Goal: Task Accomplishment & Management: Use online tool/utility

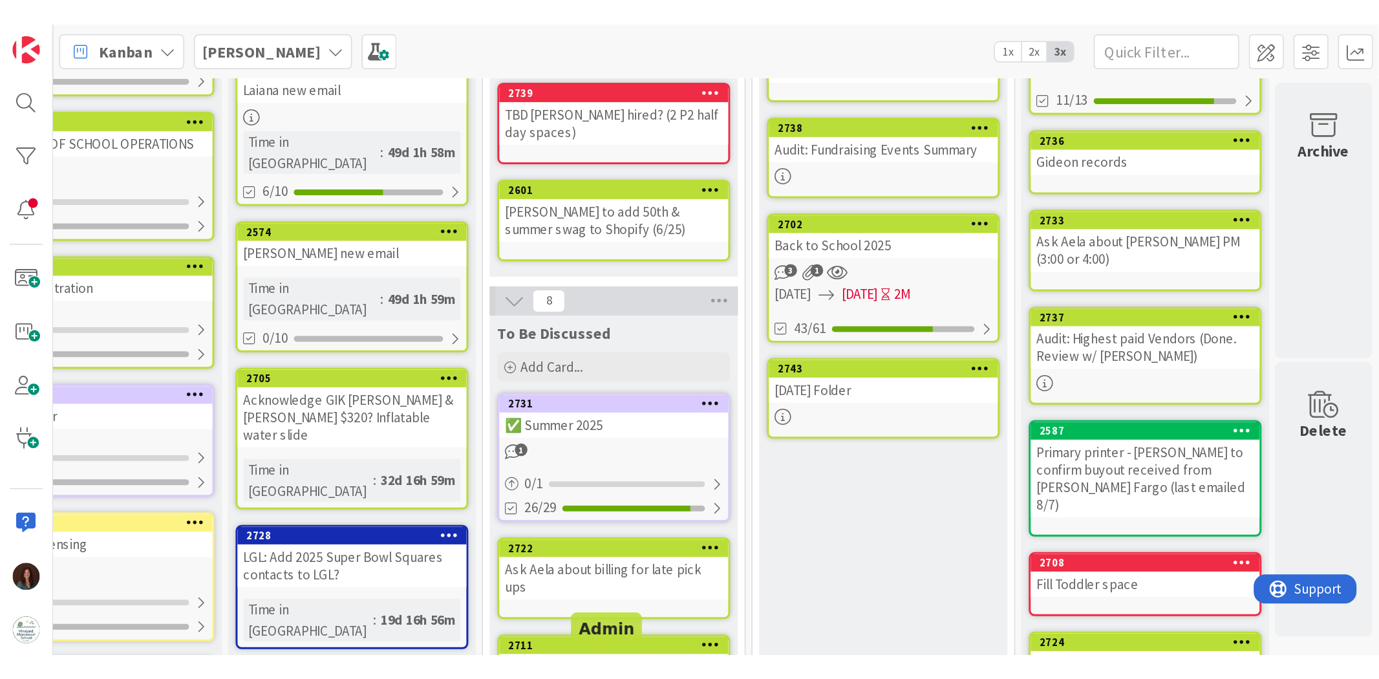
scroll to position [144, 67]
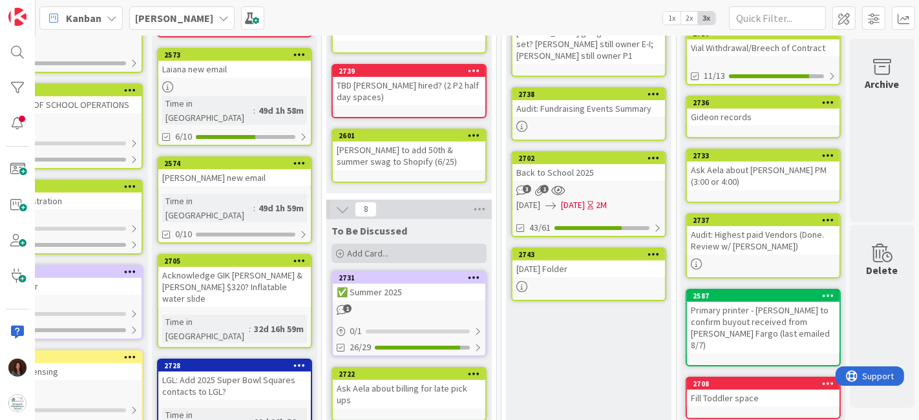
click at [427, 248] on div "Add Card..." at bounding box center [409, 253] width 155 height 19
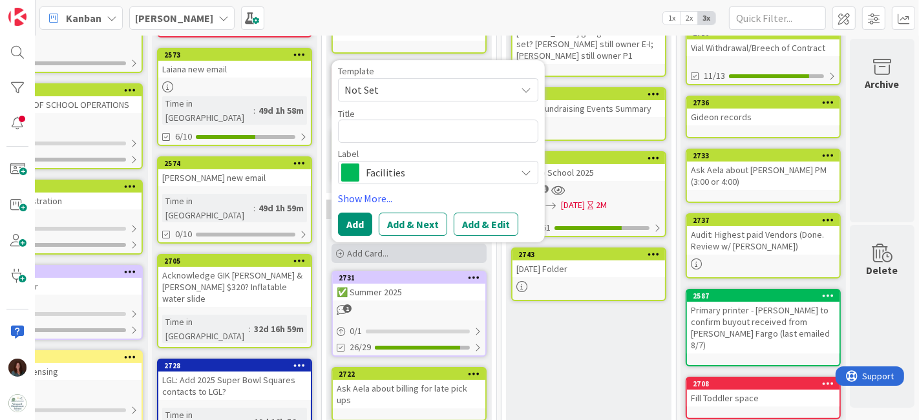
type textarea "x"
type textarea "B"
type textarea "x"
type textarea "BP"
type textarea "x"
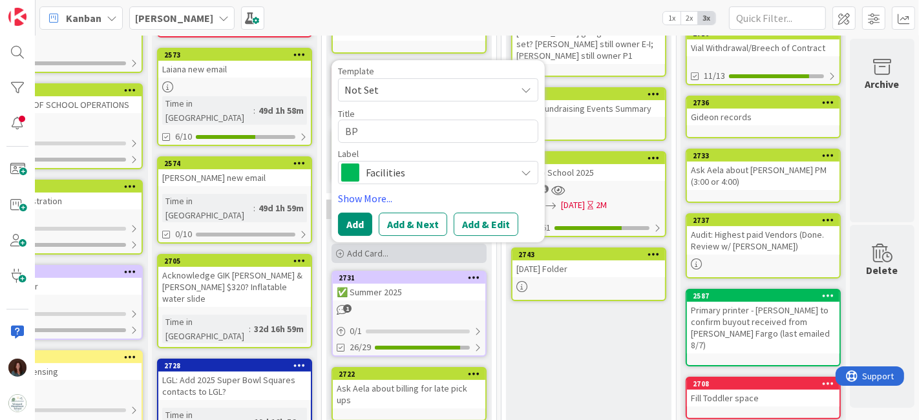
type textarea "BP"
type textarea "x"
type textarea "BP m"
type textarea "x"
type textarea "BP ma"
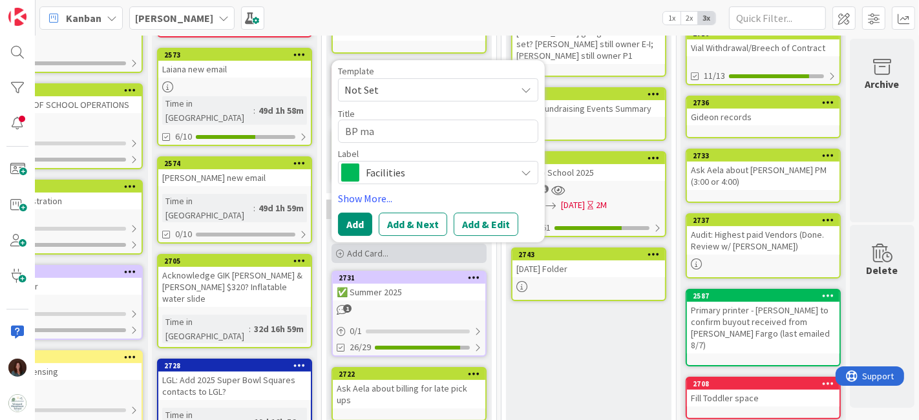
type textarea "x"
type textarea "BP mai"
type textarea "x"
type textarea "BP mail"
type textarea "x"
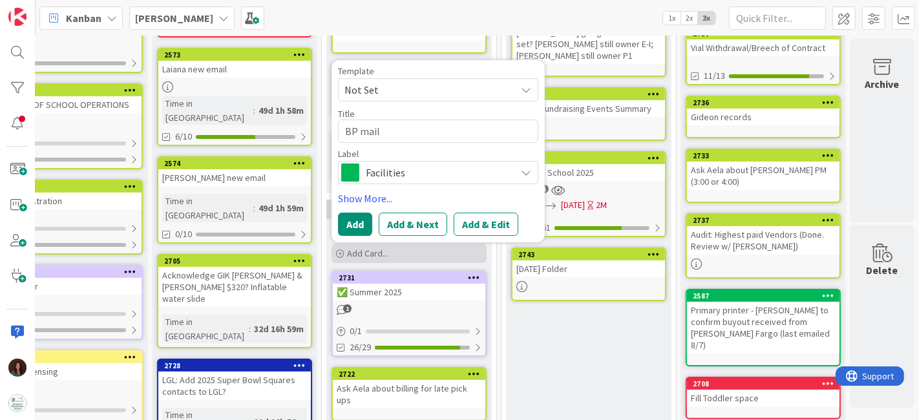
type textarea "BP maili"
type textarea "x"
type textarea "BP mailing"
type textarea "x"
type textarea "BP mailing"
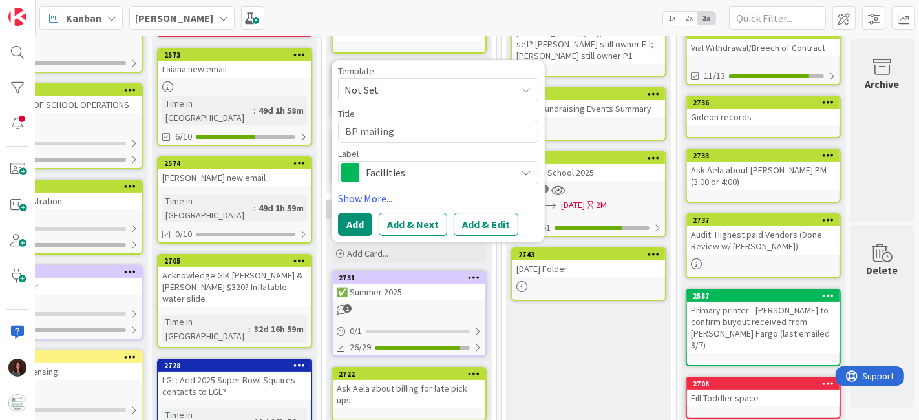
click at [479, 173] on span "Facilities" at bounding box center [438, 173] width 144 height 18
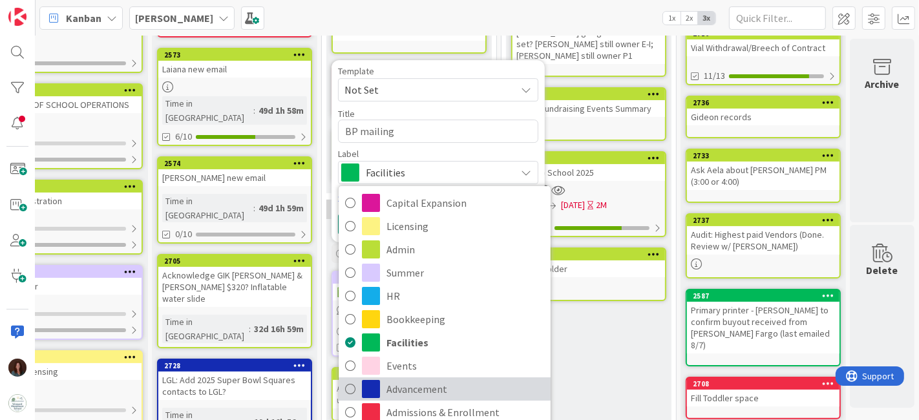
click at [455, 380] on span "Advancement" at bounding box center [466, 389] width 158 height 19
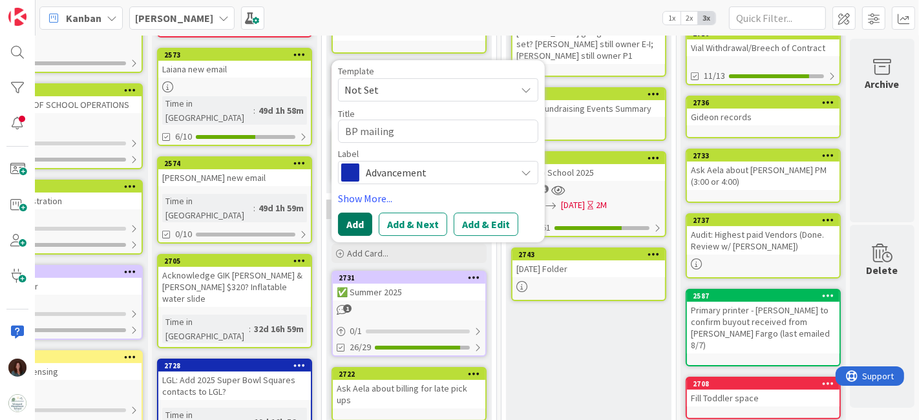
click at [338, 219] on button "Add" at bounding box center [355, 224] width 34 height 23
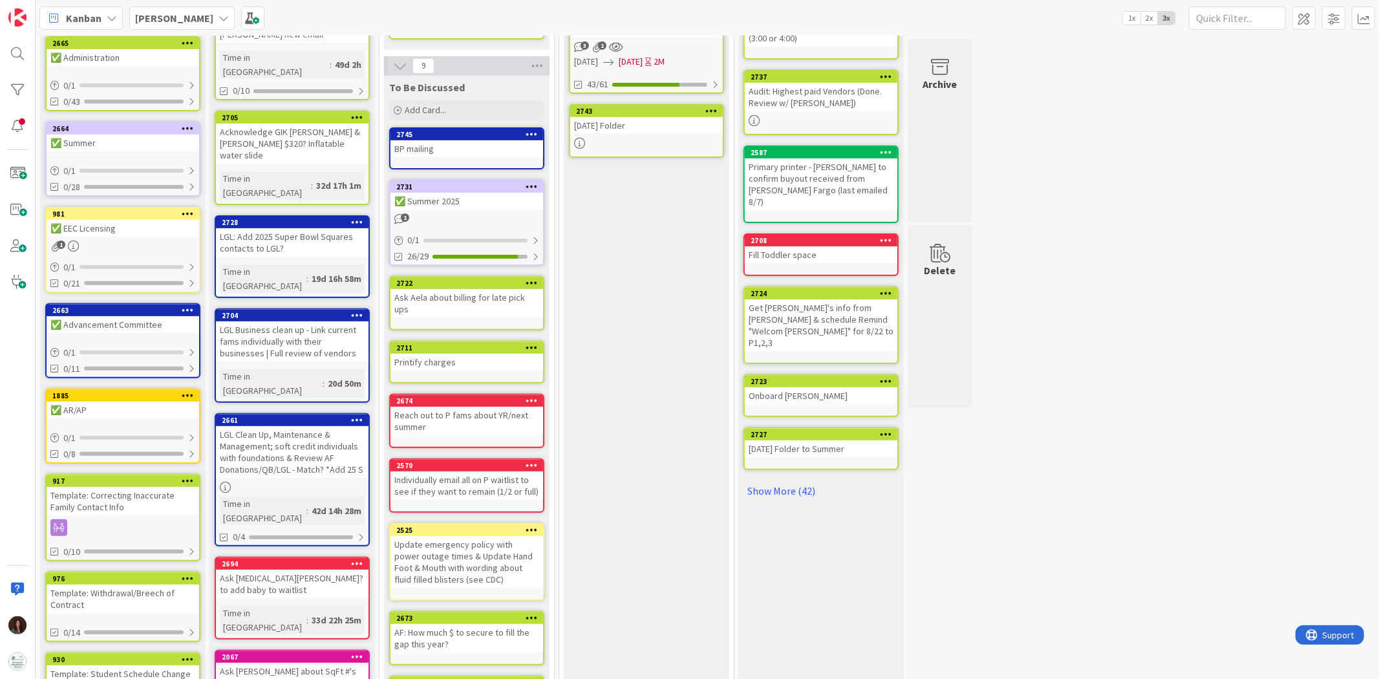
scroll to position [354, 0]
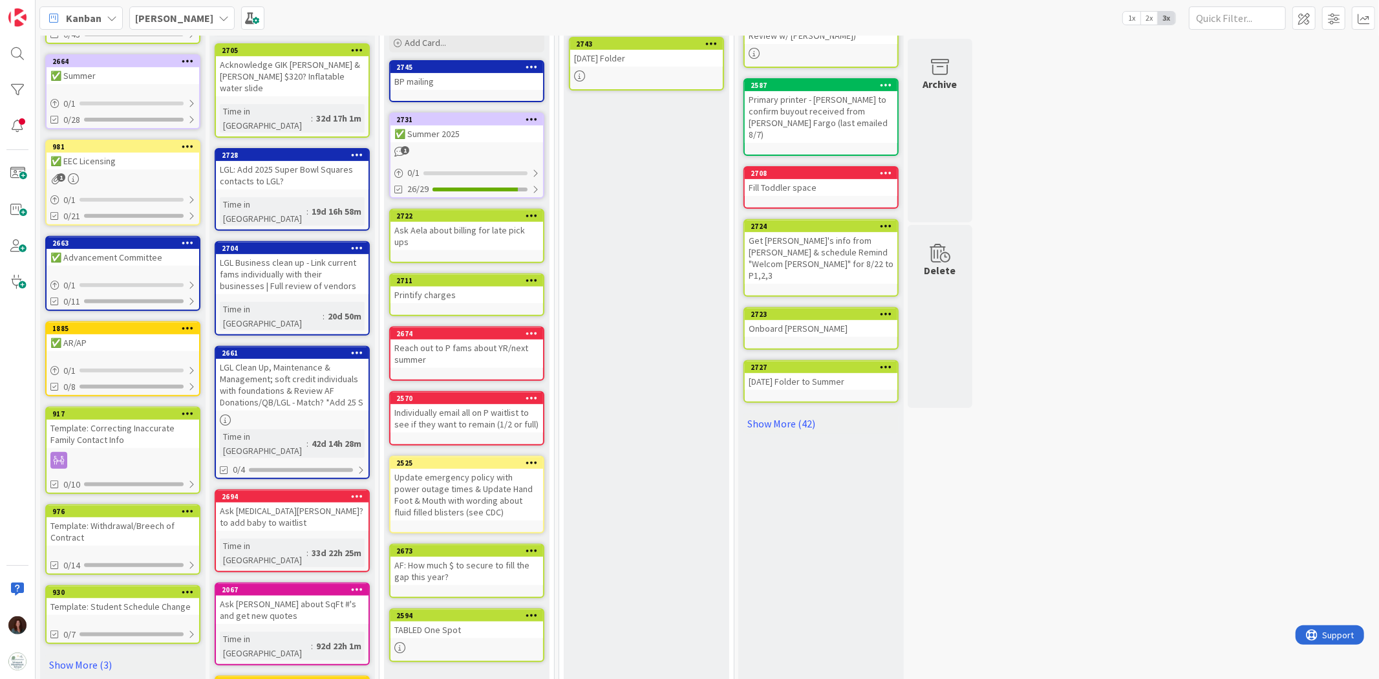
click at [453, 420] on div "AF: How much $ to secure to fill the gap this year?" at bounding box center [467, 571] width 153 height 28
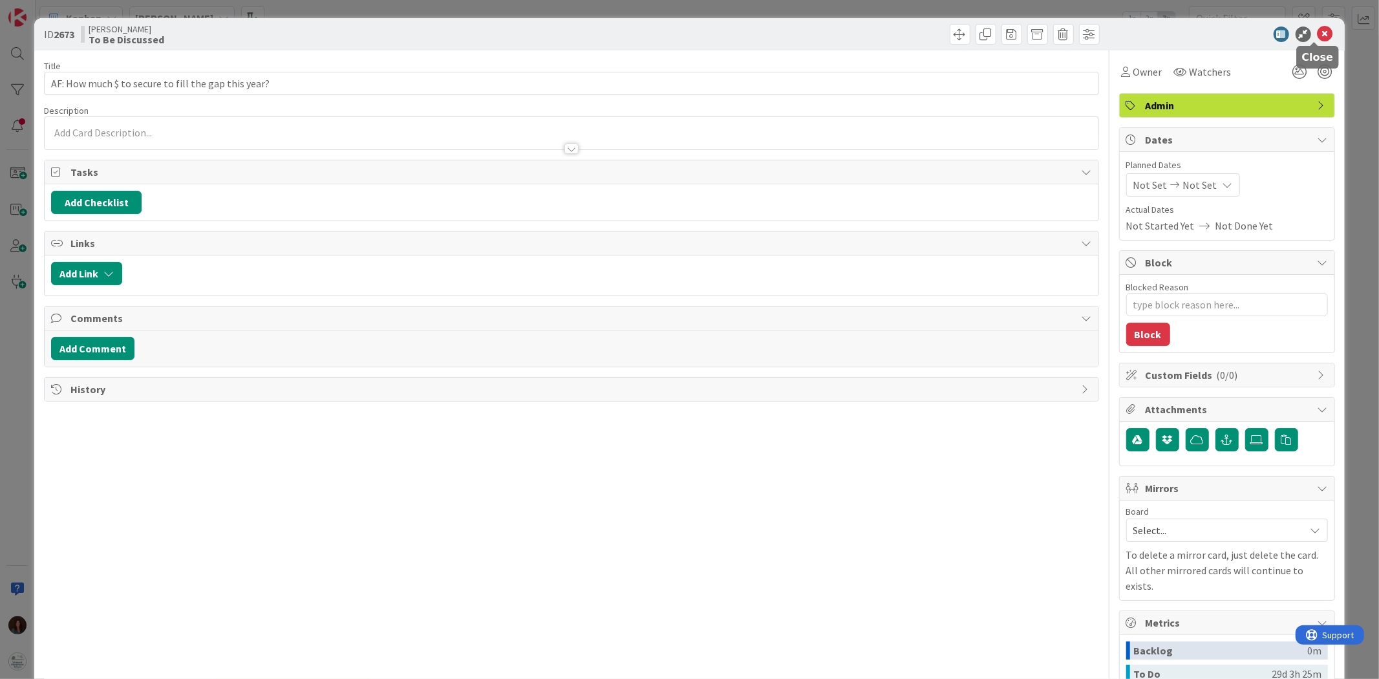
click at [919, 34] on icon at bounding box center [1326, 35] width 16 height 16
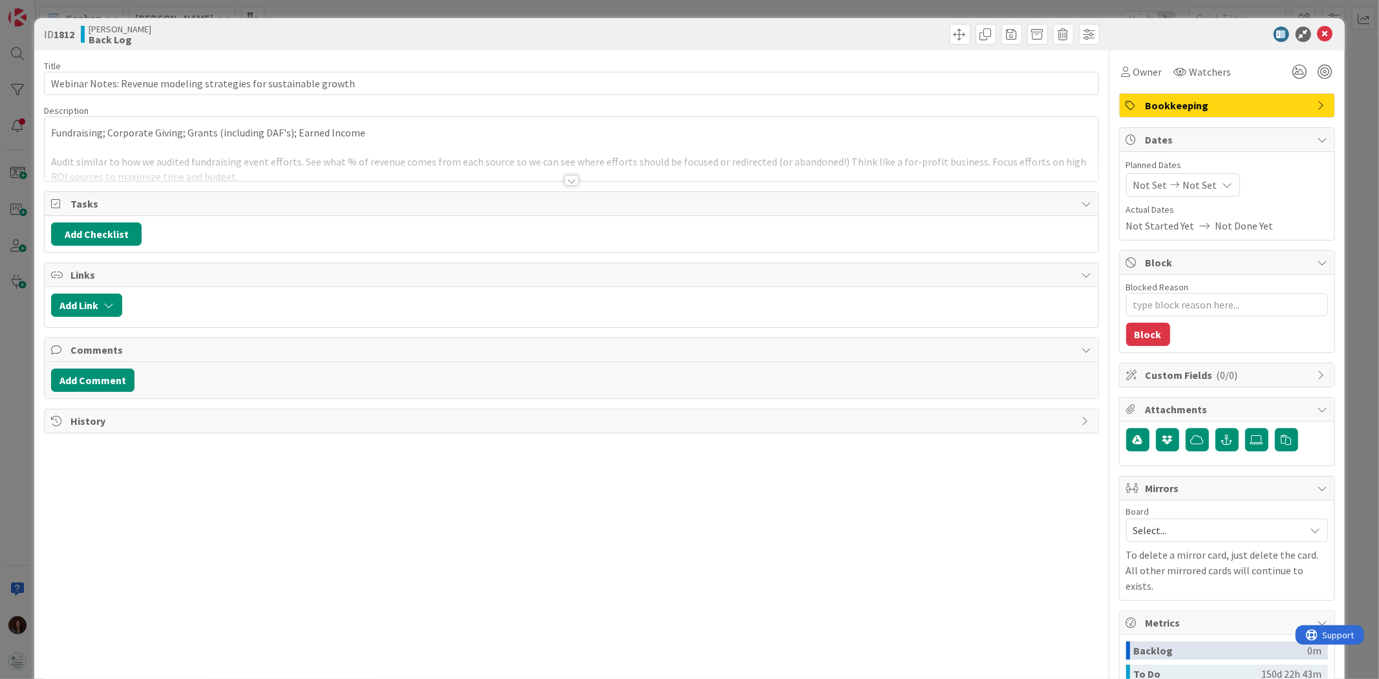
click at [566, 178] on div at bounding box center [571, 180] width 14 height 10
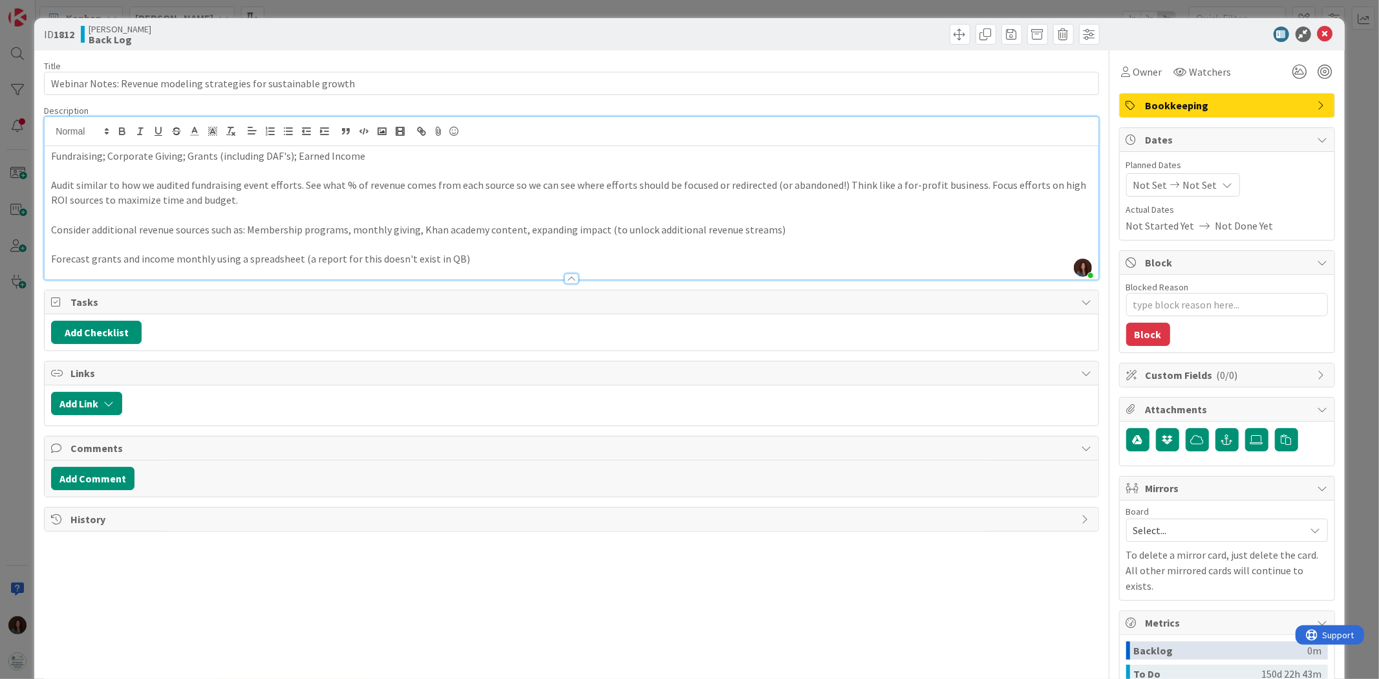
click at [255, 201] on p "Audit similar to how we audited fundraising event efforts. See what % of revenu…" at bounding box center [571, 192] width 1040 height 29
click at [288, 210] on p at bounding box center [571, 215] width 1040 height 15
click at [255, 201] on p "Audit similar to how we audited fundraising event efforts. See what % of revenu…" at bounding box center [571, 192] width 1040 height 29
click at [255, 209] on p at bounding box center [571, 215] width 1040 height 15
click at [387, 162] on p "Fundraising; Corporate Giving; Grants (including DAF's); Earned Income" at bounding box center [571, 156] width 1040 height 15
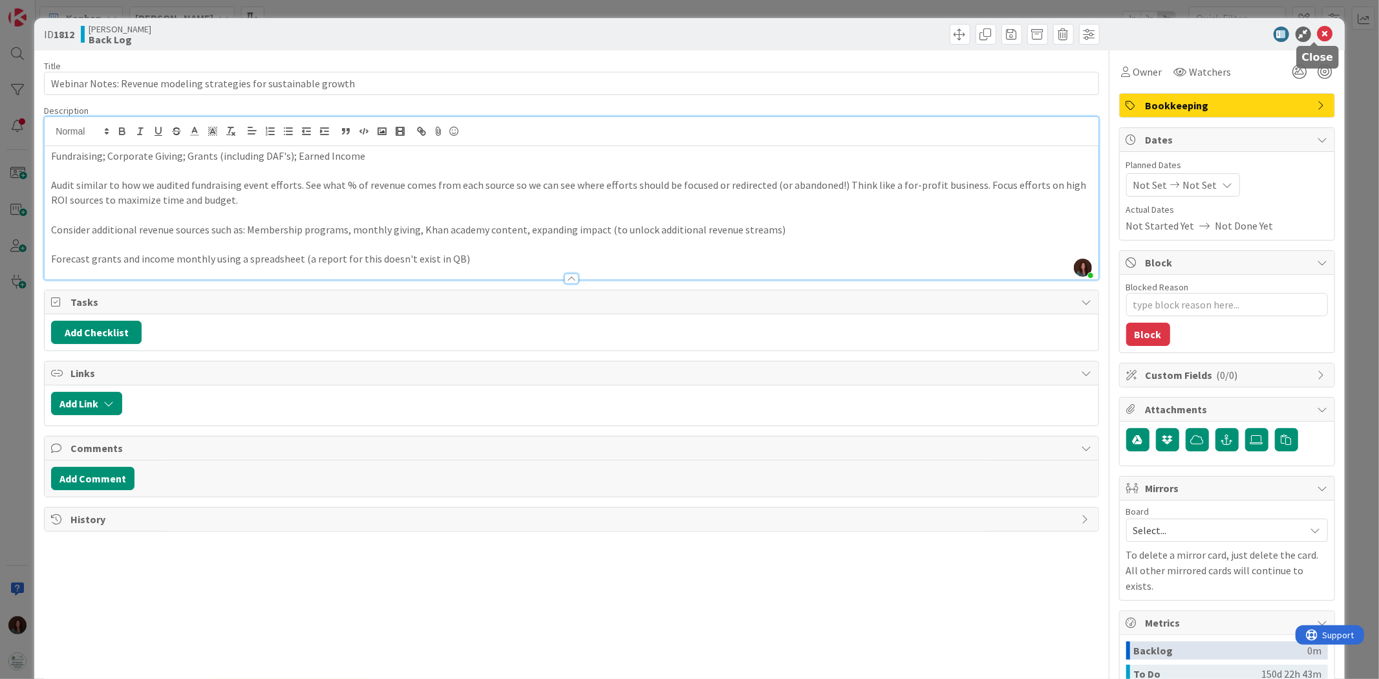
click at [919, 34] on icon at bounding box center [1326, 35] width 16 height 16
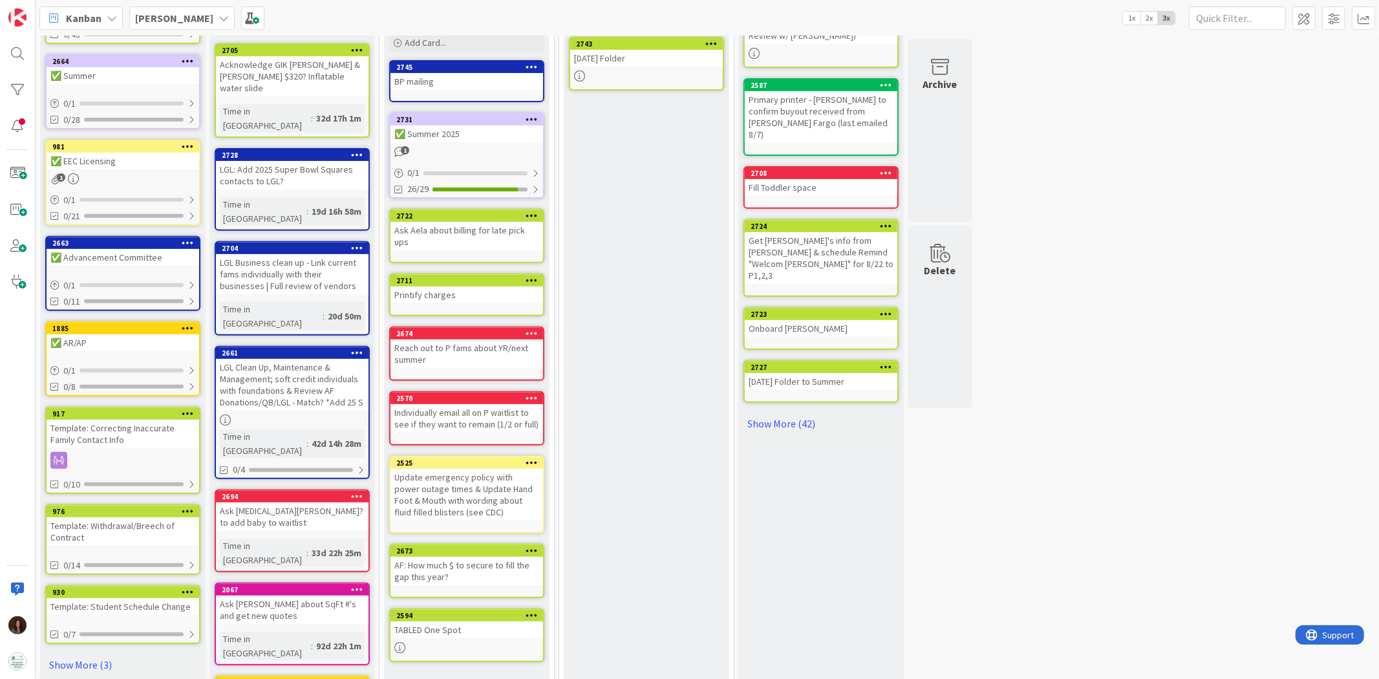
click at [219, 14] on icon at bounding box center [224, 18] width 10 height 10
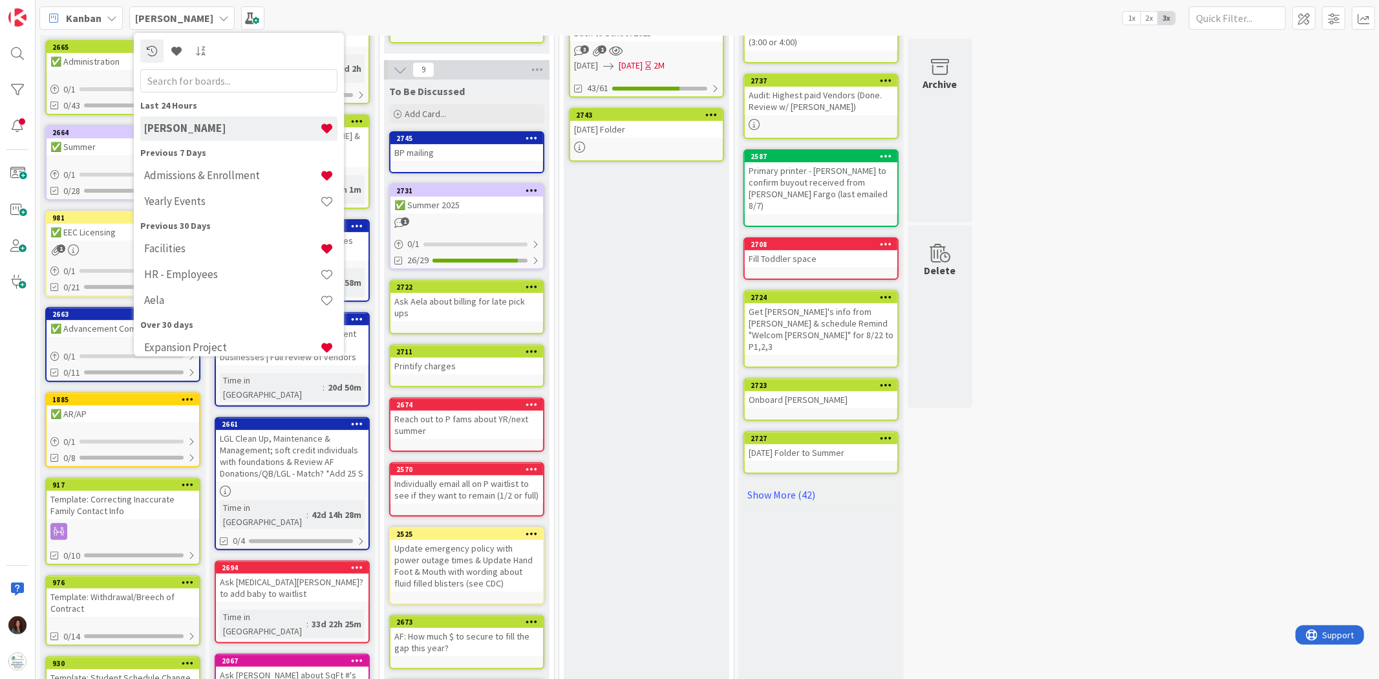
scroll to position [283, 0]
click at [304, 12] on div "[PERSON_NAME] Last 24 Hours Rhiannon Previous 7 Days Admissions & Enrollment Ye…" at bounding box center [708, 18] width 1344 height 36
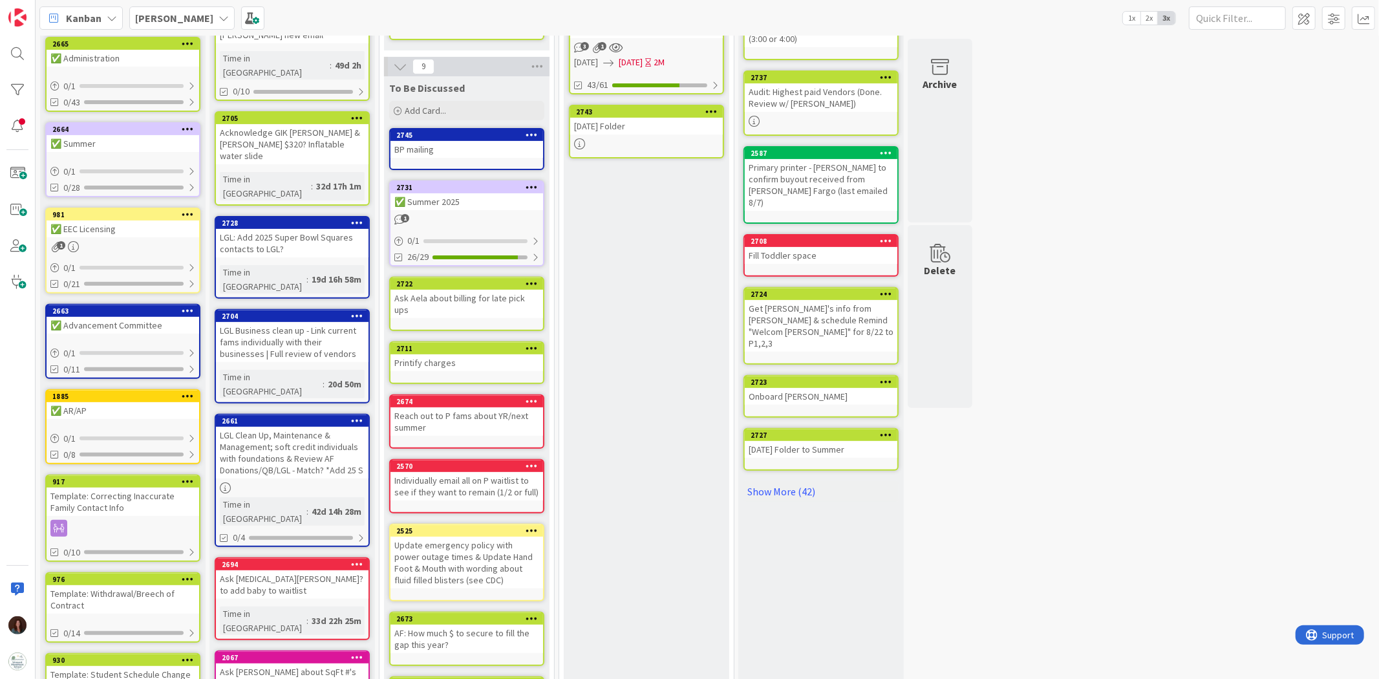
scroll to position [287, 0]
click at [512, 409] on div "Reach out to P fams about YR/next summer" at bounding box center [467, 421] width 153 height 28
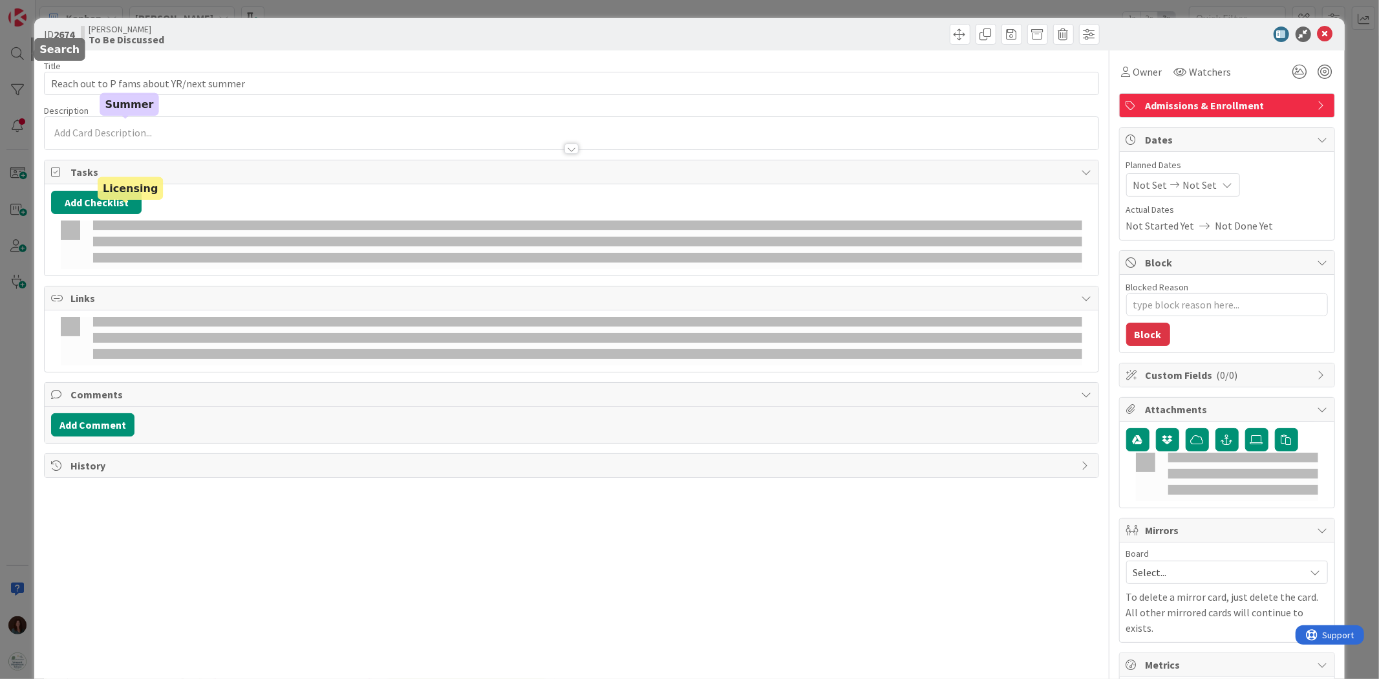
type textarea "x"
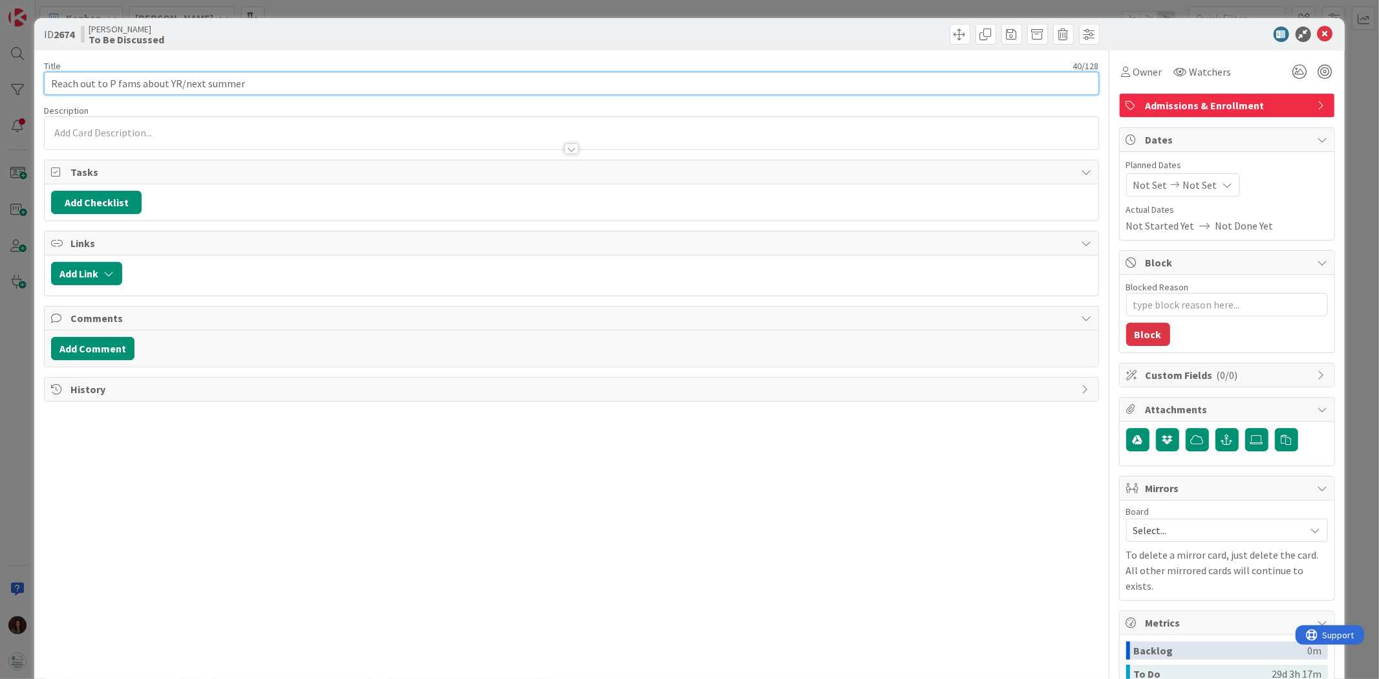
click at [107, 79] on input "Reach out to P fams about YR/next summer" at bounding box center [571, 83] width 1055 height 23
type input "Reach out to current P fams about YR/next summer"
type textarea "x"
type input "Reach out to current P fams about YR/next summer"
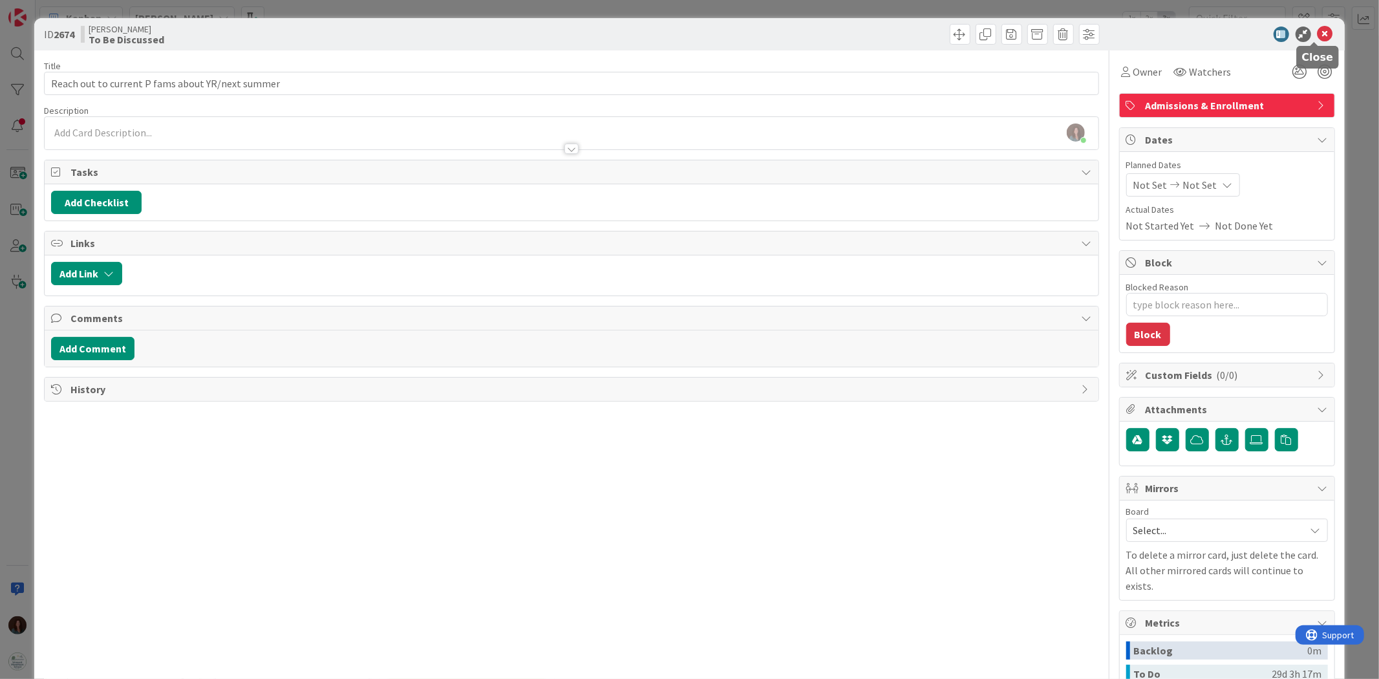
click at [919, 30] on icon at bounding box center [1326, 35] width 16 height 16
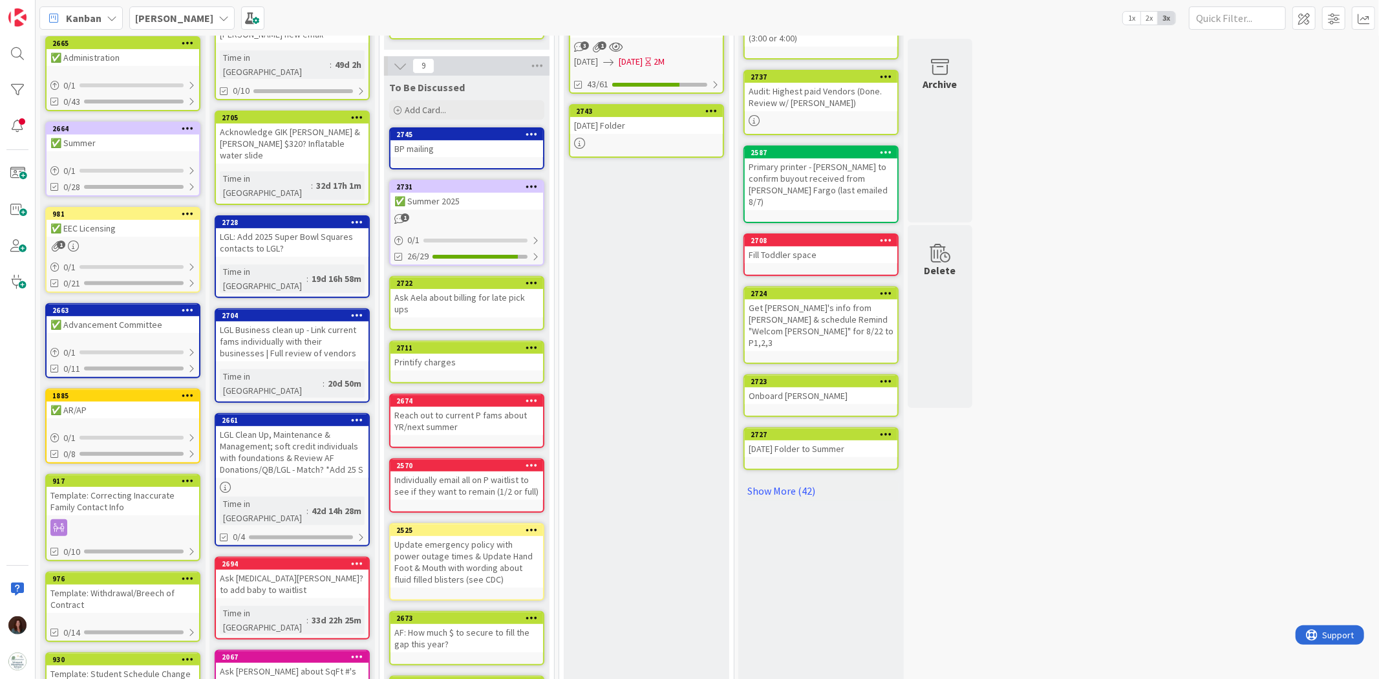
click at [474, 420] on div "Individually email all on P waitlist to see if they want to remain (1/2 or full)" at bounding box center [467, 485] width 153 height 28
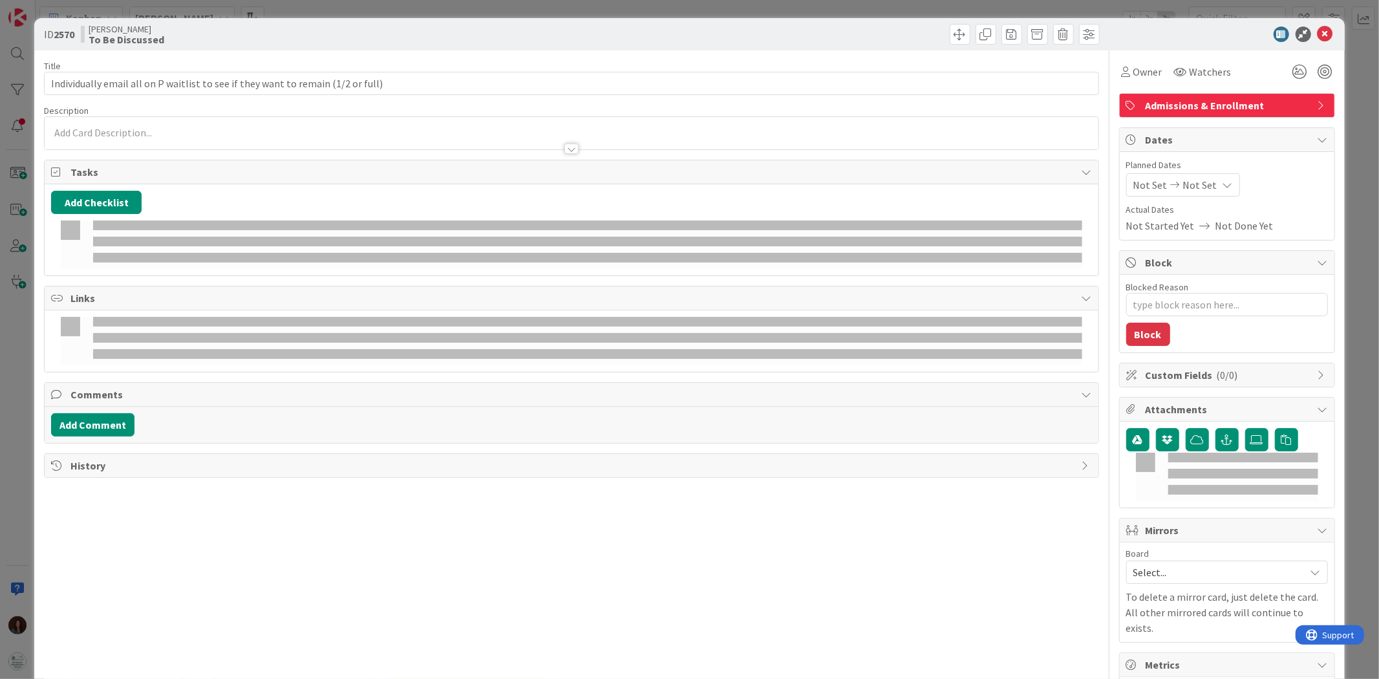
type textarea "x"
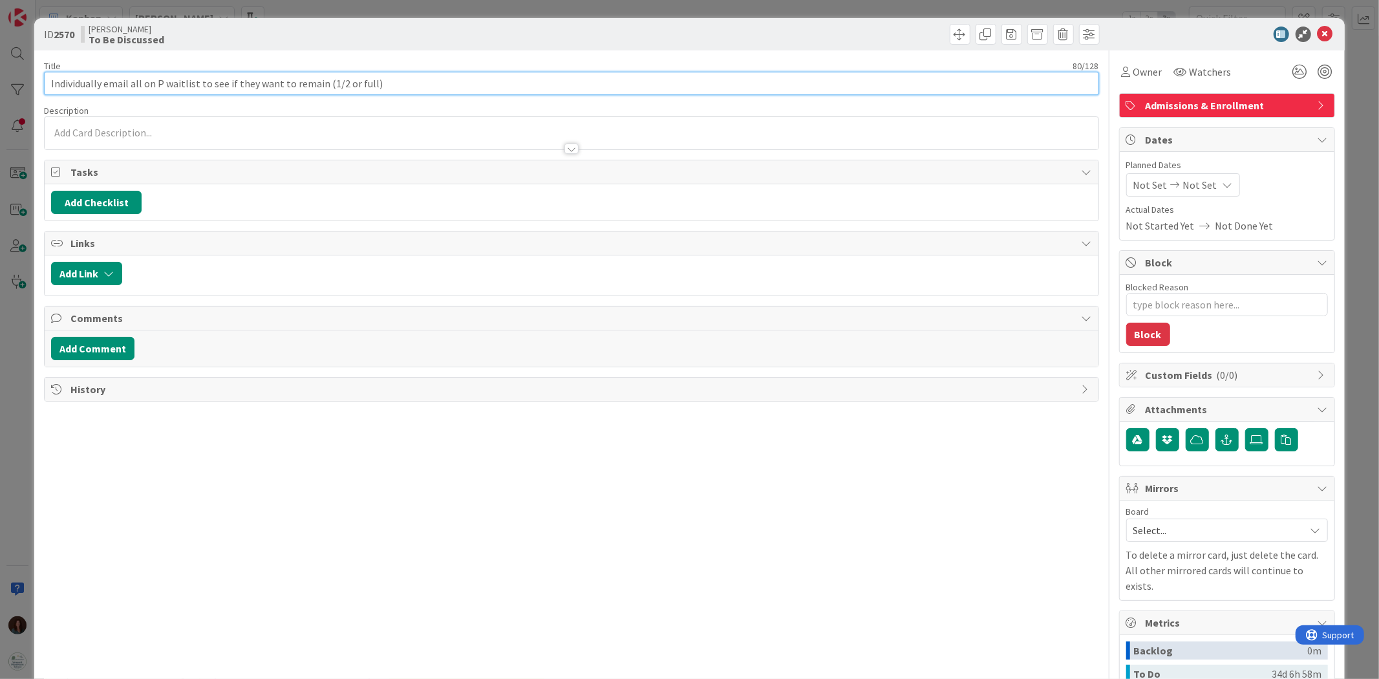
click at [449, 81] on input "Individually email all on P waitlist to see if they want to remain (1/2 or full)" at bounding box center [571, 83] width 1055 height 23
type input "Individually email all on P waitlist to see if they want to remain (1/2 or full,"
type textarea "x"
type input "Individually email all on P waitlist to see if they want to remain (1/2 or full…"
type textarea "x"
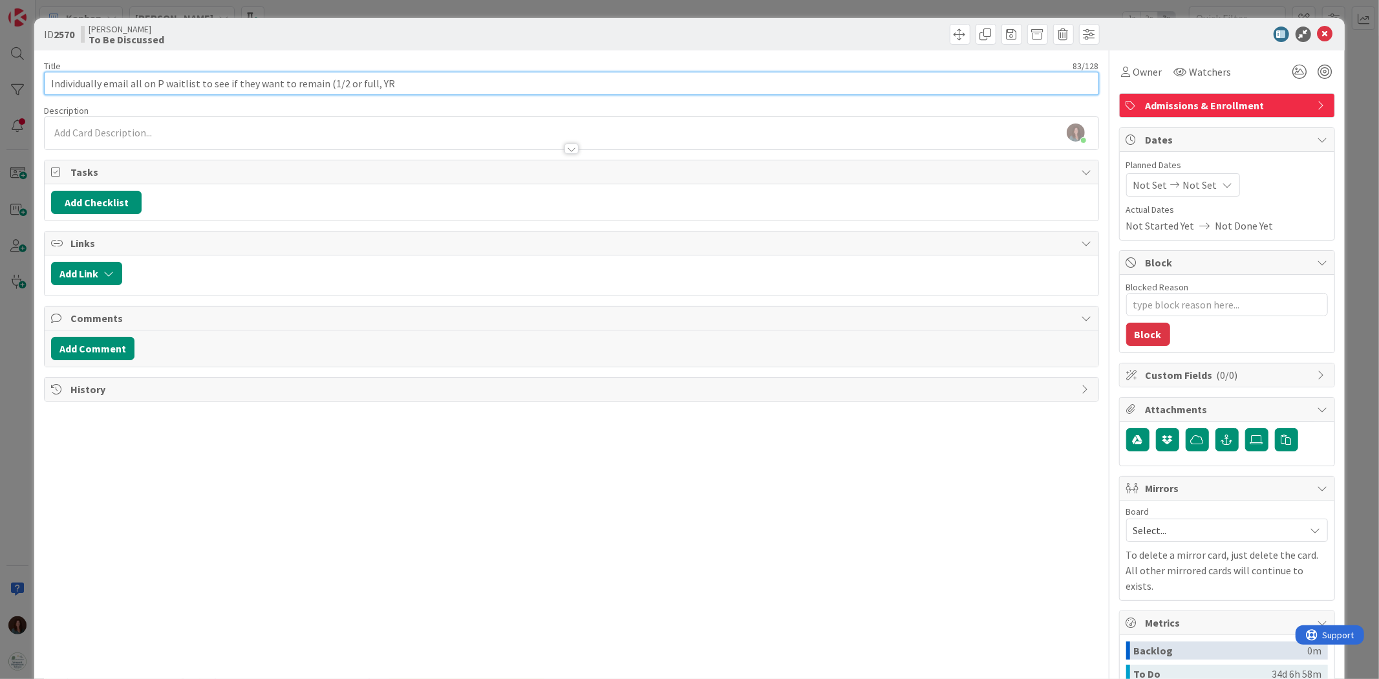
type input "Individually email all on P waitlist to see if they want to remain (1/2 or full…"
type textarea "x"
type input "Individually email all on P waitlist to see if they want to remain (1/2 or full…"
type textarea "x"
type input "Individually email all on P waitlist to see if they want to remain (1/2 or full…"
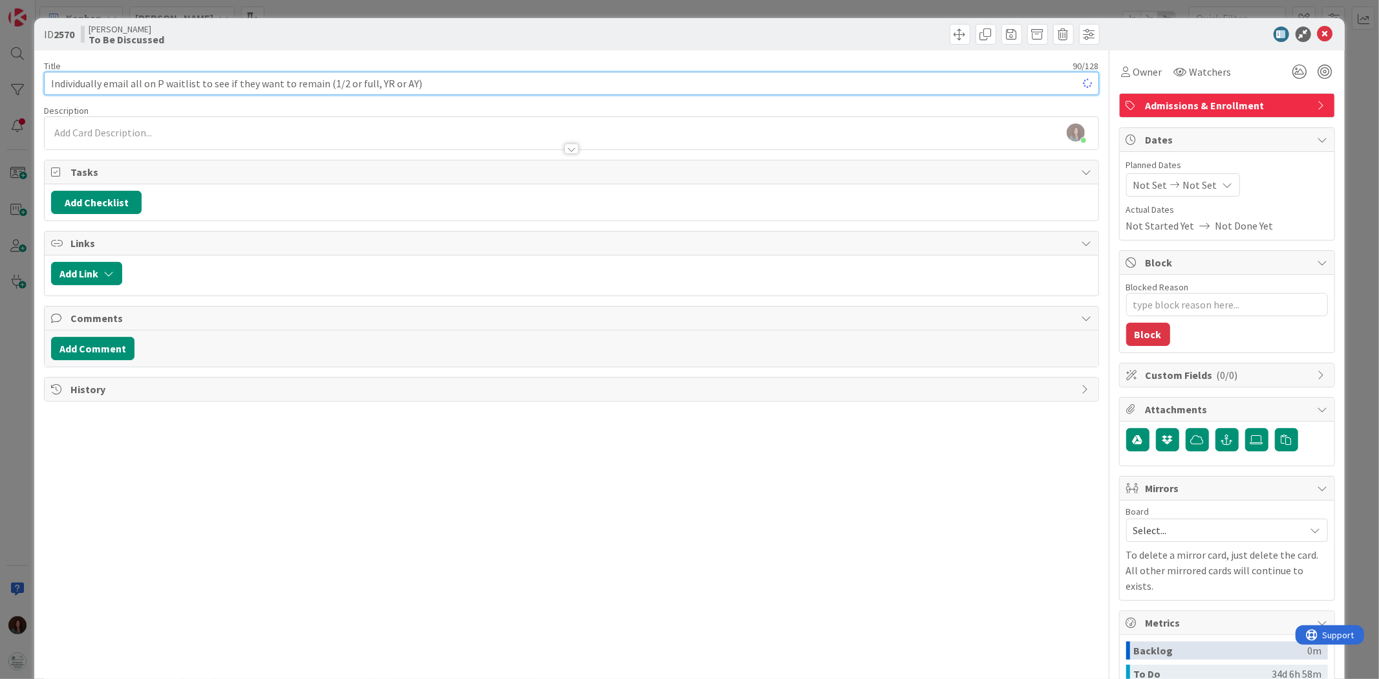
type textarea "x"
type input "Individually email all on P waitlist to see if they want to remain (1/2 or full…"
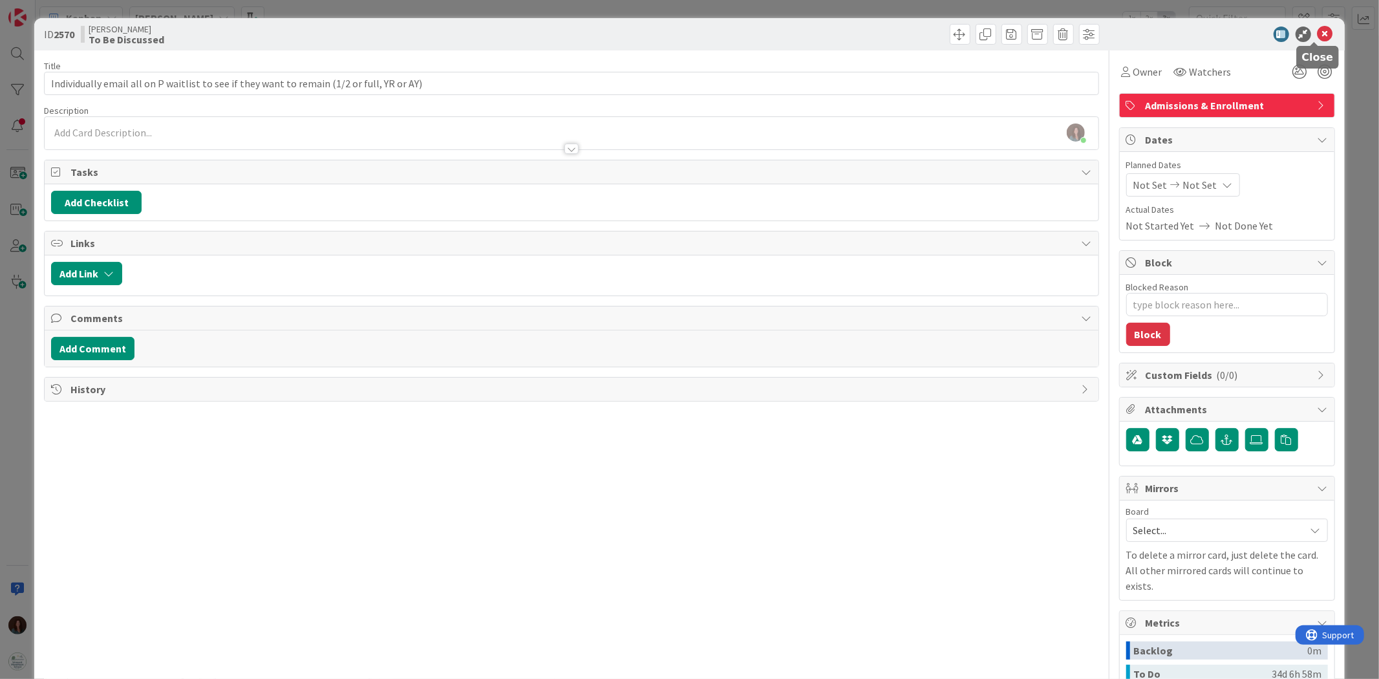
click at [919, 33] on icon at bounding box center [1326, 35] width 16 height 16
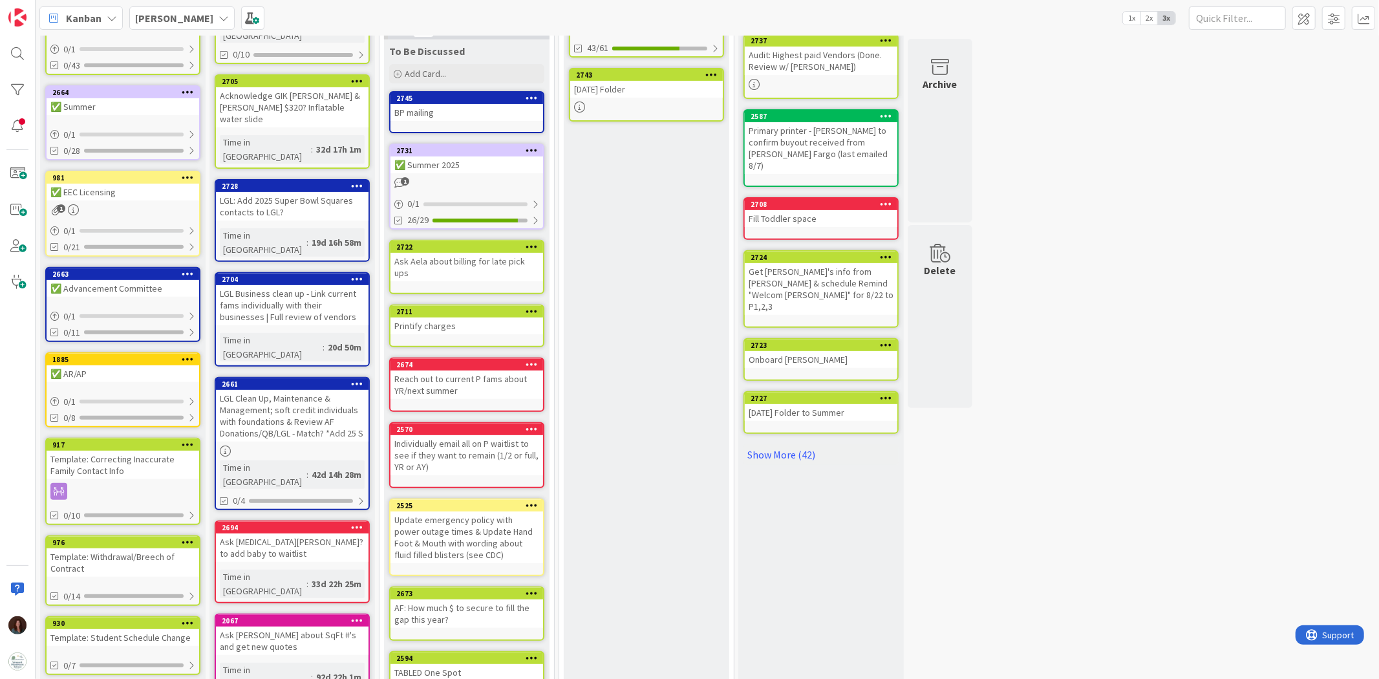
scroll to position [354, 0]
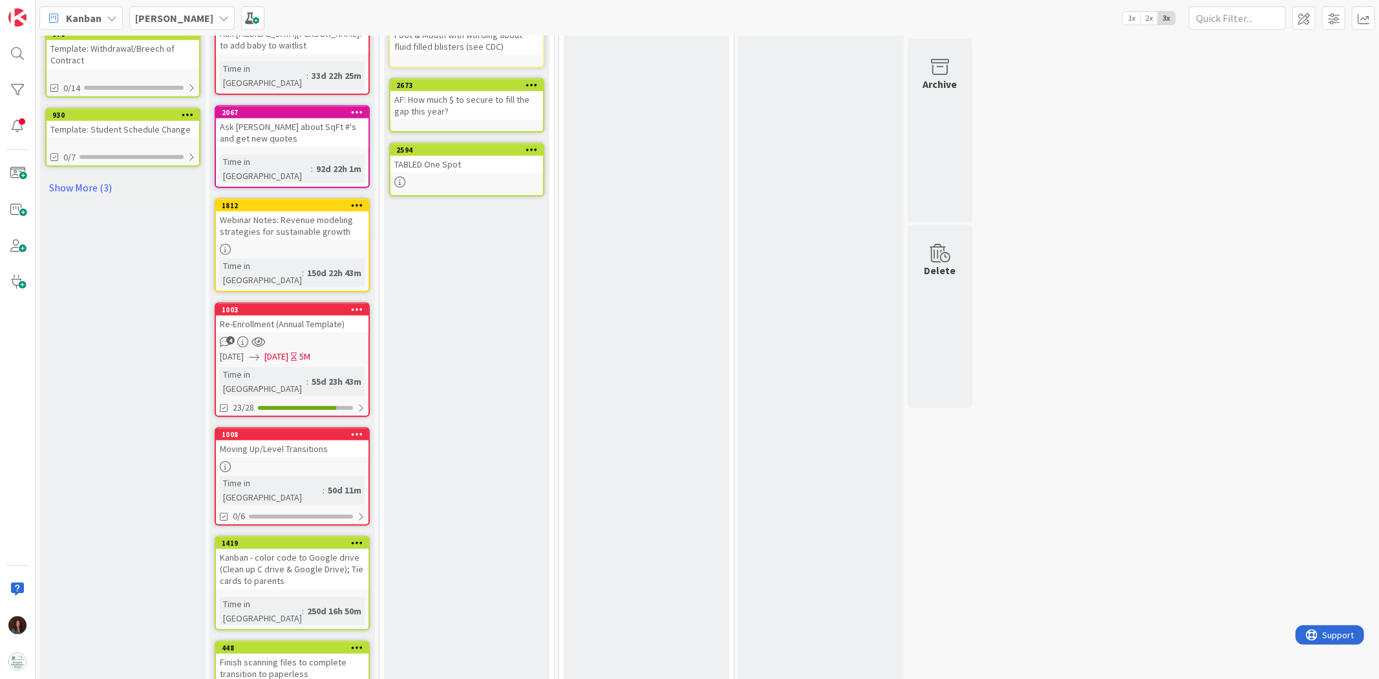
scroll to position [855, 0]
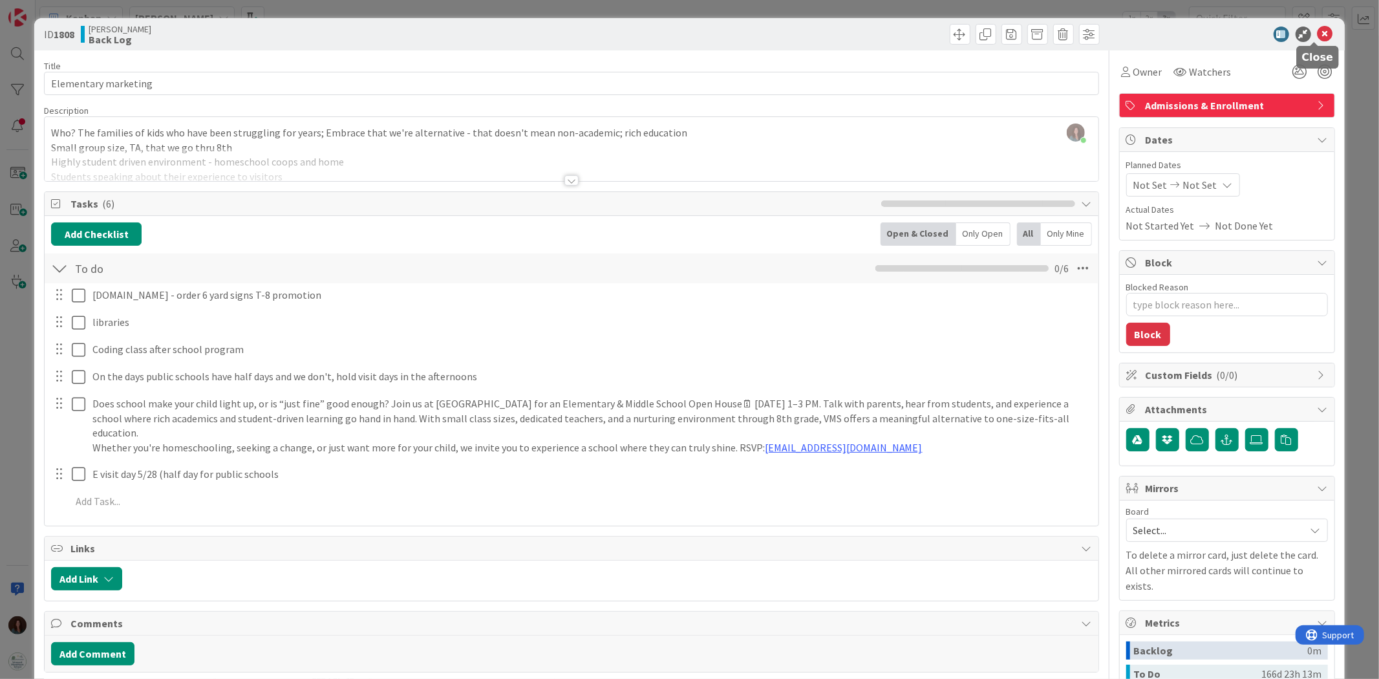
click at [919, 35] on icon at bounding box center [1326, 35] width 16 height 16
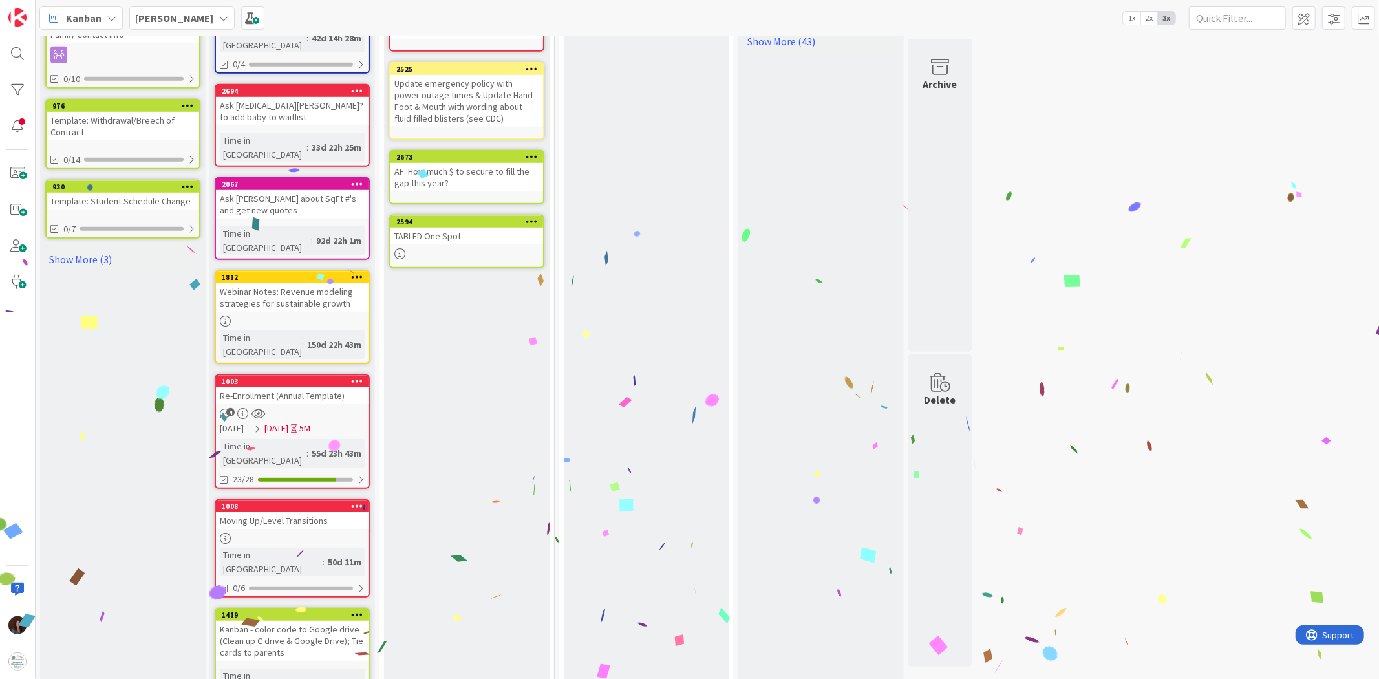
scroll to position [762, 0]
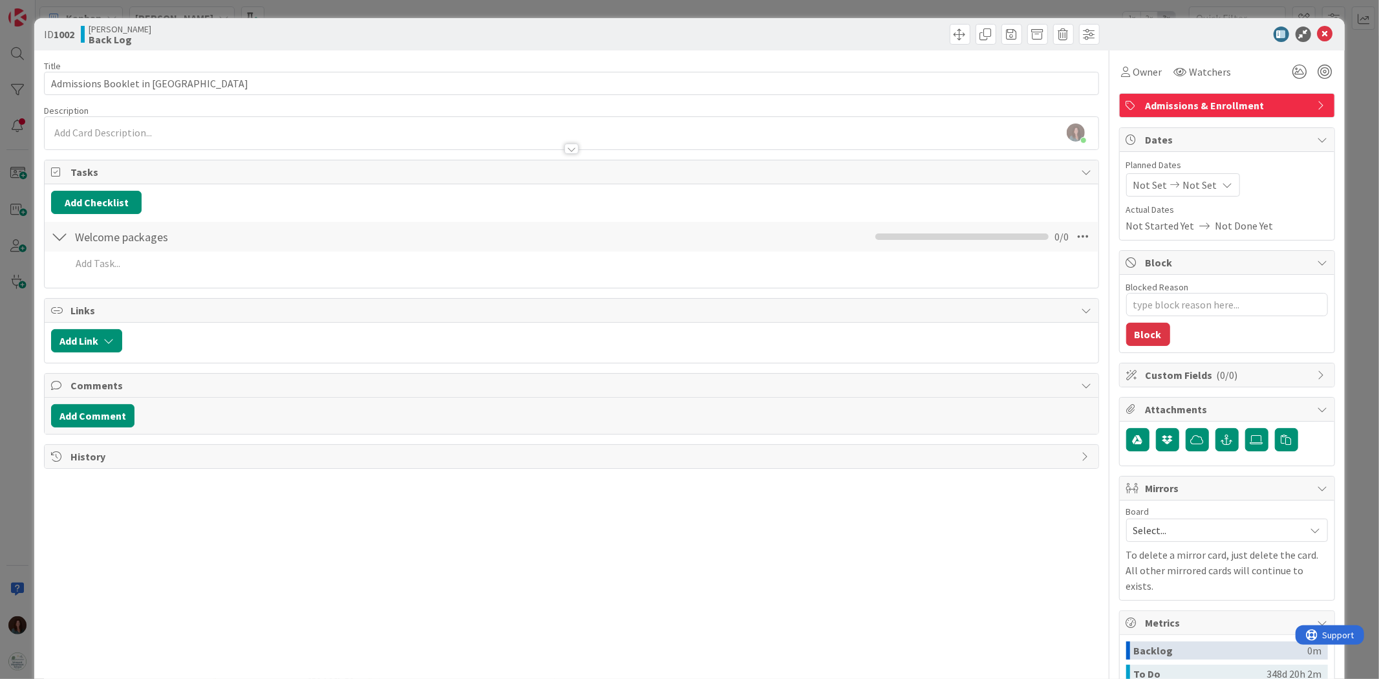
click at [62, 235] on div at bounding box center [59, 236] width 17 height 23
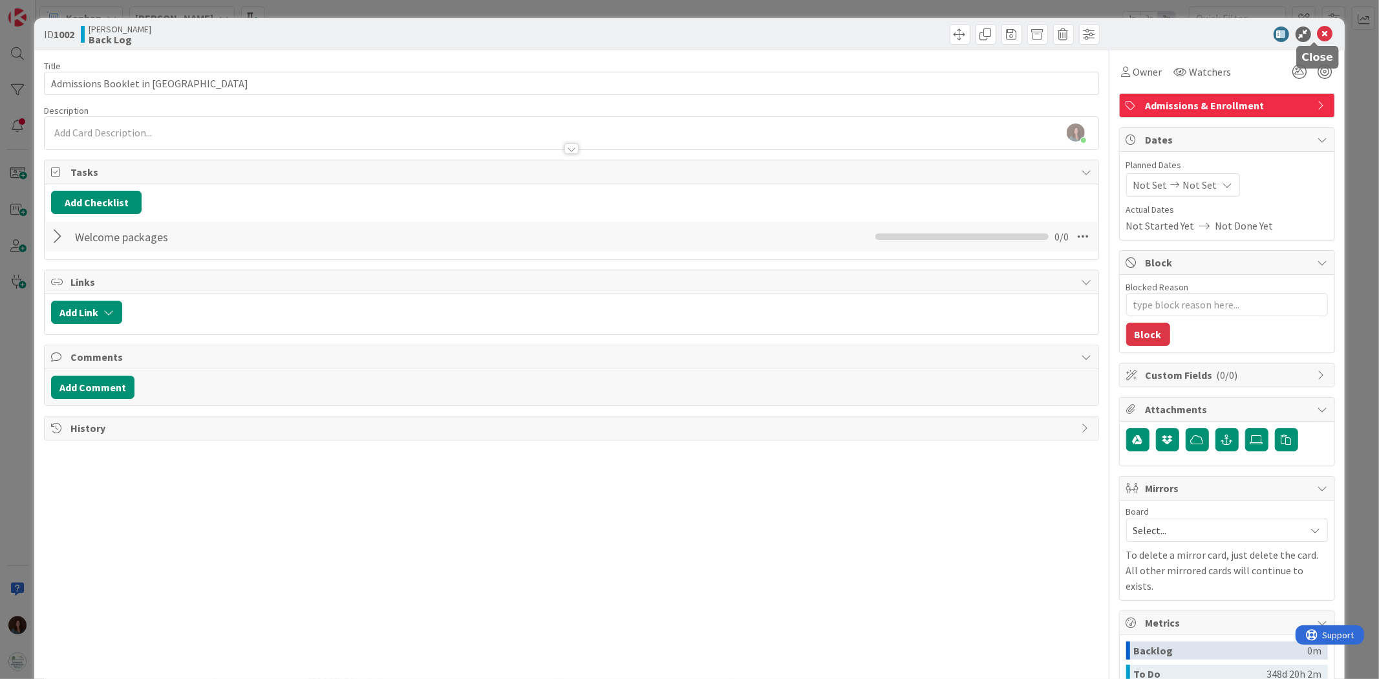
click at [919, 34] on icon at bounding box center [1326, 35] width 16 height 16
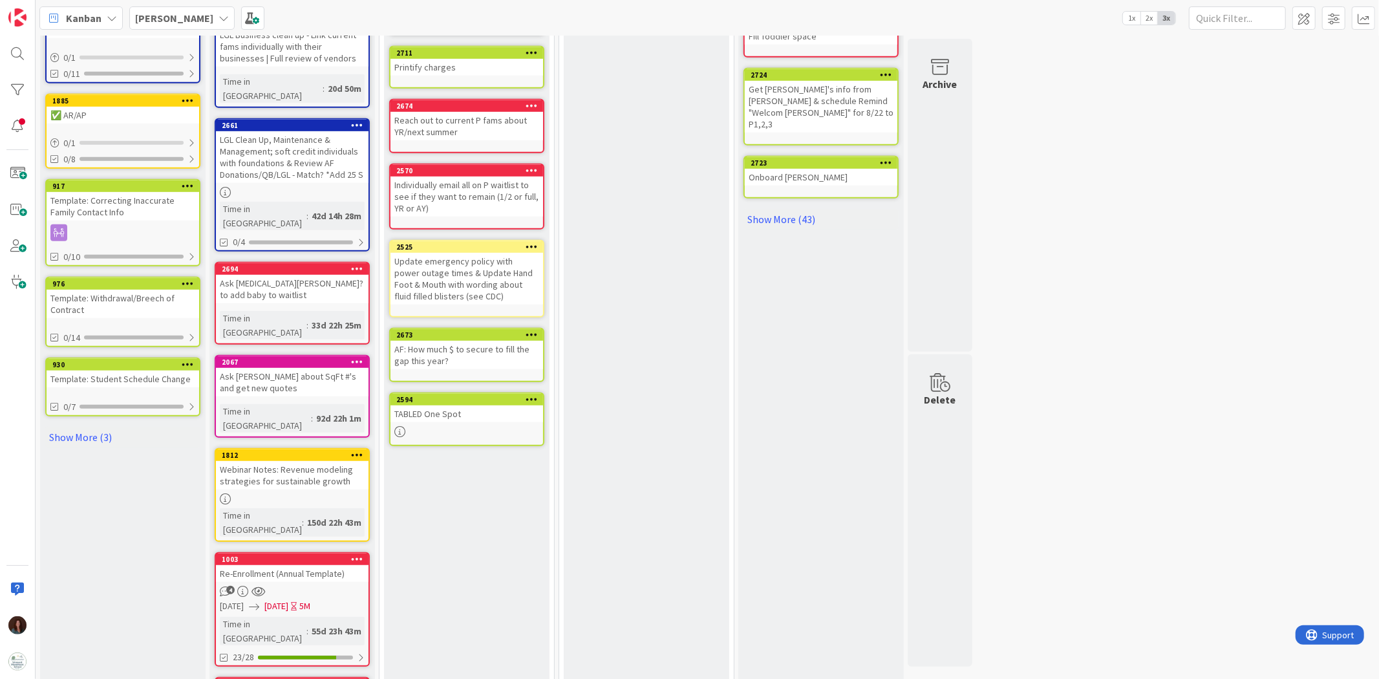
scroll to position [546, 0]
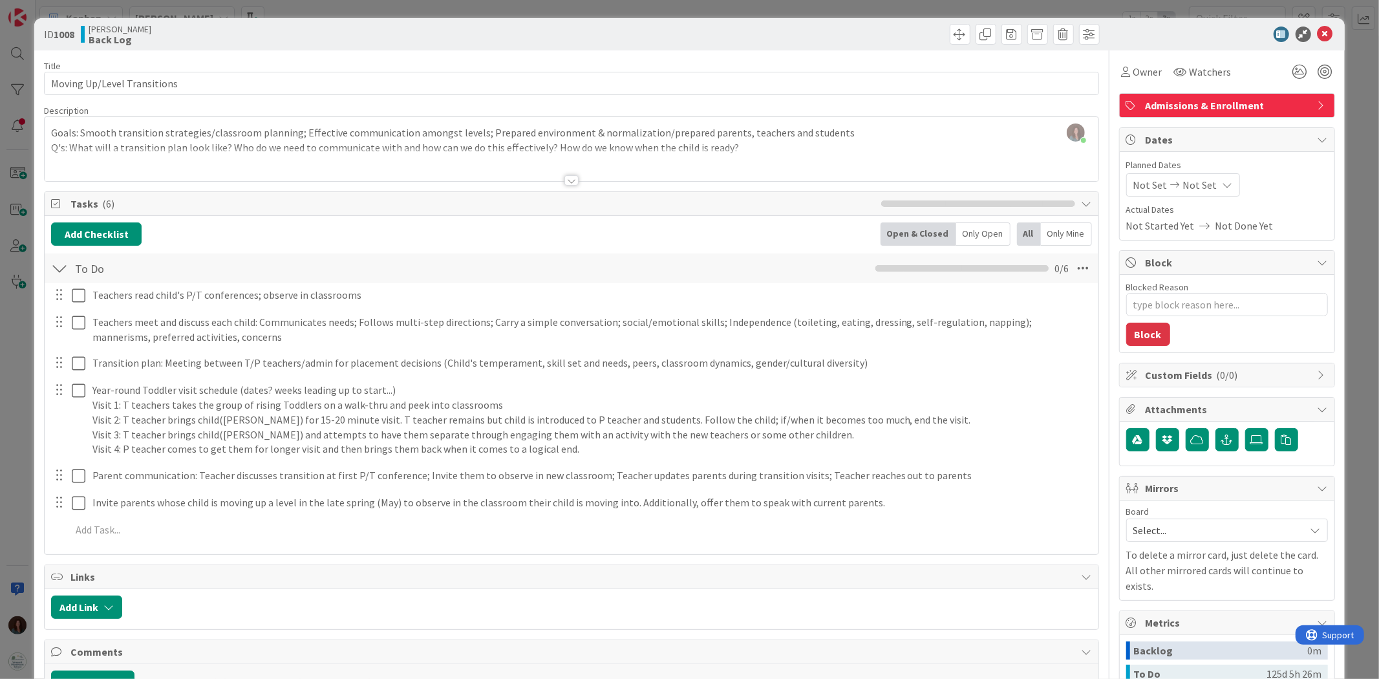
click at [566, 179] on div at bounding box center [571, 180] width 14 height 10
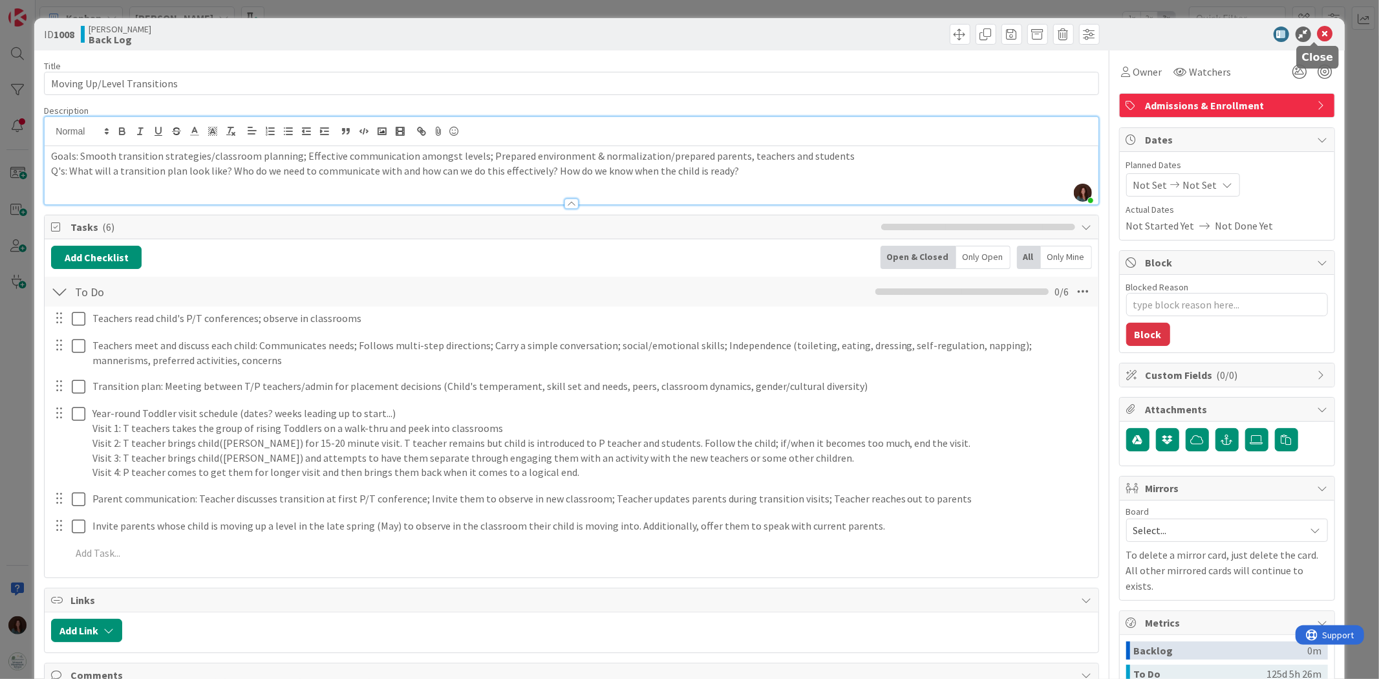
click at [919, 32] on icon at bounding box center [1326, 35] width 16 height 16
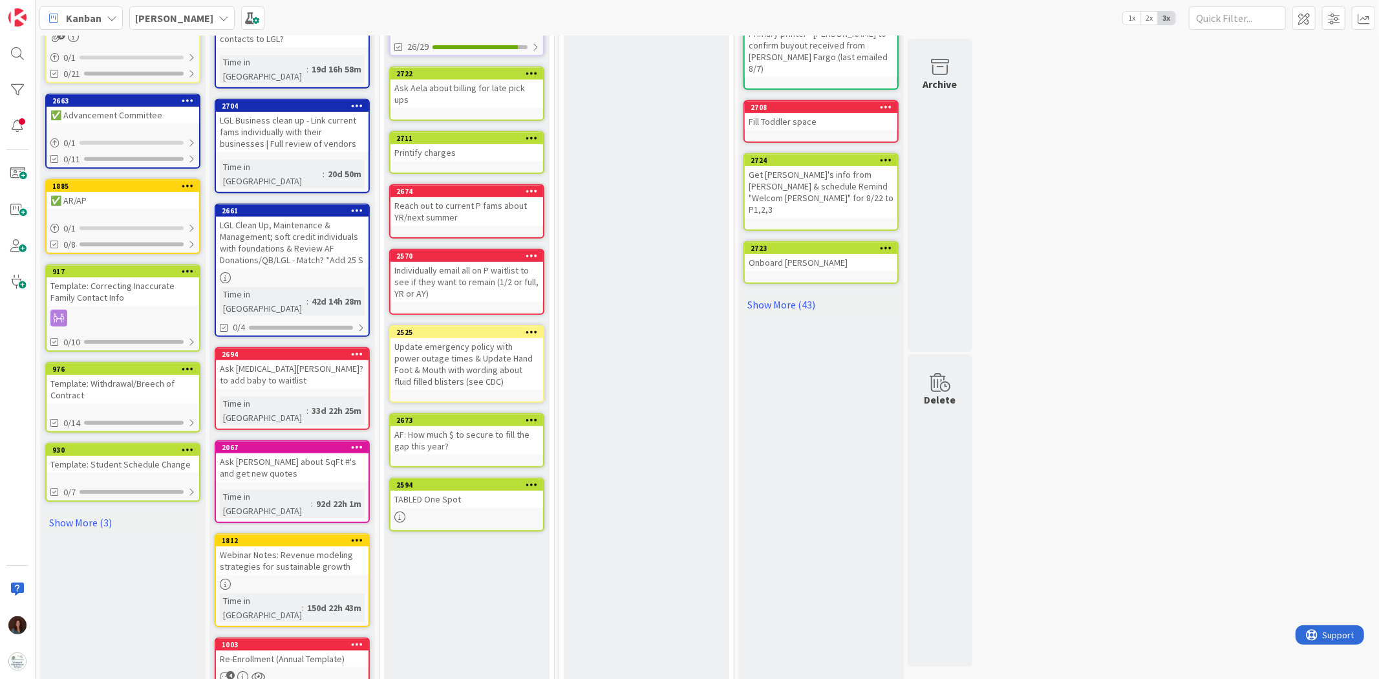
scroll to position [475, 0]
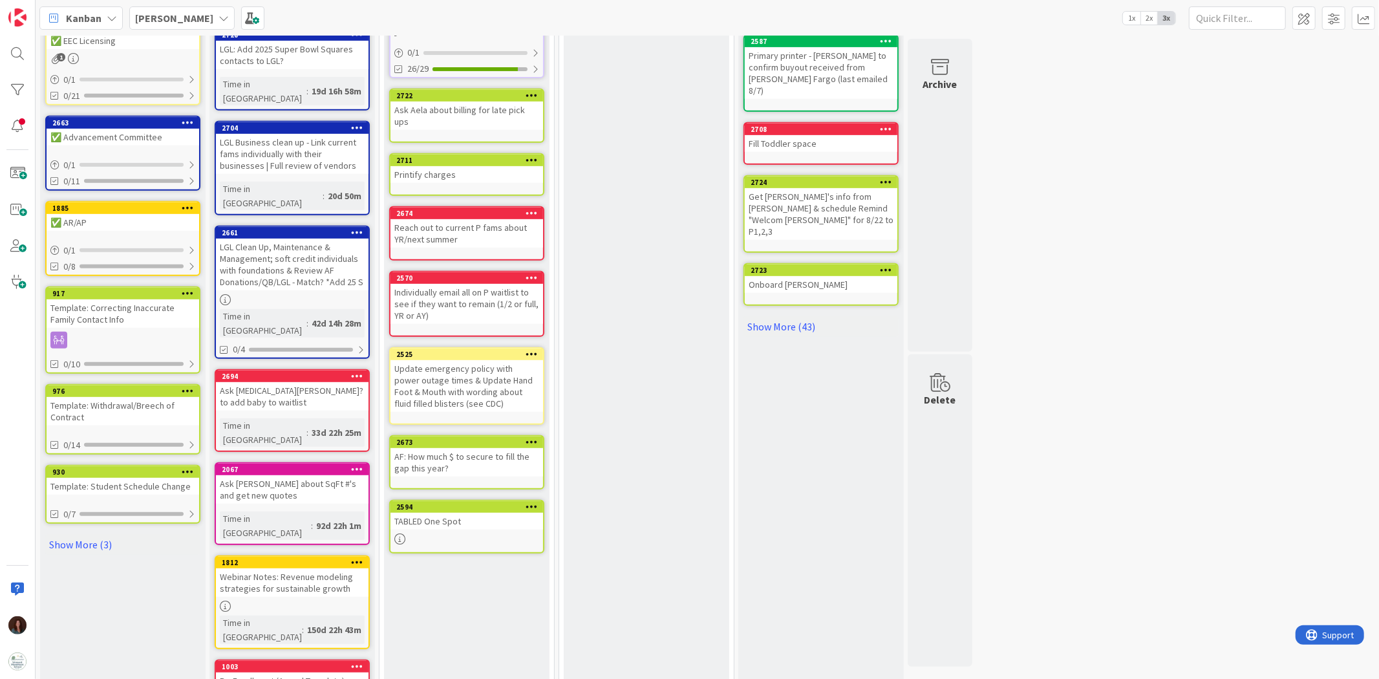
click at [325, 420] on div "Webinar Notes: Revenue modeling strategies for sustainable growth" at bounding box center [292, 582] width 153 height 28
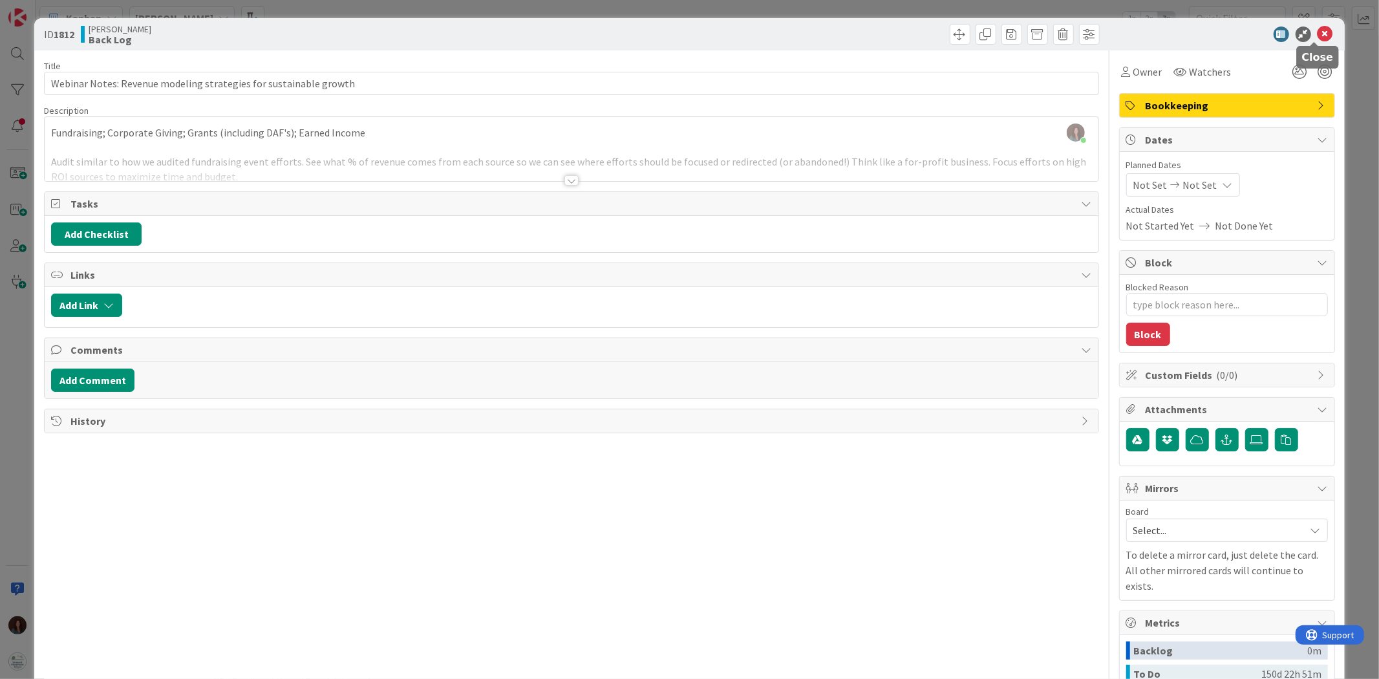
click at [919, 28] on icon at bounding box center [1326, 35] width 16 height 16
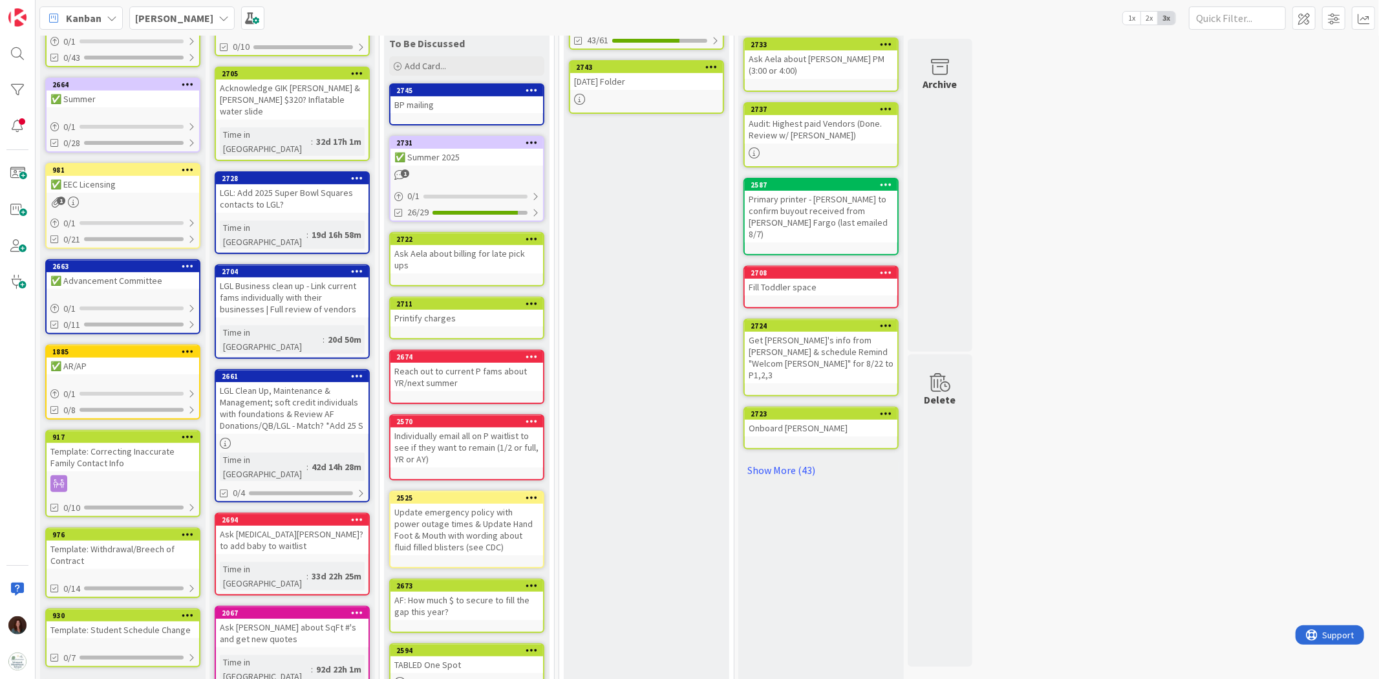
click at [335, 420] on div "Ask [MEDICAL_DATA][PERSON_NAME]? to add baby to waitlist" at bounding box center [292, 540] width 153 height 28
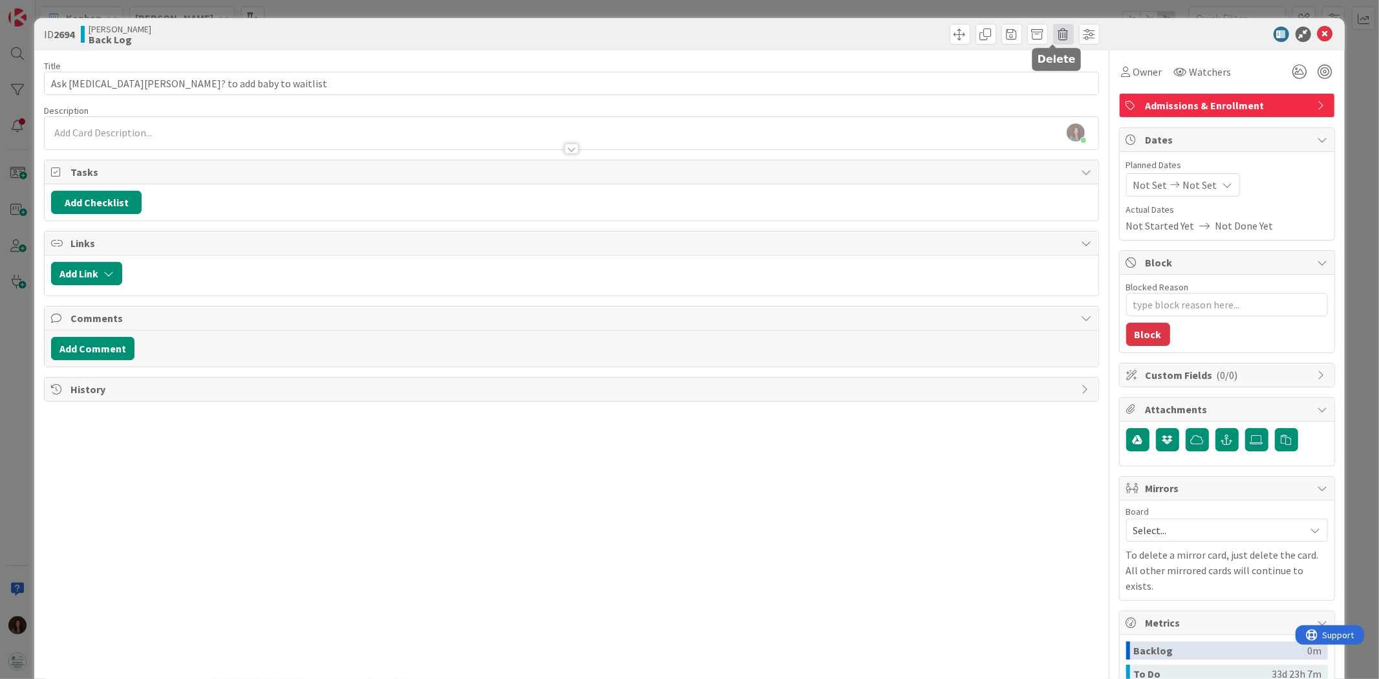
click at [919, 34] on span at bounding box center [1063, 34] width 21 height 21
click at [919, 89] on button "Delete" at bounding box center [1084, 94] width 48 height 23
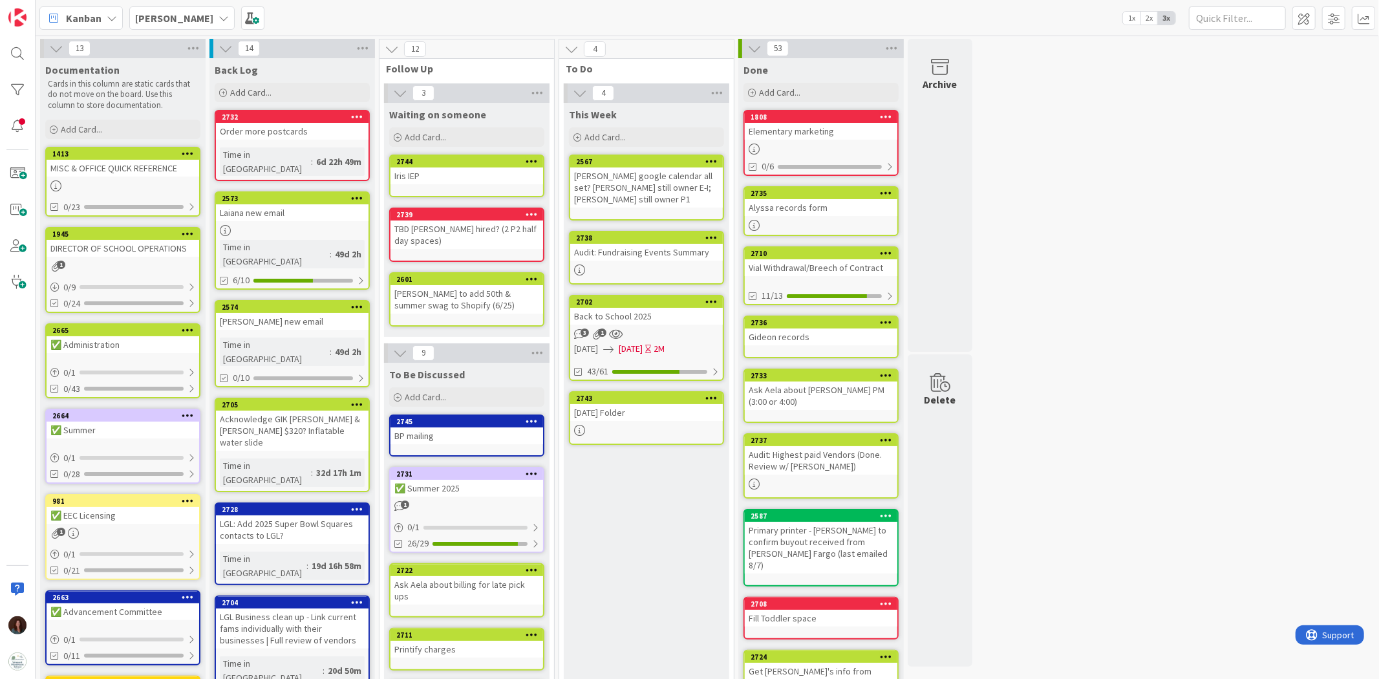
click at [145, 12] on b "[PERSON_NAME]" at bounding box center [174, 18] width 78 height 13
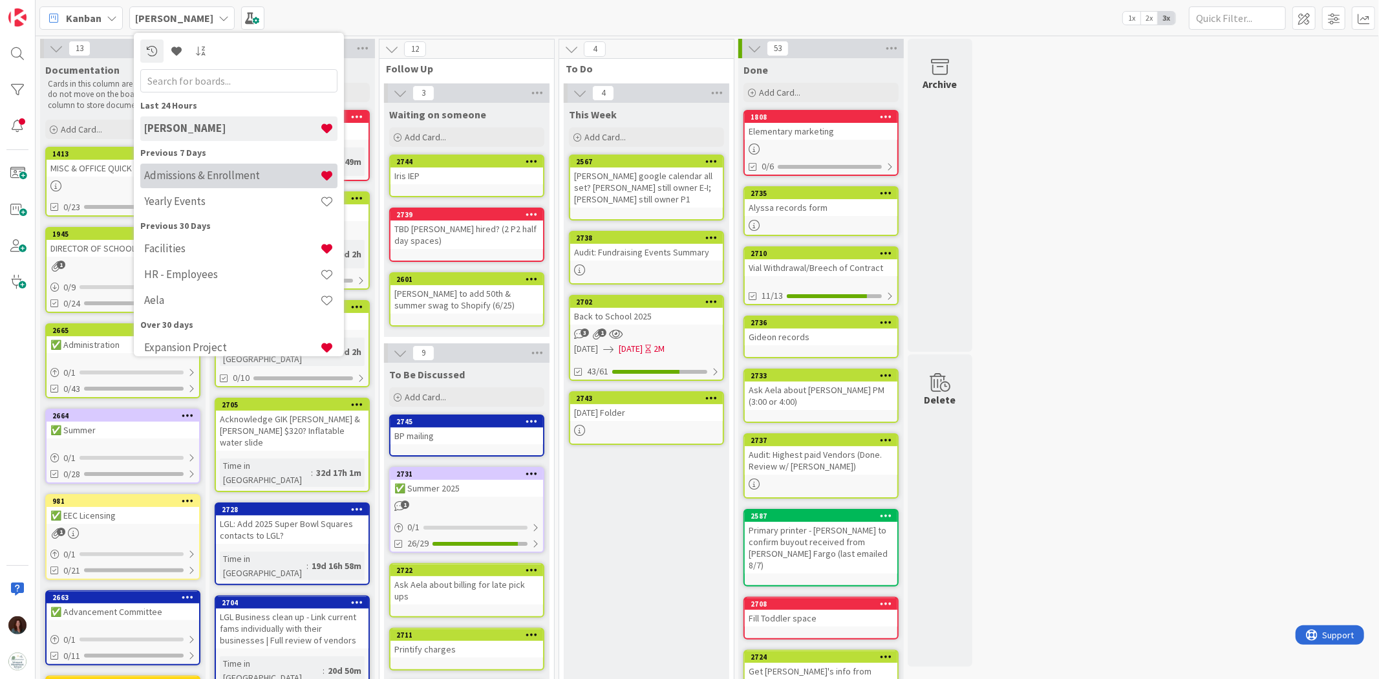
click at [224, 181] on h4 "Admissions & Enrollment" at bounding box center [232, 175] width 176 height 13
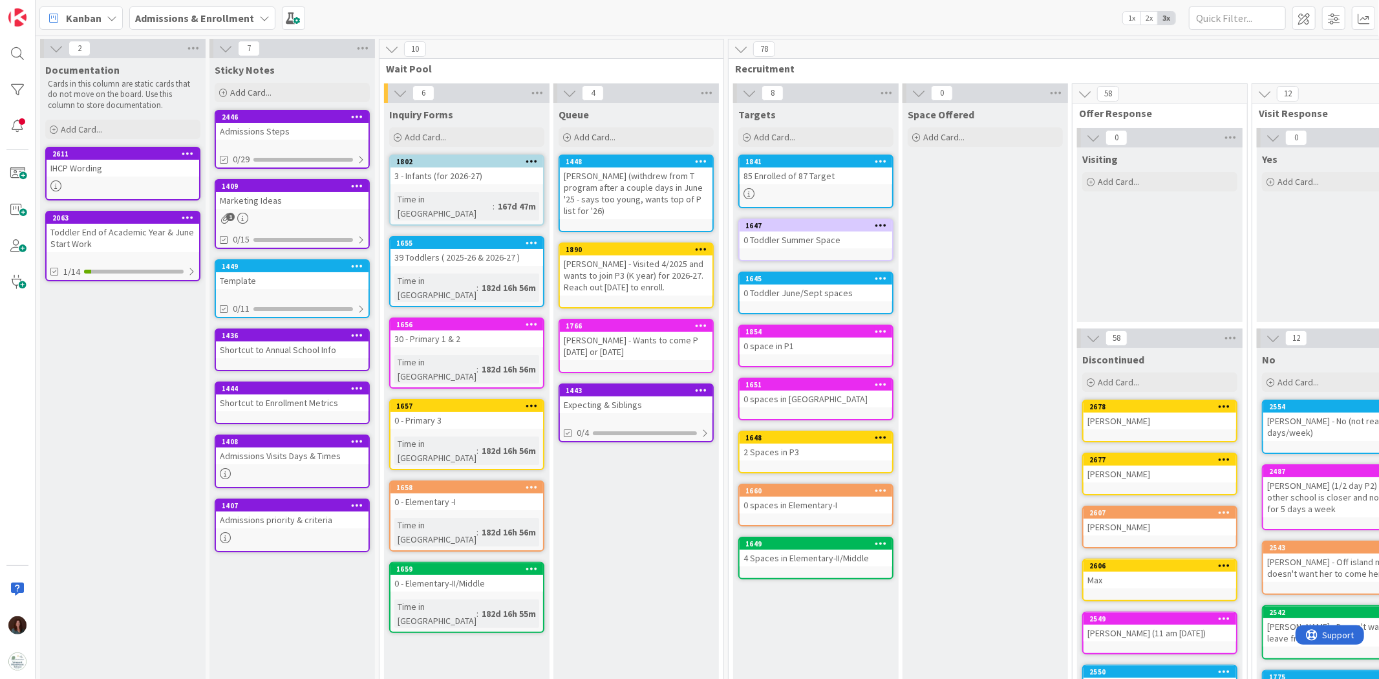
click at [632, 402] on div "Expecting & Siblings" at bounding box center [636, 404] width 153 height 17
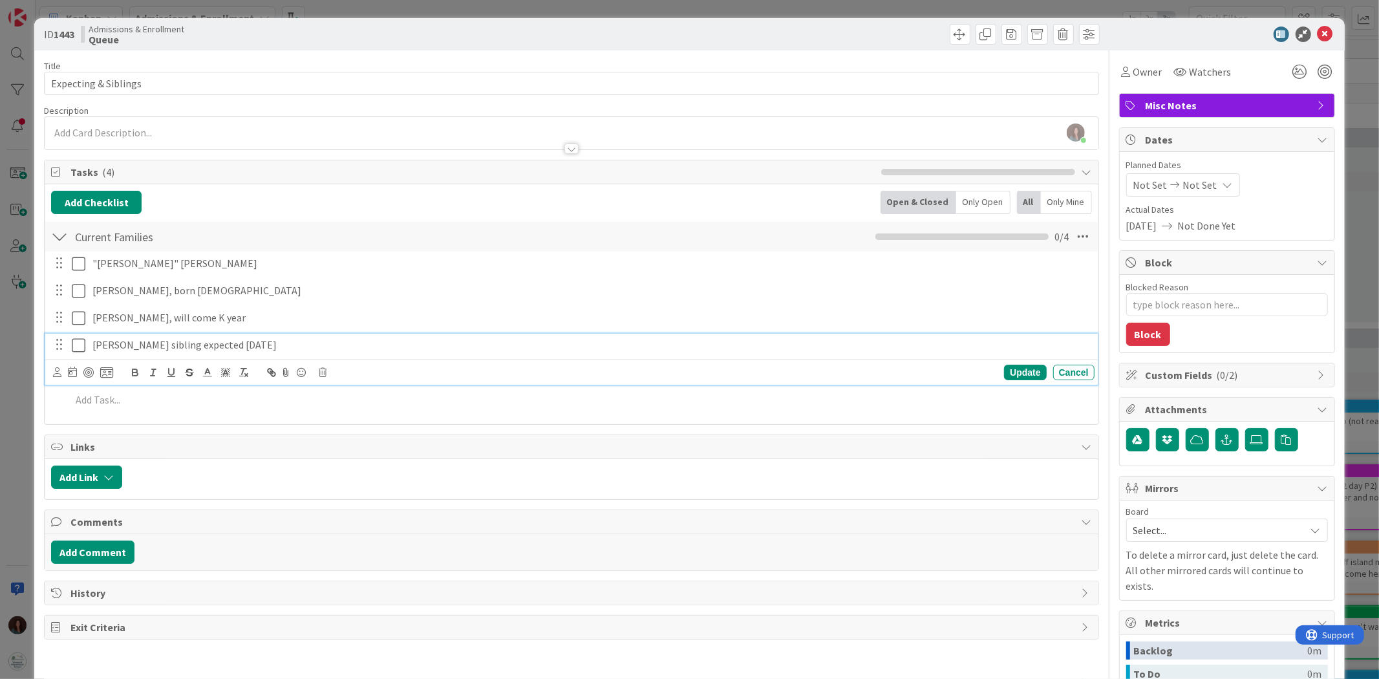
type textarea "x"
click at [310, 346] on p "[PERSON_NAME] sibling expected [DATE]" at bounding box center [590, 345] width 997 height 15
drag, startPoint x: 304, startPoint y: 348, endPoint x: 113, endPoint y: 339, distance: 191.0
click at [85, 349] on div "[PERSON_NAME] sibling expected [DATE]" at bounding box center [572, 345] width 1044 height 23
click at [112, 339] on p "[PERSON_NAME] sibling expected [DATE]" at bounding box center [590, 345] width 997 height 15
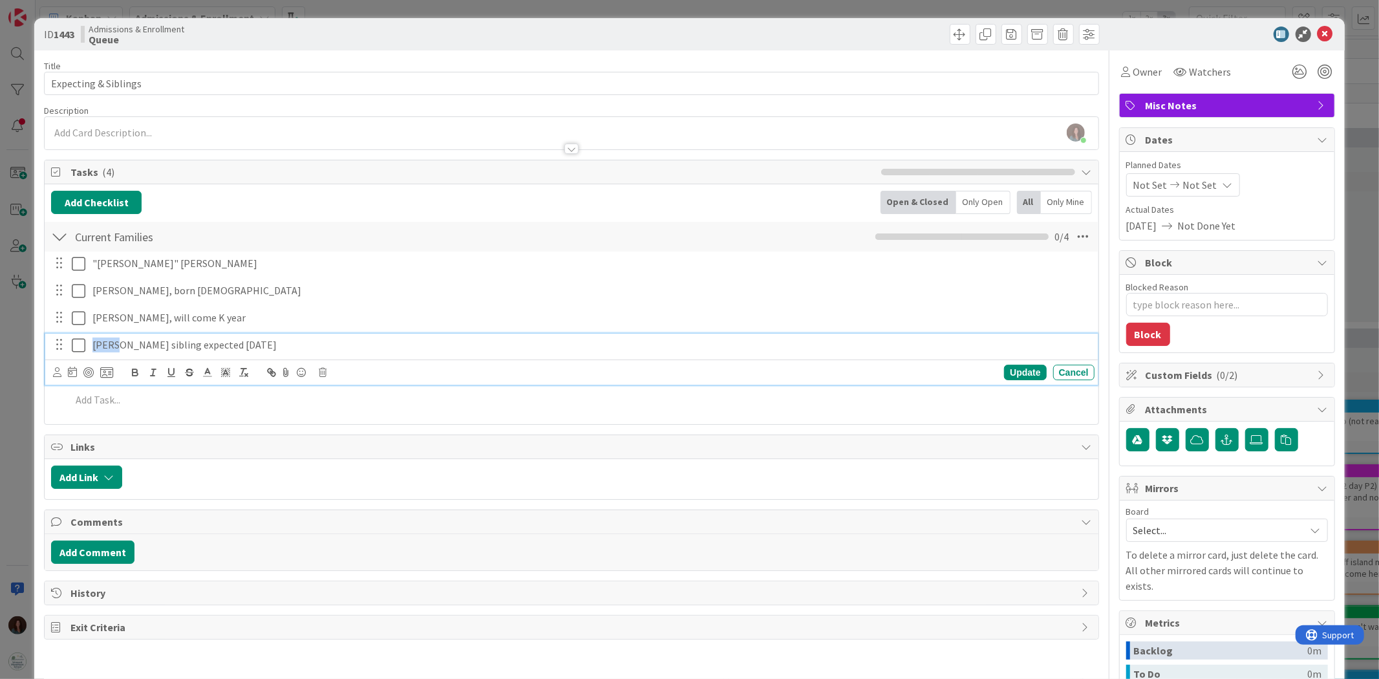
drag, startPoint x: 108, startPoint y: 346, endPoint x: 73, endPoint y: 346, distance: 34.9
click at [73, 346] on div "[PERSON_NAME] sibling expected [DATE]" at bounding box center [572, 345] width 1044 height 23
click at [192, 344] on p "[PERSON_NAME] sibling expected [DATE]" at bounding box center [590, 345] width 997 height 15
drag, startPoint x: 189, startPoint y: 345, endPoint x: 228, endPoint y: 339, distance: 39.8
click at [228, 339] on p "[PERSON_NAME] sibling expected [DATE]" at bounding box center [590, 345] width 997 height 15
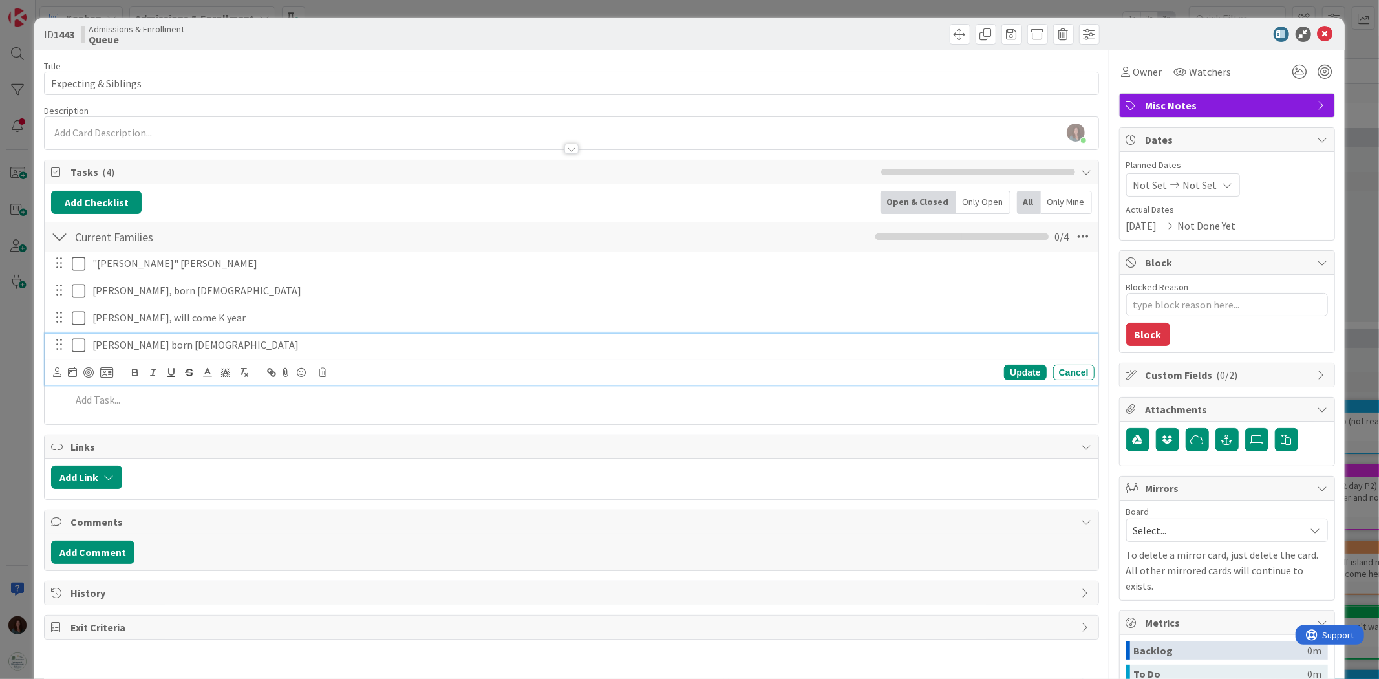
click at [262, 339] on p "[PERSON_NAME] born [DEMOGRAPHIC_DATA]" at bounding box center [590, 345] width 997 height 15
click at [919, 371] on div "Update" at bounding box center [1025, 373] width 42 height 16
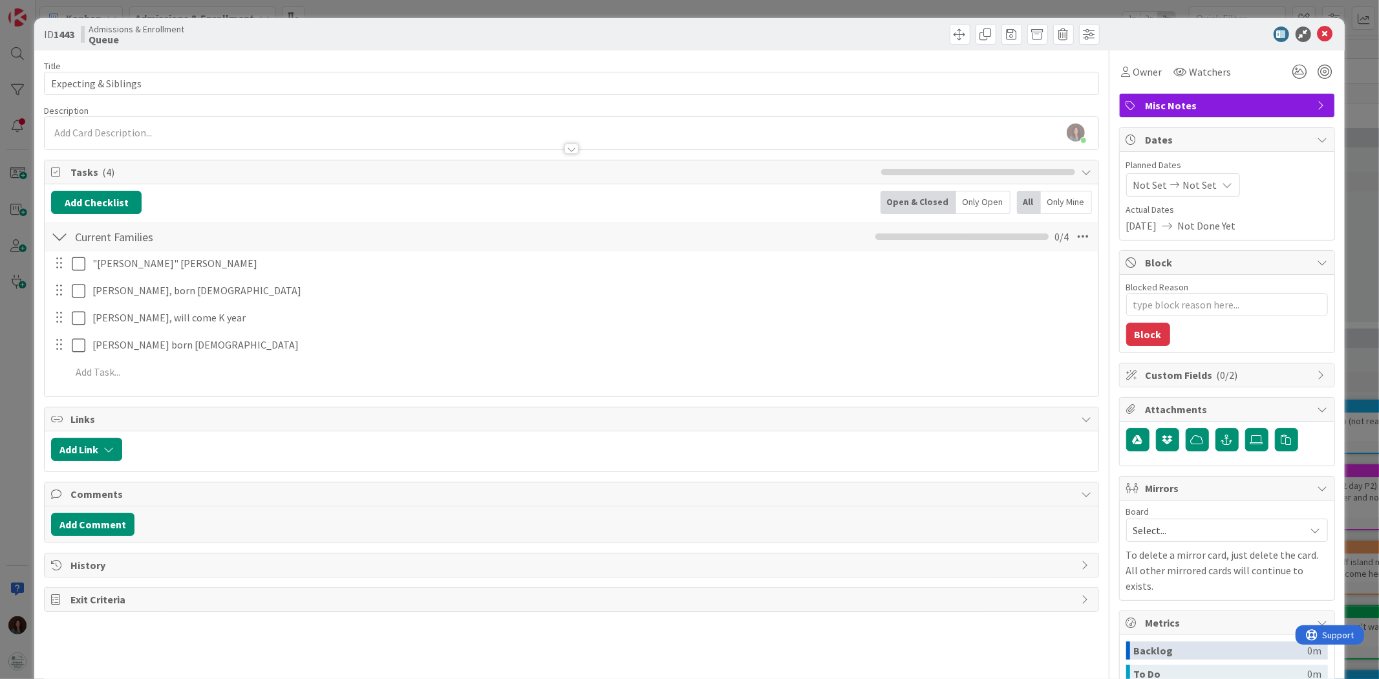
type textarea "x"
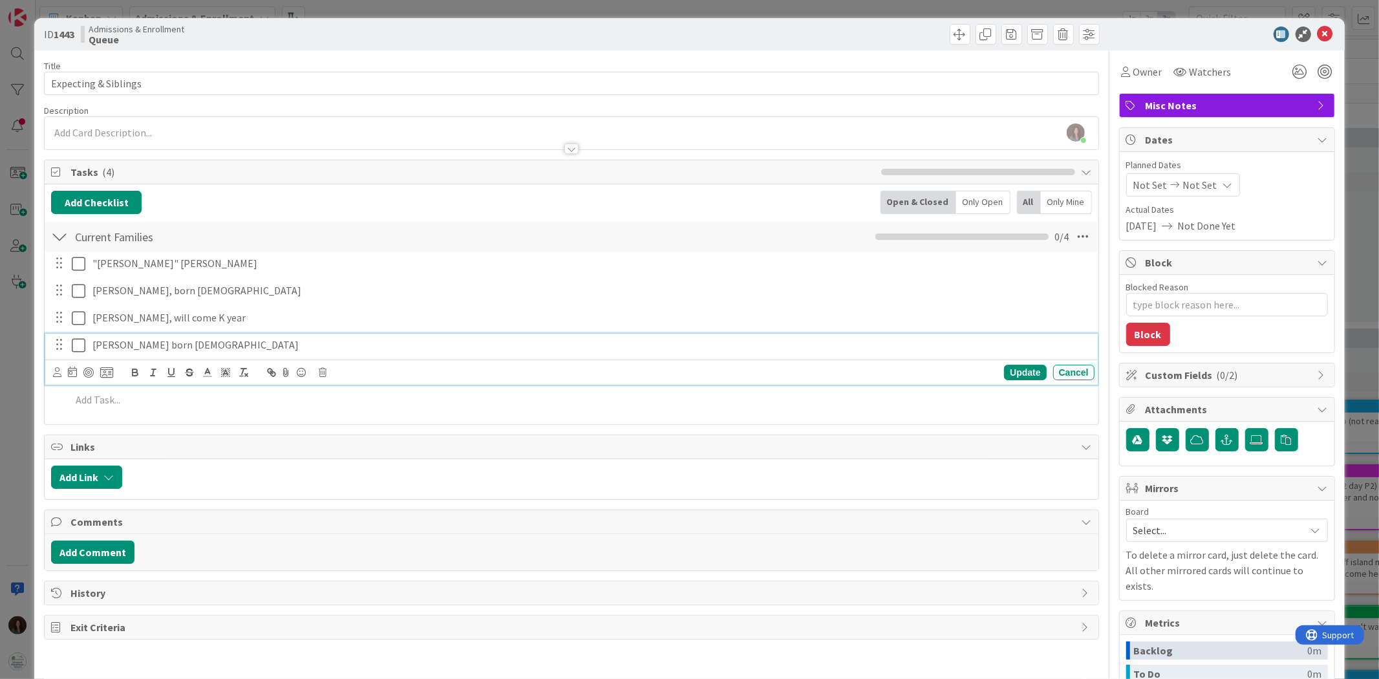
click at [270, 334] on div "[PERSON_NAME] born [DEMOGRAPHIC_DATA]" at bounding box center [590, 345] width 1007 height 23
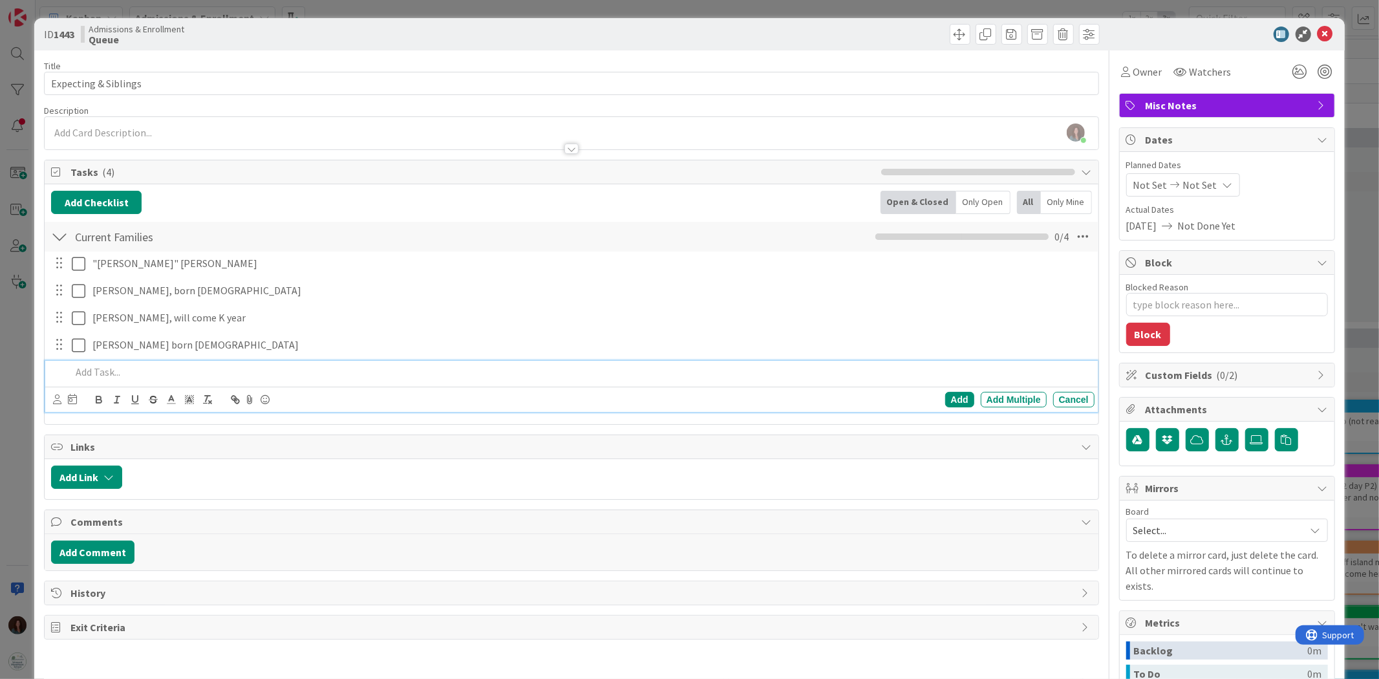
click at [242, 376] on p at bounding box center [580, 372] width 1018 height 15
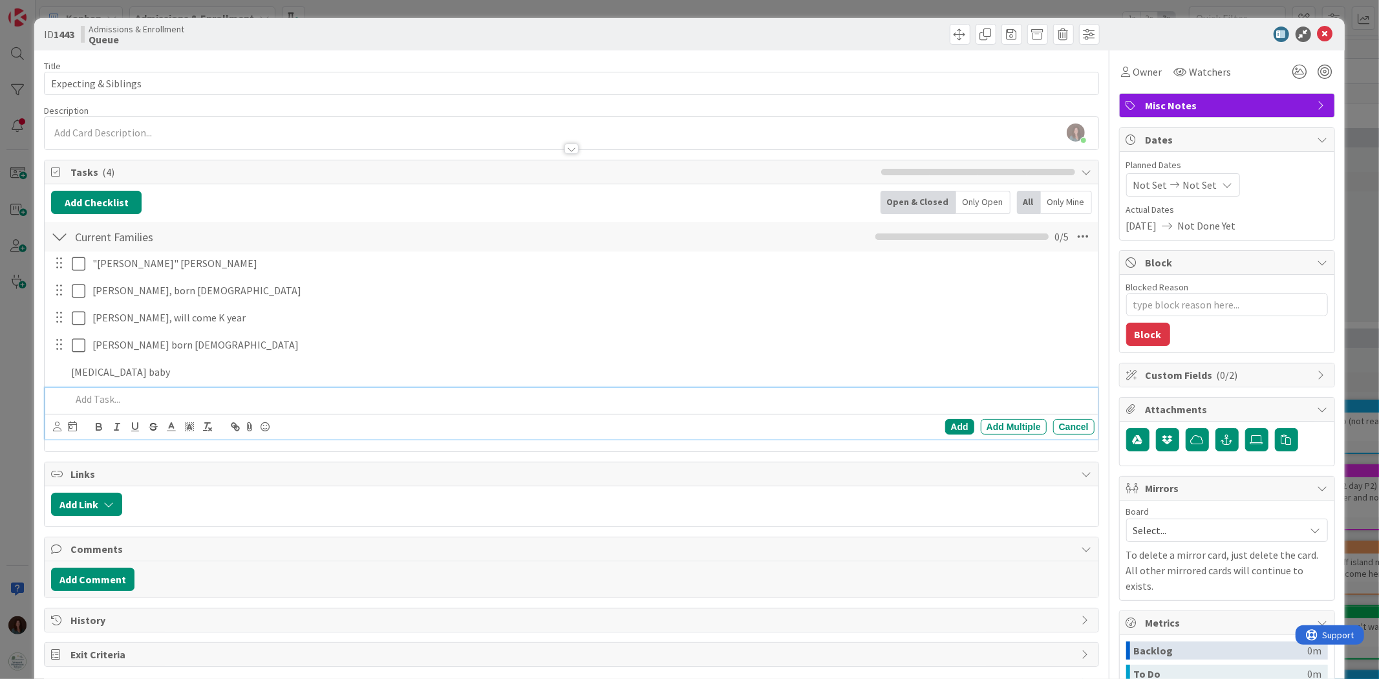
type textarea "x"
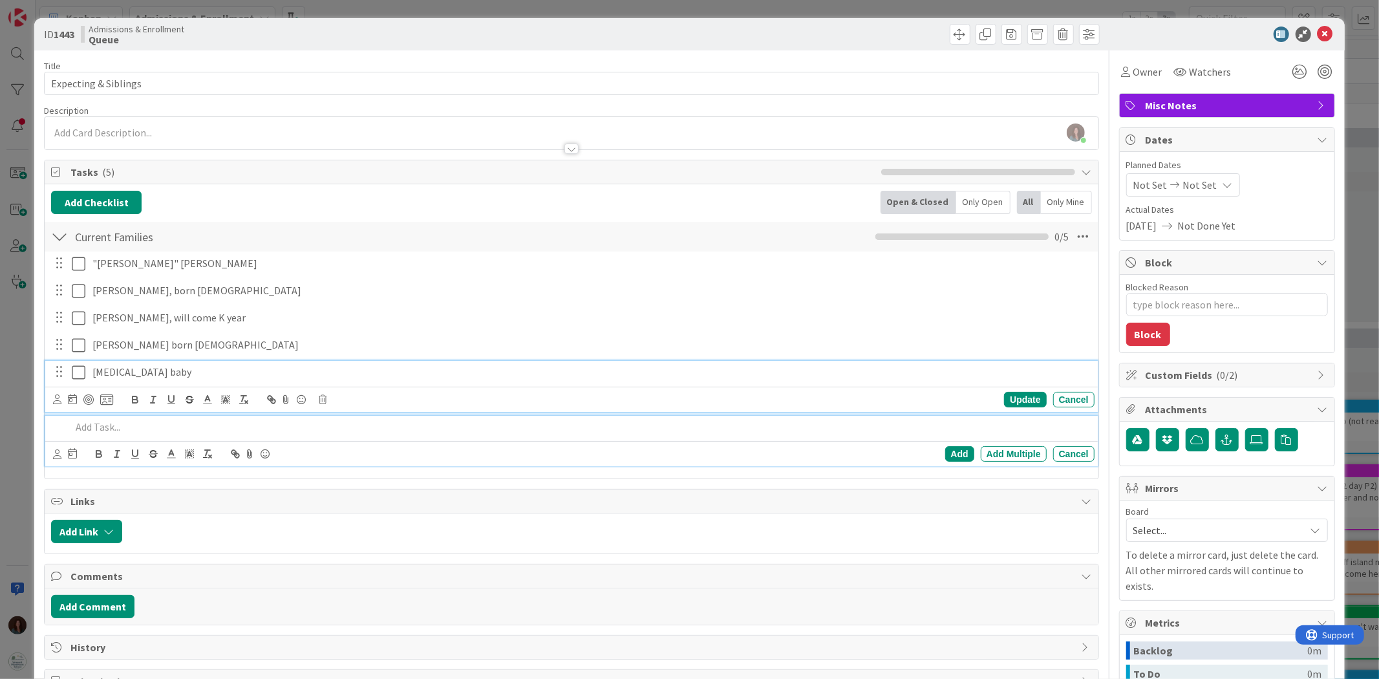
click at [242, 376] on p "[MEDICAL_DATA] baby" at bounding box center [590, 372] width 997 height 15
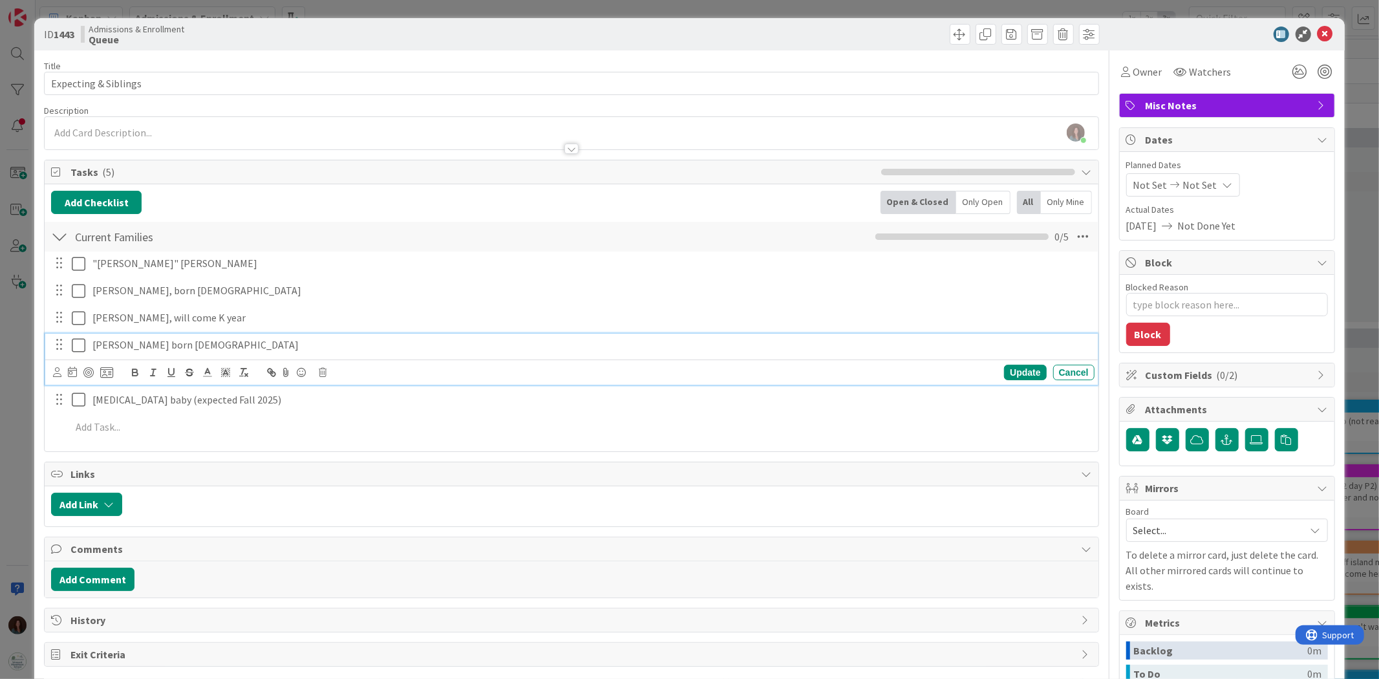
click at [204, 345] on p "[PERSON_NAME] born [DEMOGRAPHIC_DATA]" at bounding box center [590, 345] width 997 height 15
click at [324, 370] on icon at bounding box center [323, 372] width 8 height 9
drag, startPoint x: 347, startPoint y: 430, endPoint x: 352, endPoint y: 418, distance: 13.1
click at [348, 420] on div "Delete" at bounding box center [356, 426] width 48 height 23
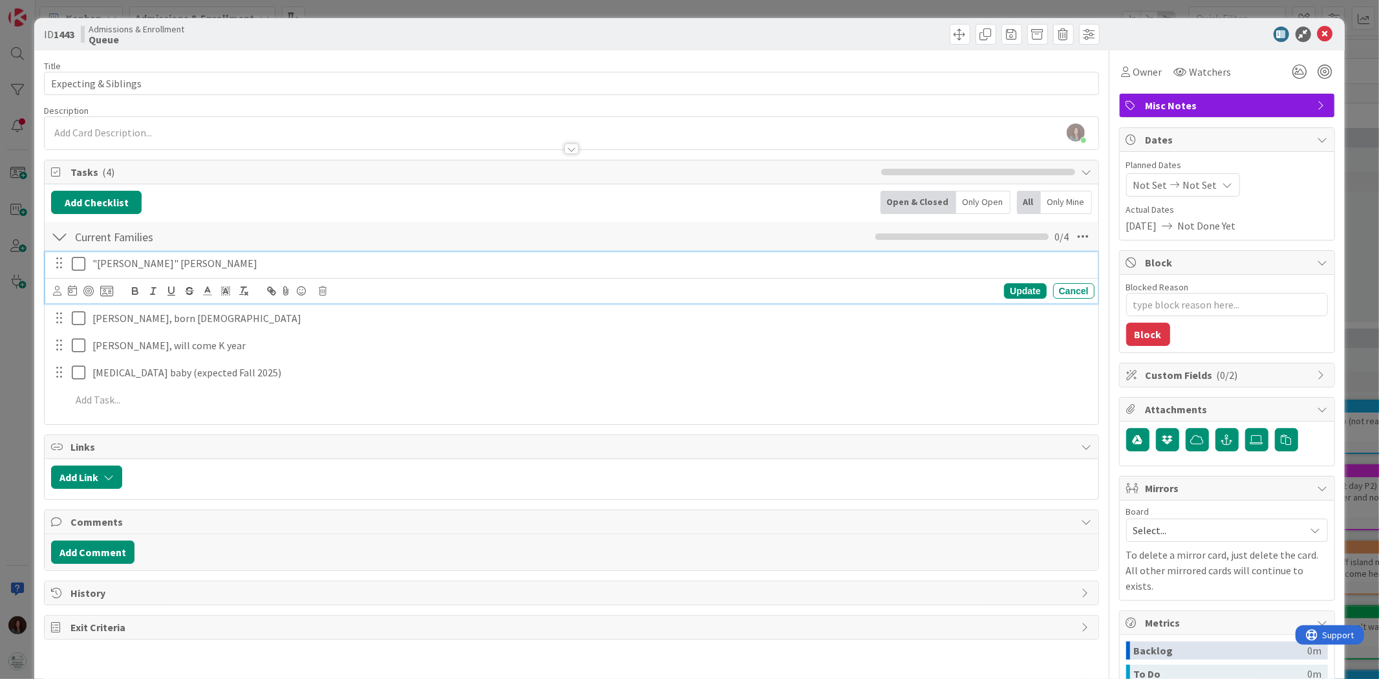
click at [158, 265] on p ""[PERSON_NAME]" [PERSON_NAME]" at bounding box center [590, 263] width 997 height 15
click at [321, 292] on icon at bounding box center [323, 290] width 8 height 9
click at [349, 343] on div "Delete" at bounding box center [356, 345] width 48 height 23
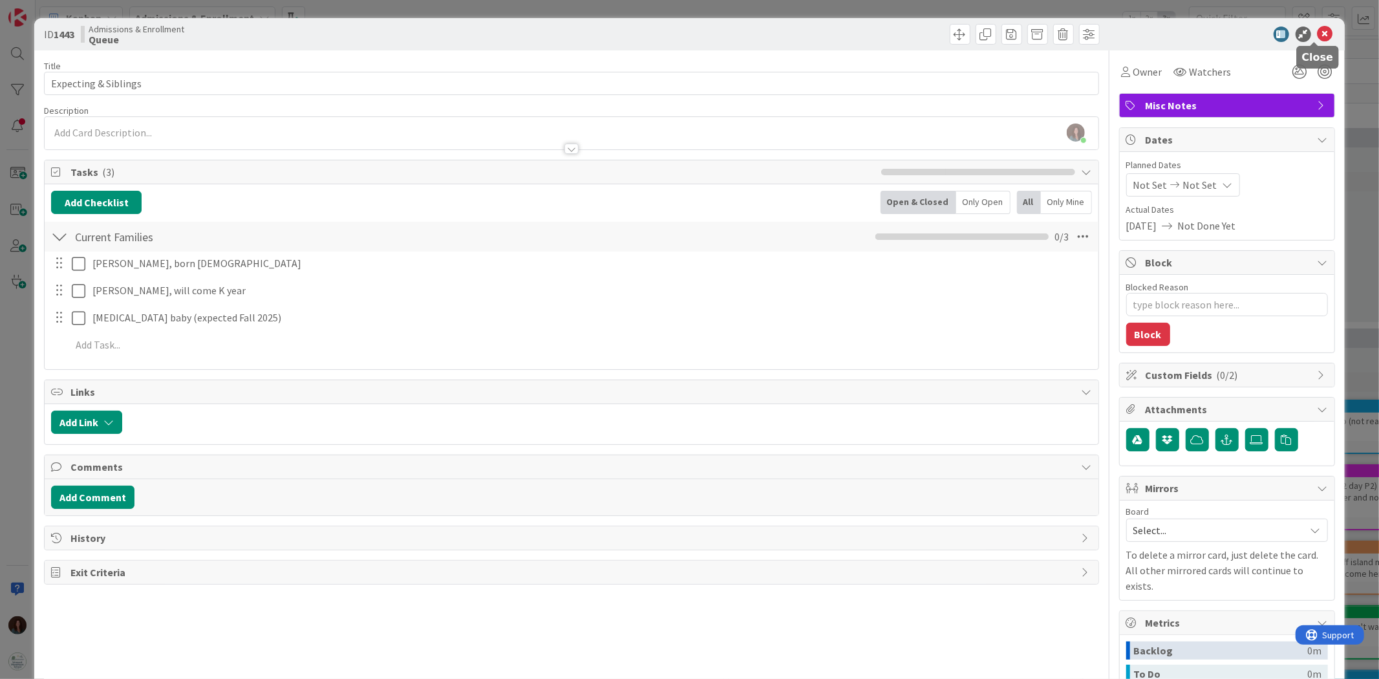
click at [919, 35] on icon at bounding box center [1326, 35] width 16 height 16
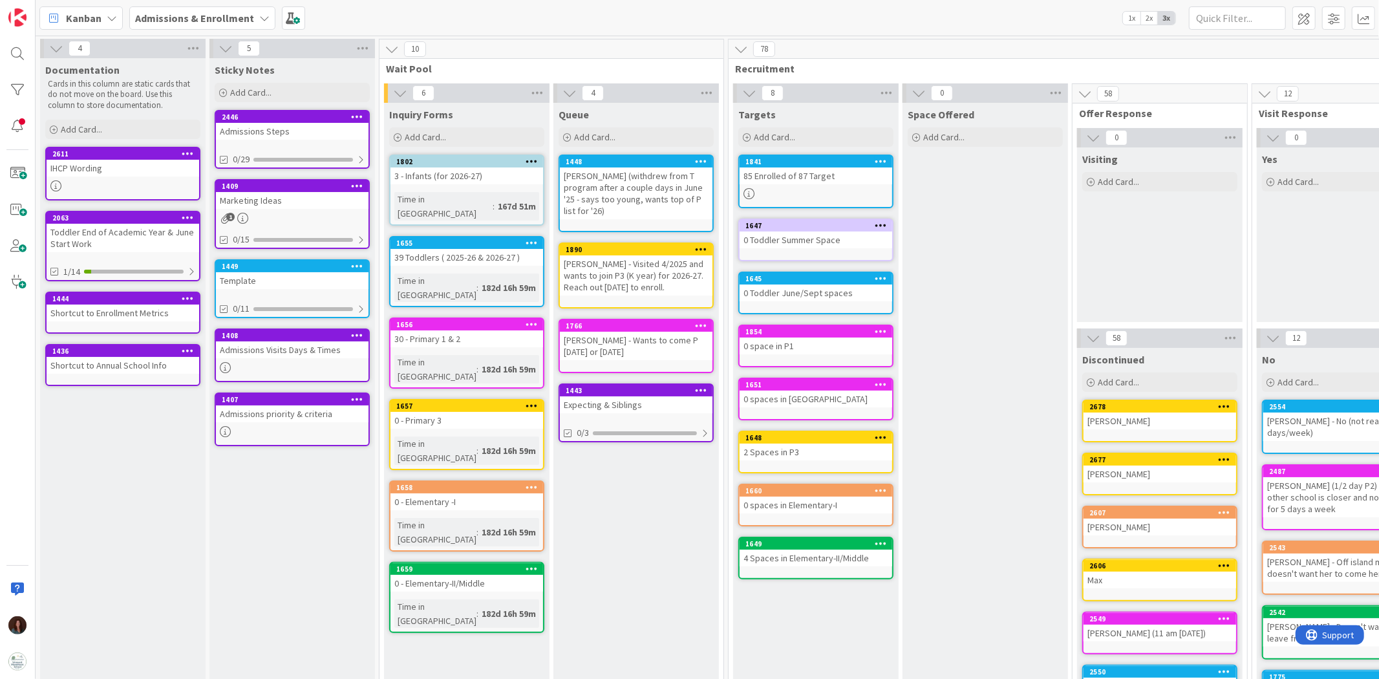
click at [180, 20] on b "Admissions & Enrollment" at bounding box center [194, 18] width 119 height 13
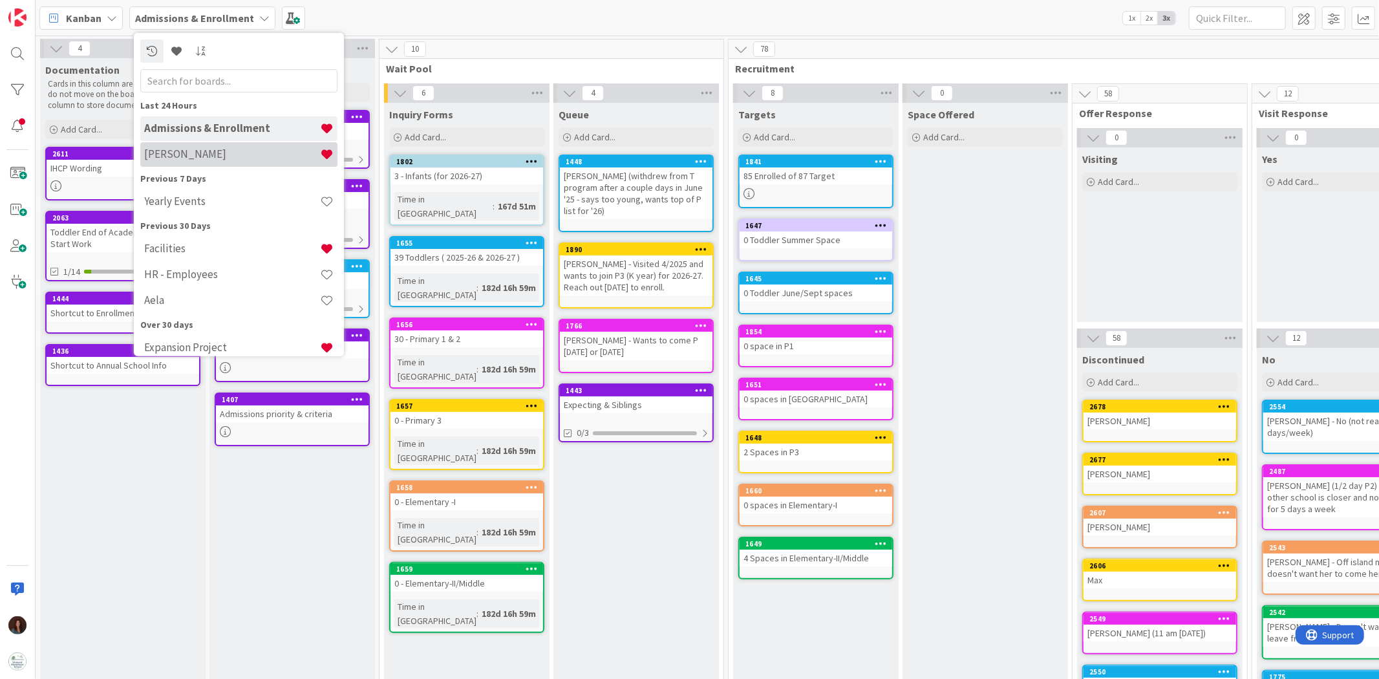
click at [197, 150] on h4 "[PERSON_NAME]" at bounding box center [232, 153] width 176 height 13
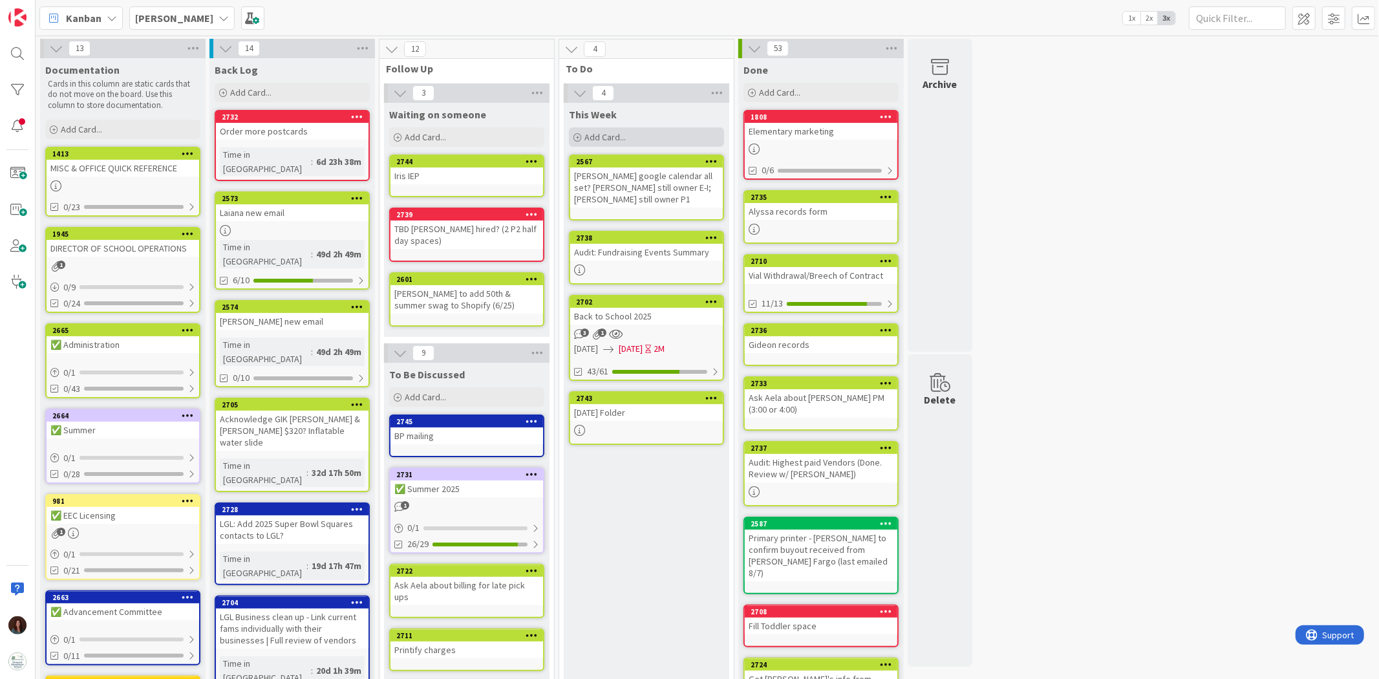
click at [622, 131] on span "Add Card..." at bounding box center [604, 137] width 41 height 12
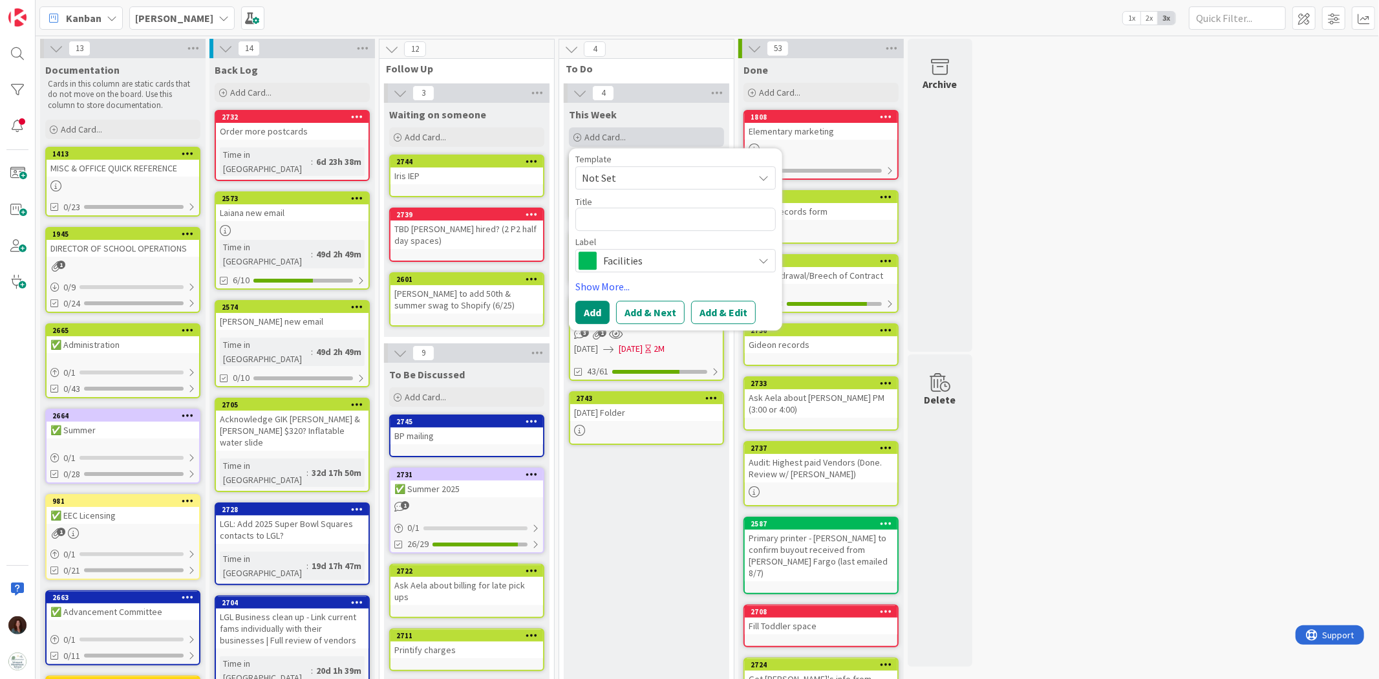
type textarea "x"
type textarea "C"
type textarea "x"
type textarea "Ca"
type textarea "x"
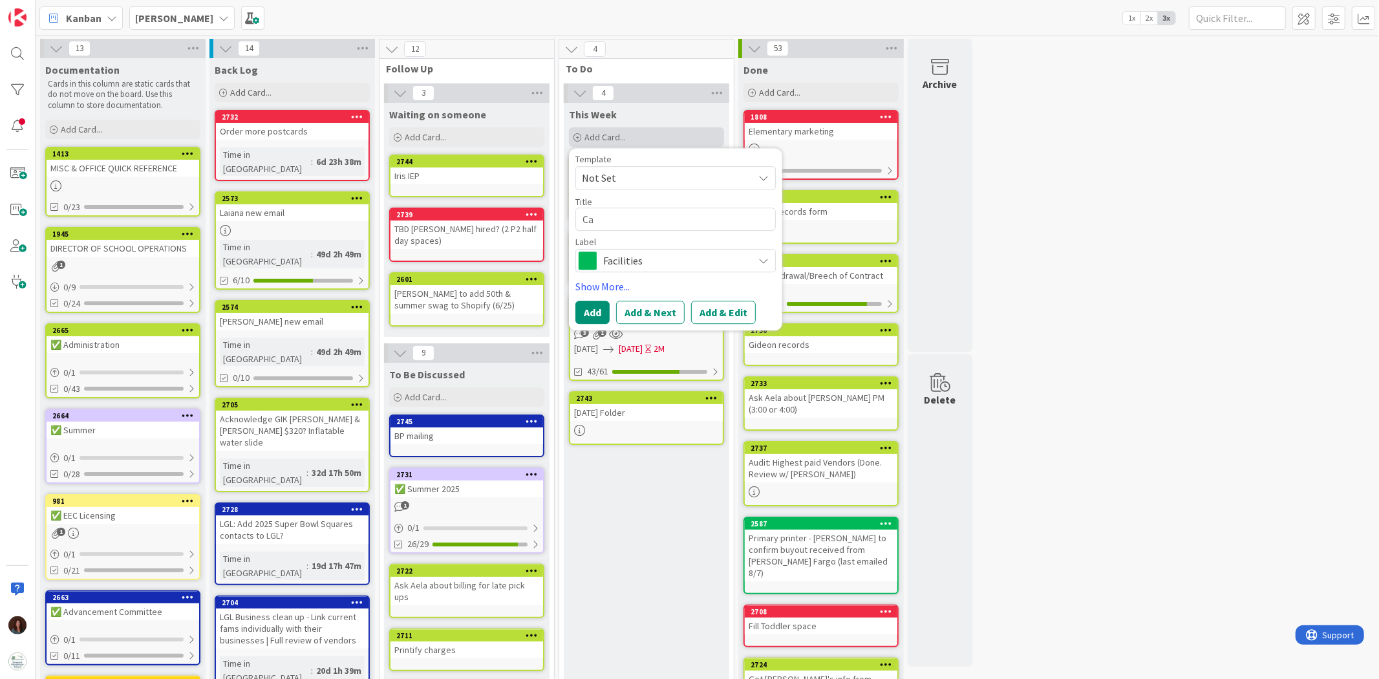
type textarea "Cal"
type textarea "x"
type textarea "Calc"
type textarea "x"
type textarea "Calc"
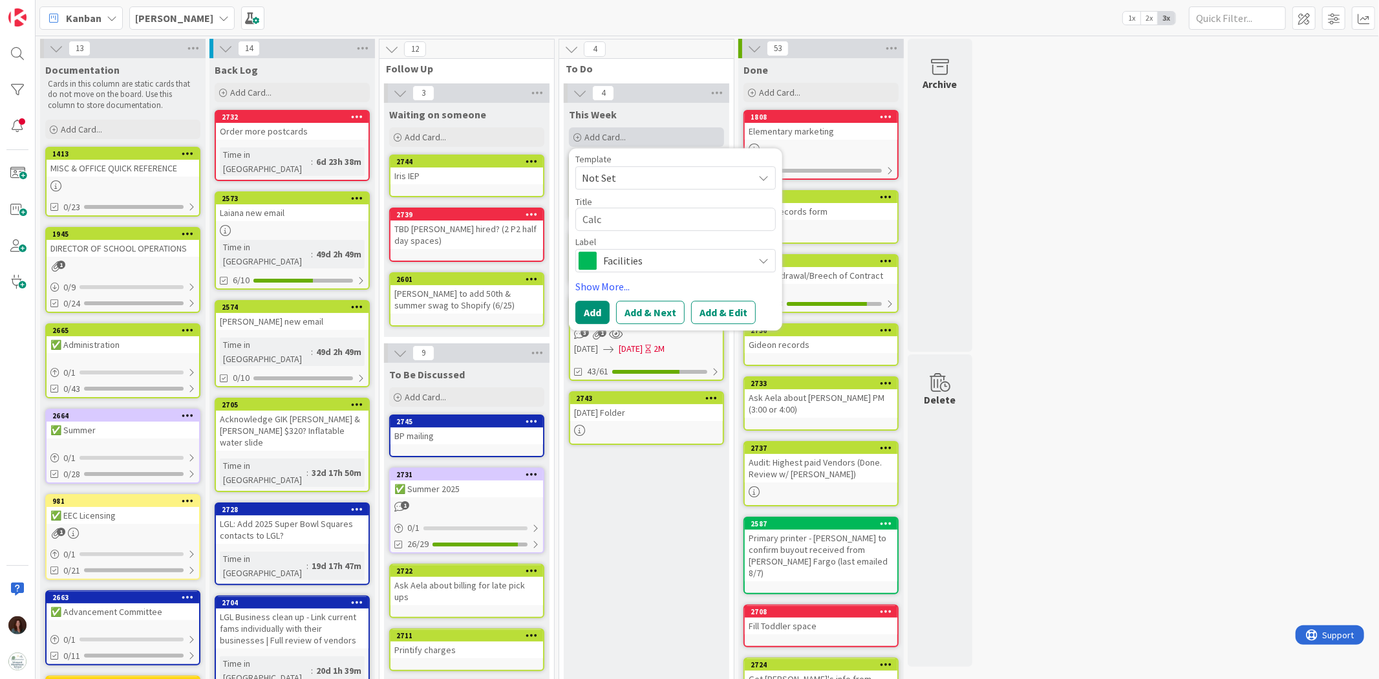
type textarea "x"
type textarea "Calc g"
type textarea "x"
type textarea "Calc ga"
type textarea "x"
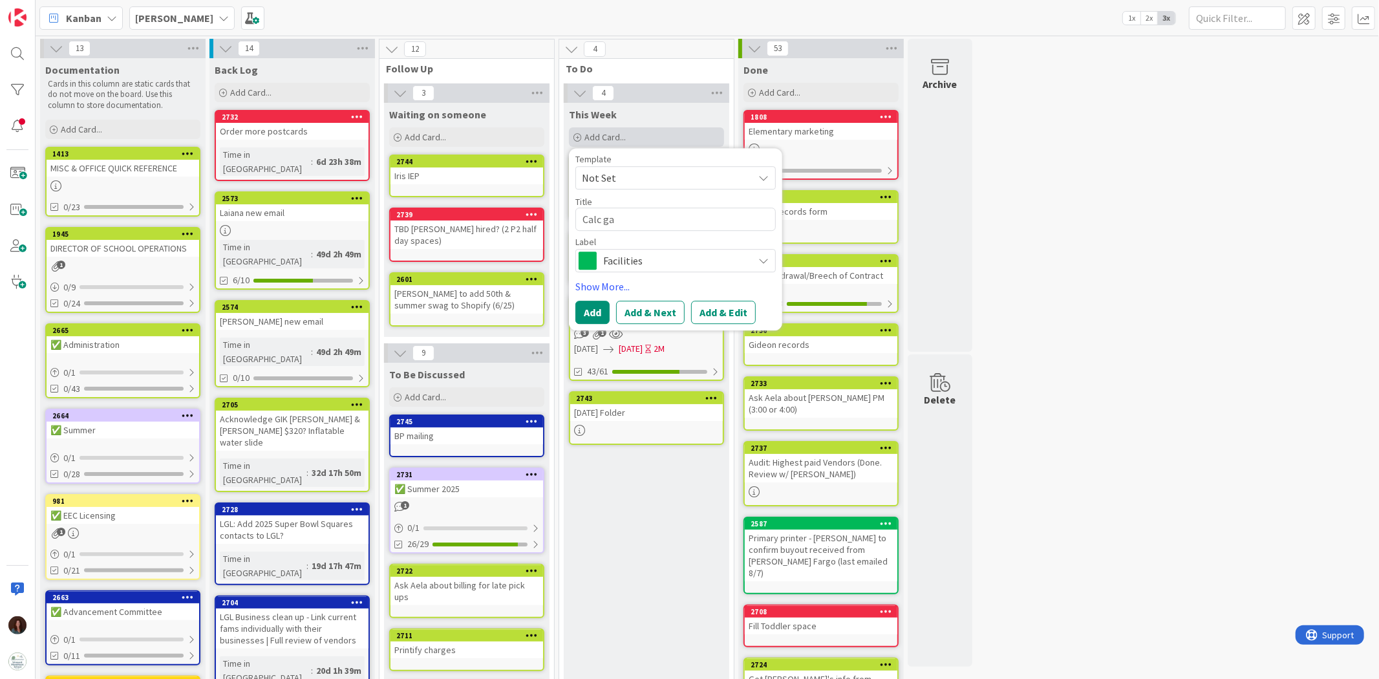
type textarea "Calc gap"
type textarea "x"
type textarea "Calc gap"
type textarea "x"
type textarea "Calc gap p"
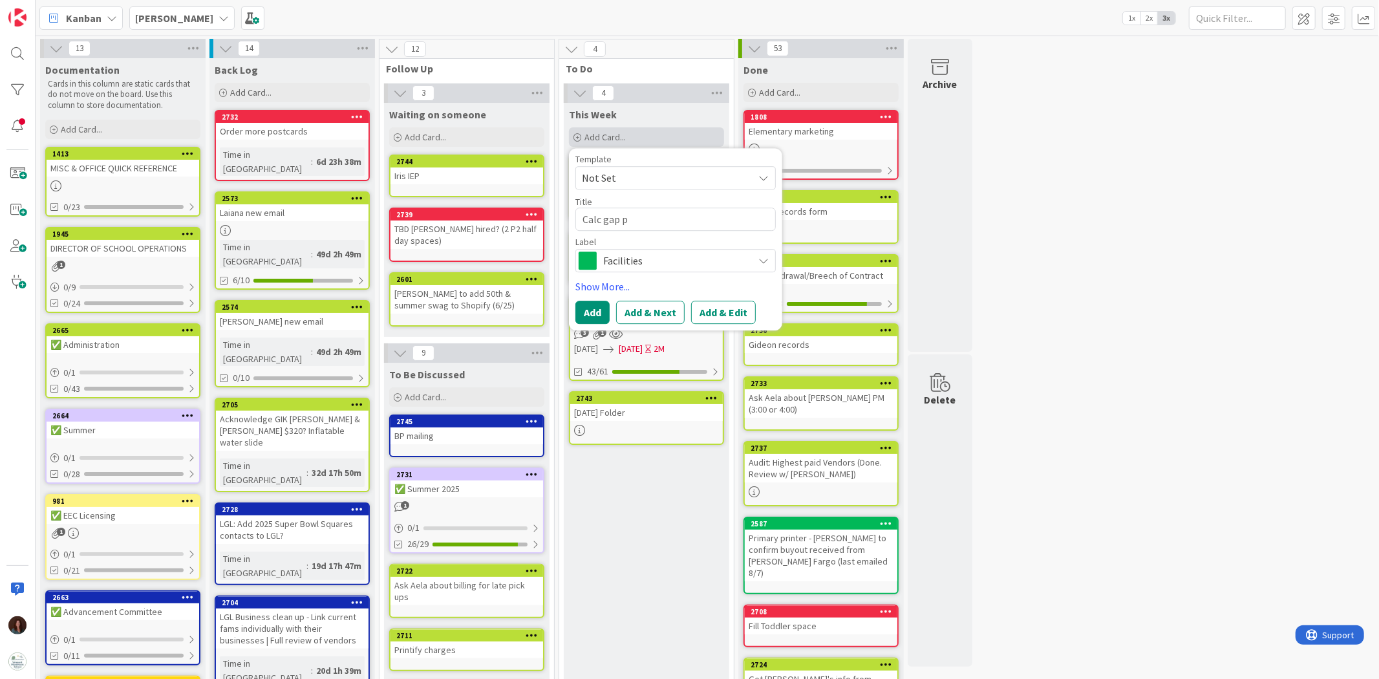
type textarea "x"
type textarea "Calc gap pe"
type textarea "x"
type textarea "Calc gap per"
type textarea "x"
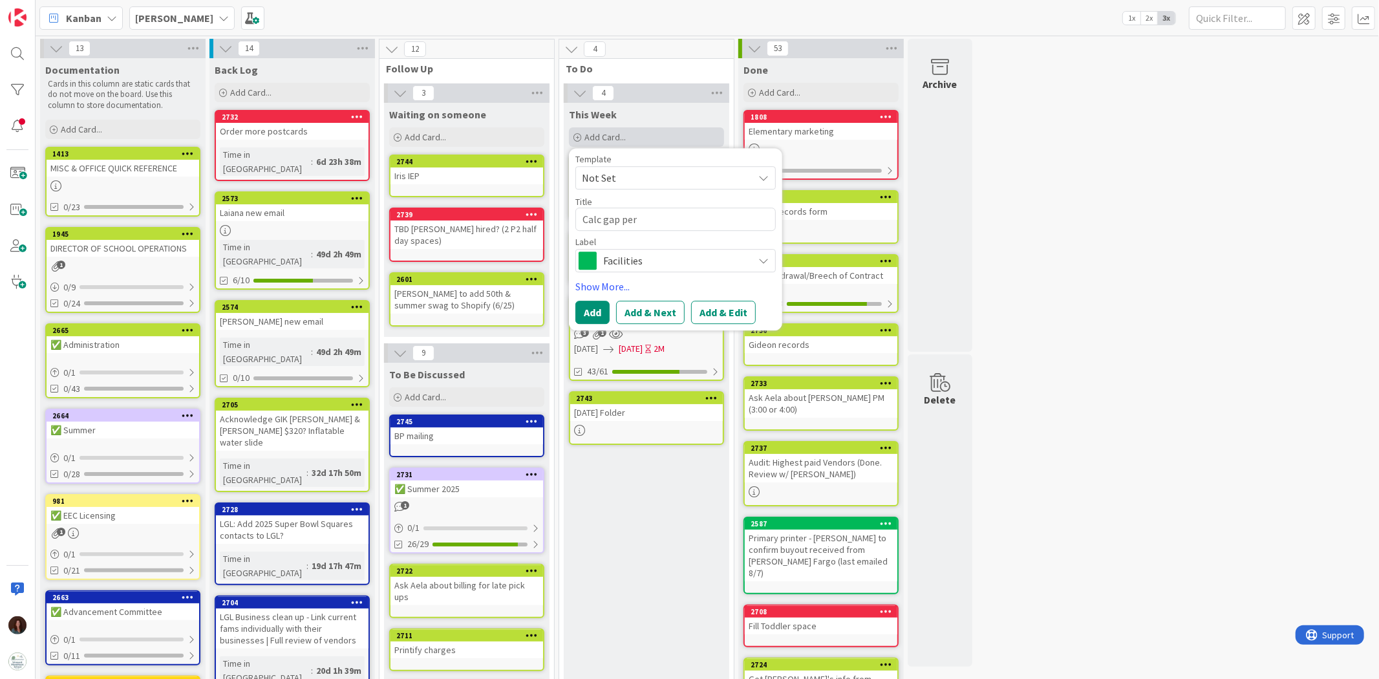
type textarea "Calc gap per"
type textarea "x"
type textarea "Calc gap per c"
type textarea "x"
type textarea "Calc gap per ch"
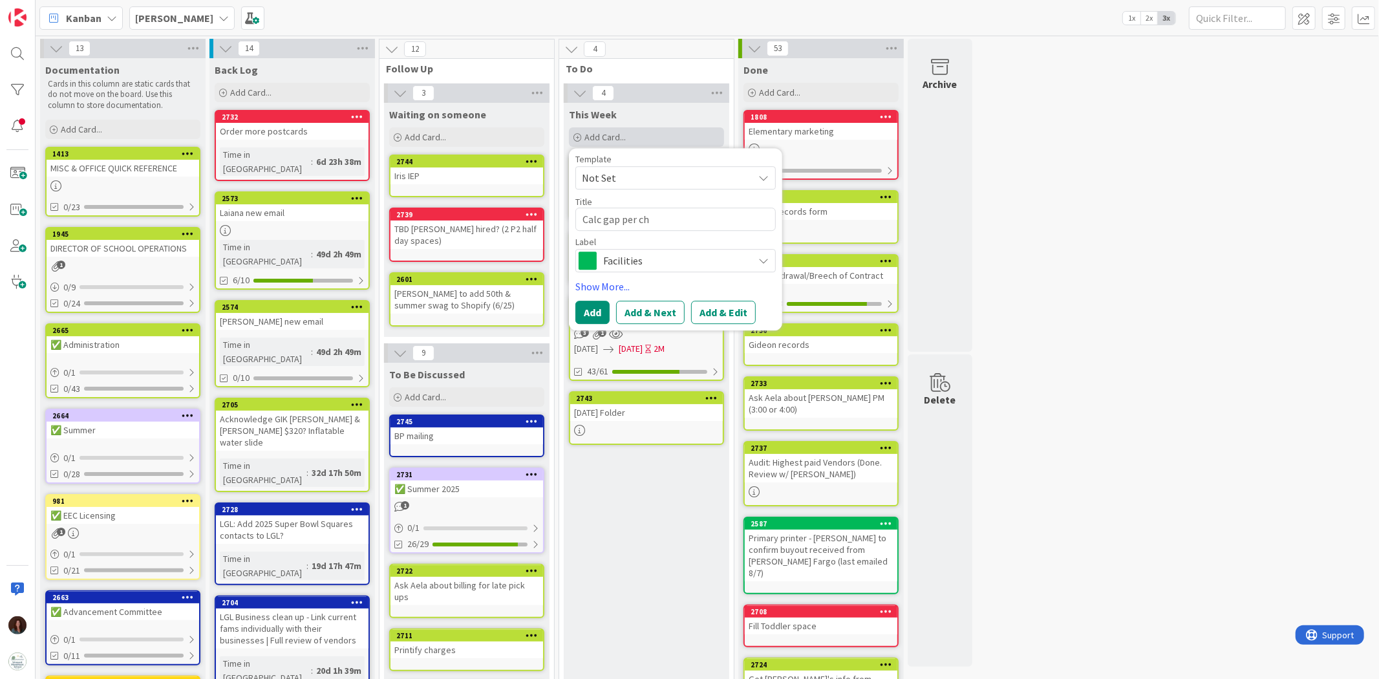
type textarea "x"
type textarea "Calc gap per chi"
type textarea "x"
type textarea "Calc gap per chil"
type textarea "x"
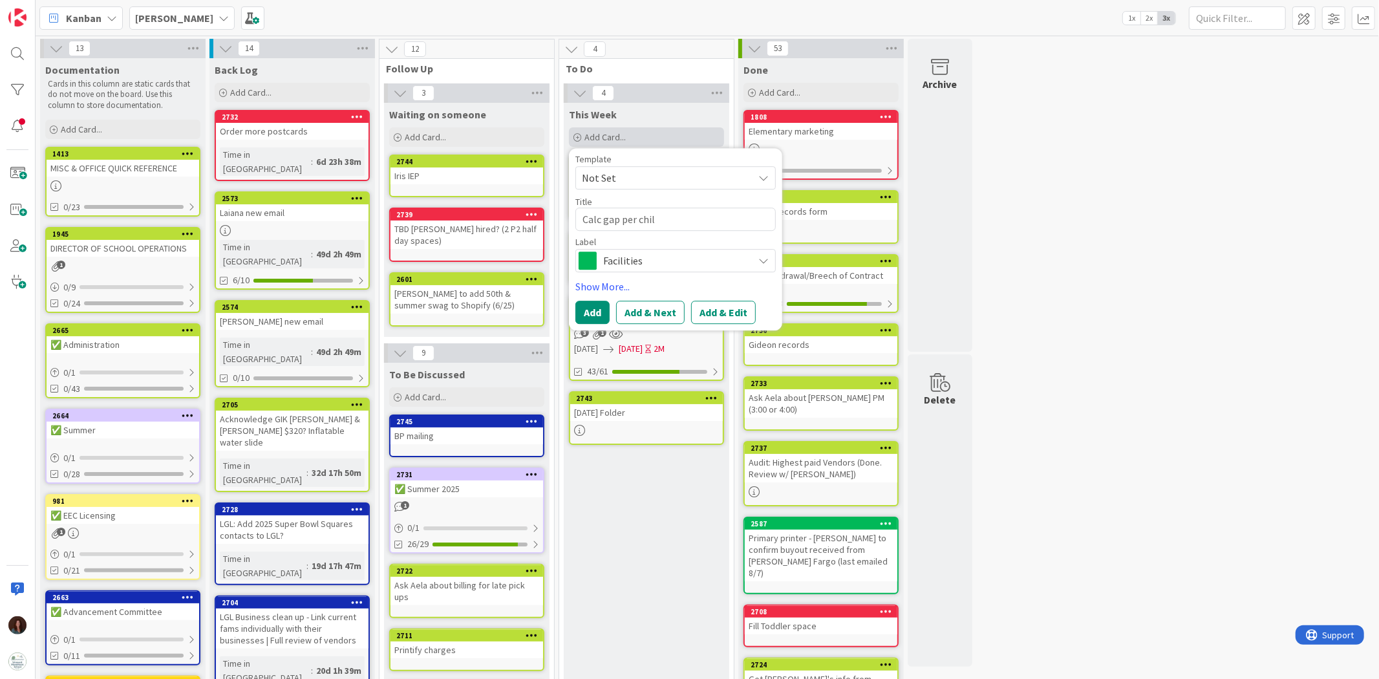
type textarea "Calc gap per child"
type textarea "x"
type textarea "Calc gap per child"
type textarea "x"
type textarea "Calc gap per child w"
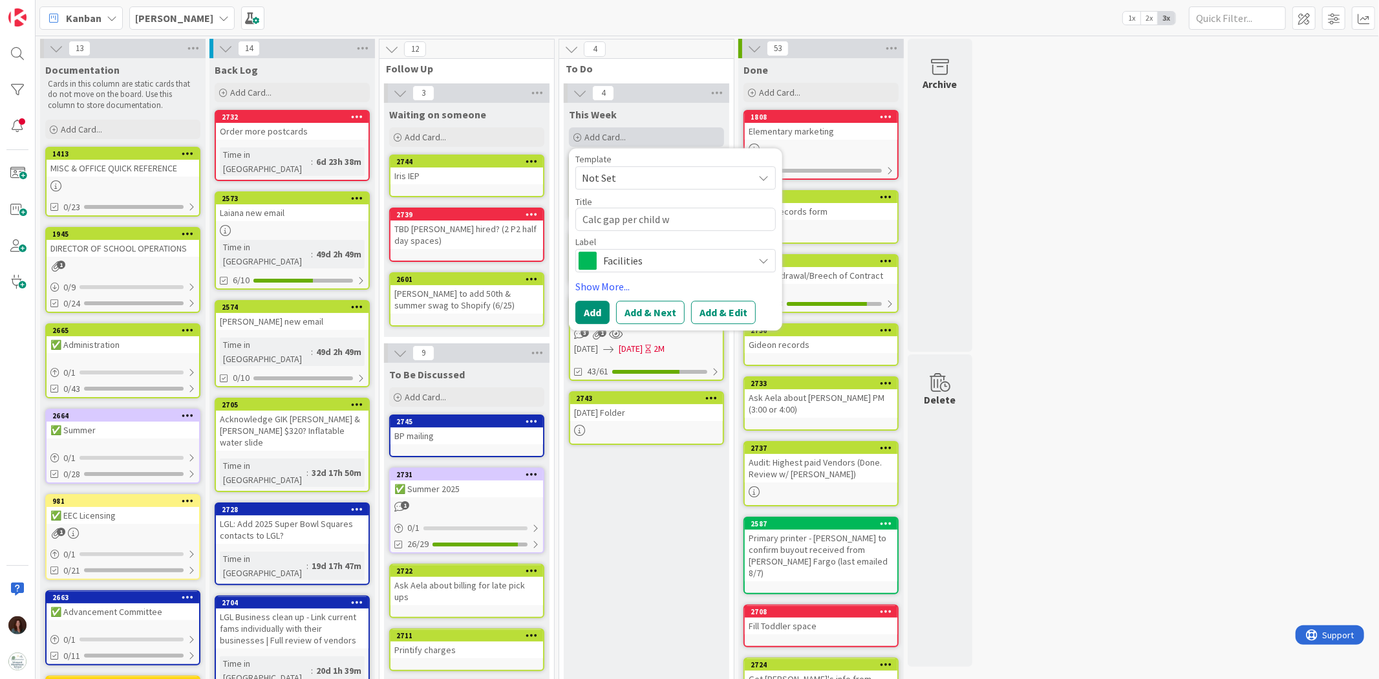
type textarea "x"
type textarea "Calc gap per child wi"
type textarea "x"
type textarea "Calc gap per child wit"
type textarea "x"
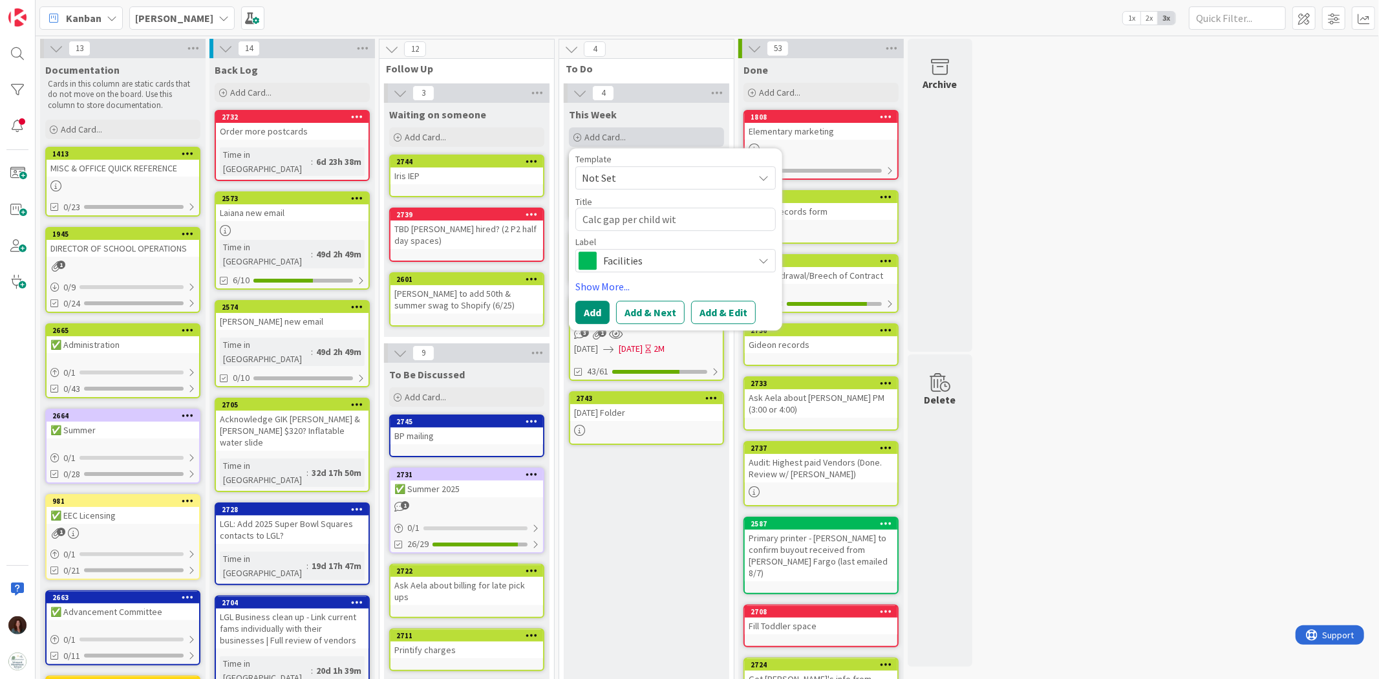
type textarea "Calc gap per child with"
type textarea "x"
type textarea "Calc gap per child with"
type textarea "x"
type textarea "Calc gap per child with D"
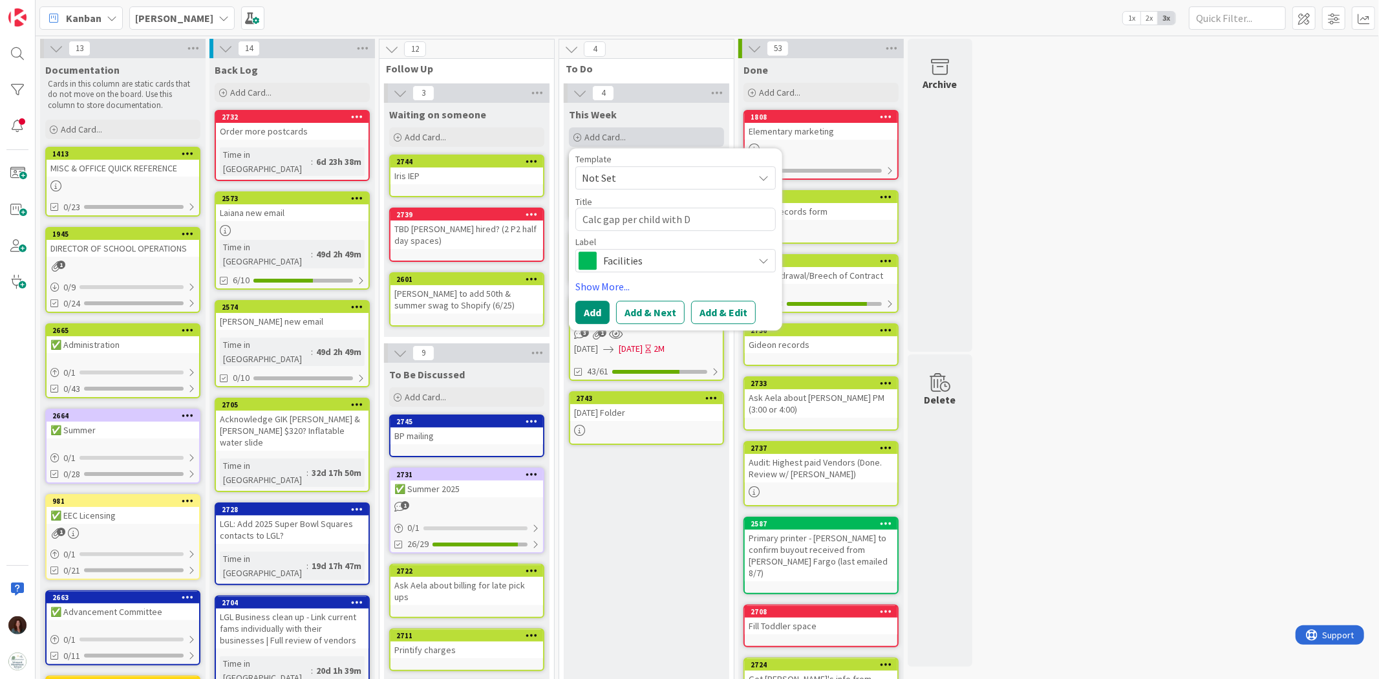
type textarea "x"
type textarea "Calc gap per child with De"
type textarea "x"
type textarea "Calc gap per child with Deb"
type textarea "x"
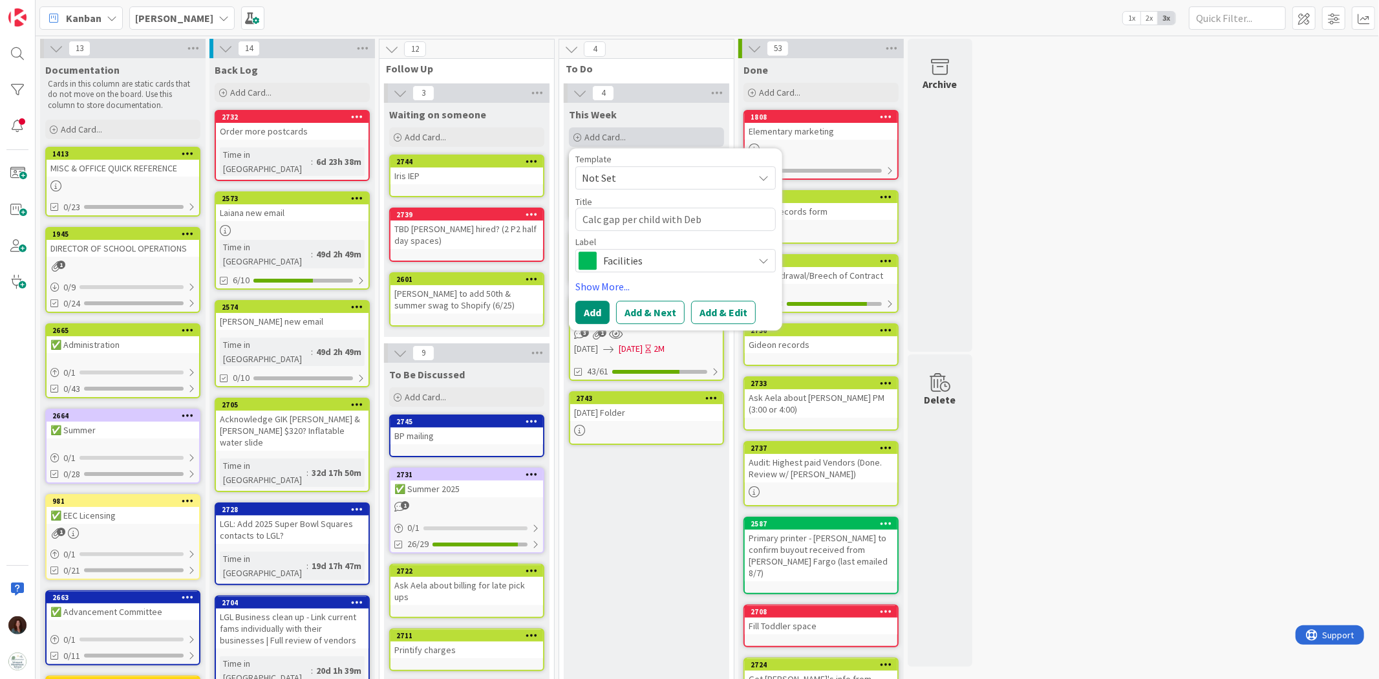
type textarea "Calc gap per child with [PERSON_NAME]"
type textarea "x"
type textarea "Calc gap per child with [PERSON_NAME]"
type textarea "x"
type textarea "Calc gap per child with [PERSON_NAME]"
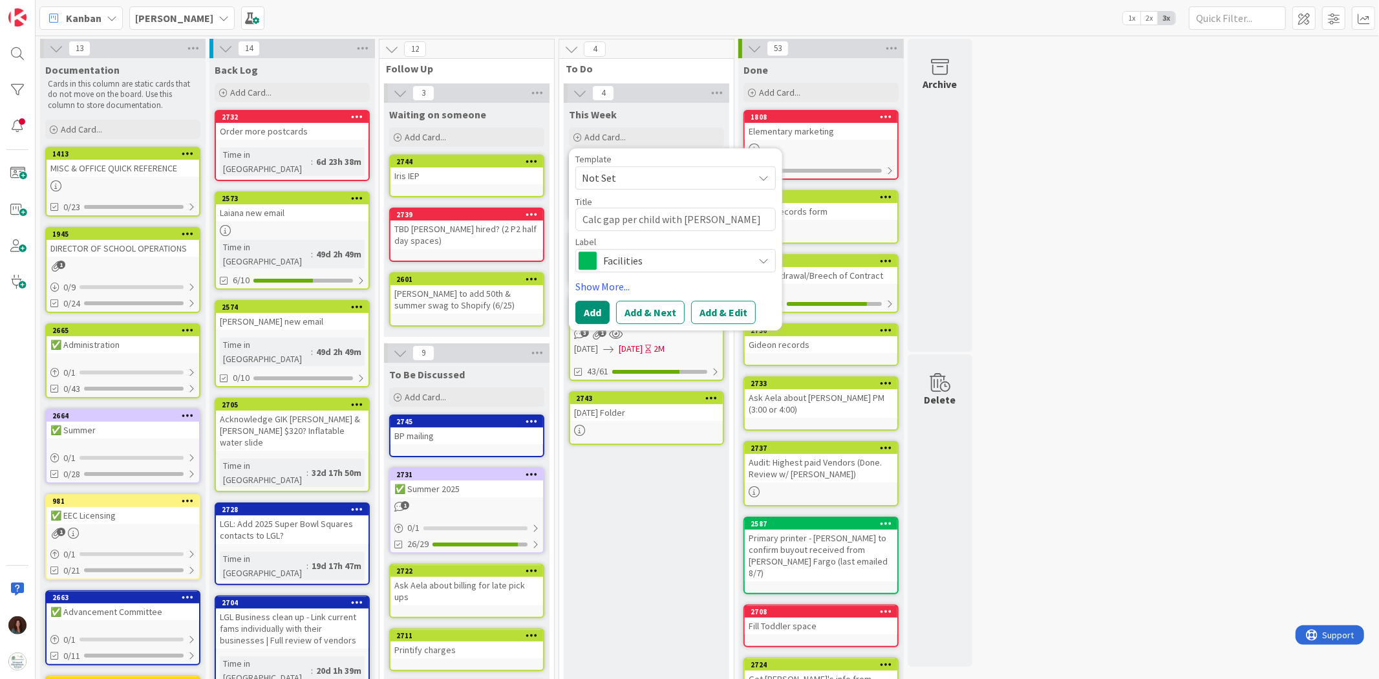
click at [599, 266] on div "Facilities" at bounding box center [675, 260] width 200 height 23
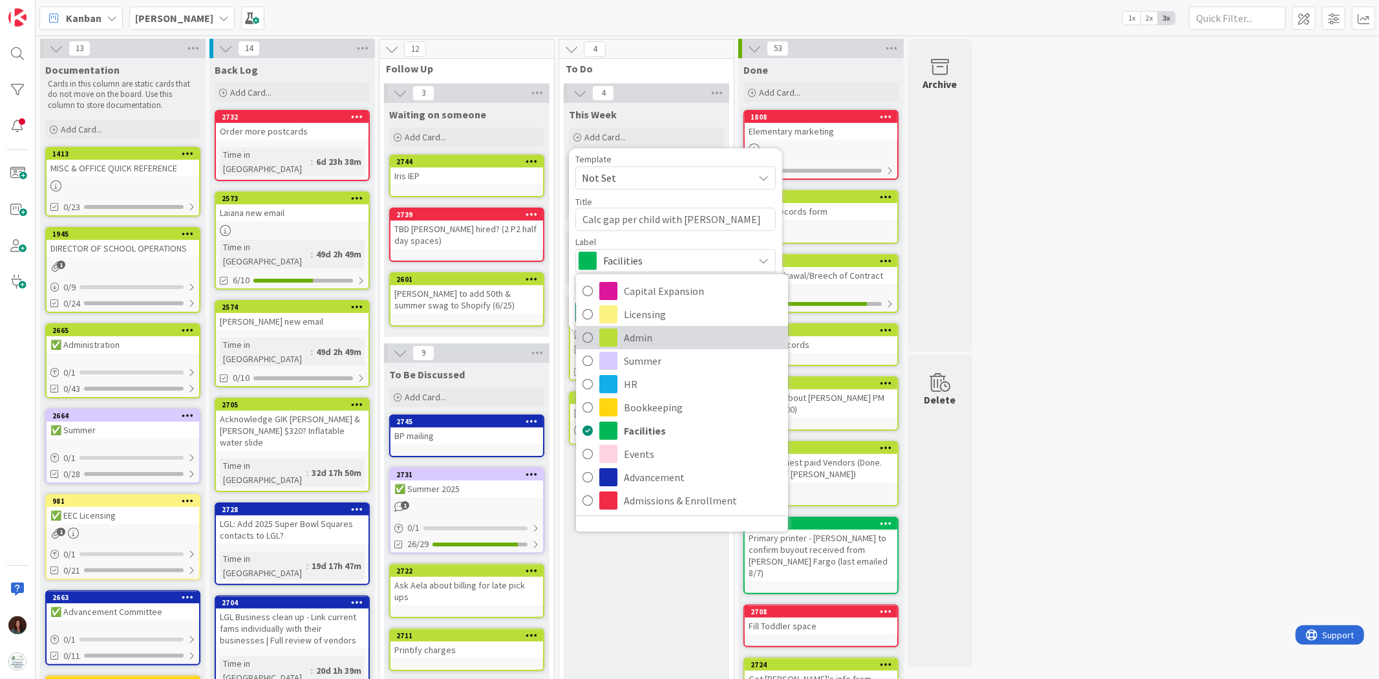
click at [660, 332] on span "Admin" at bounding box center [703, 337] width 158 height 19
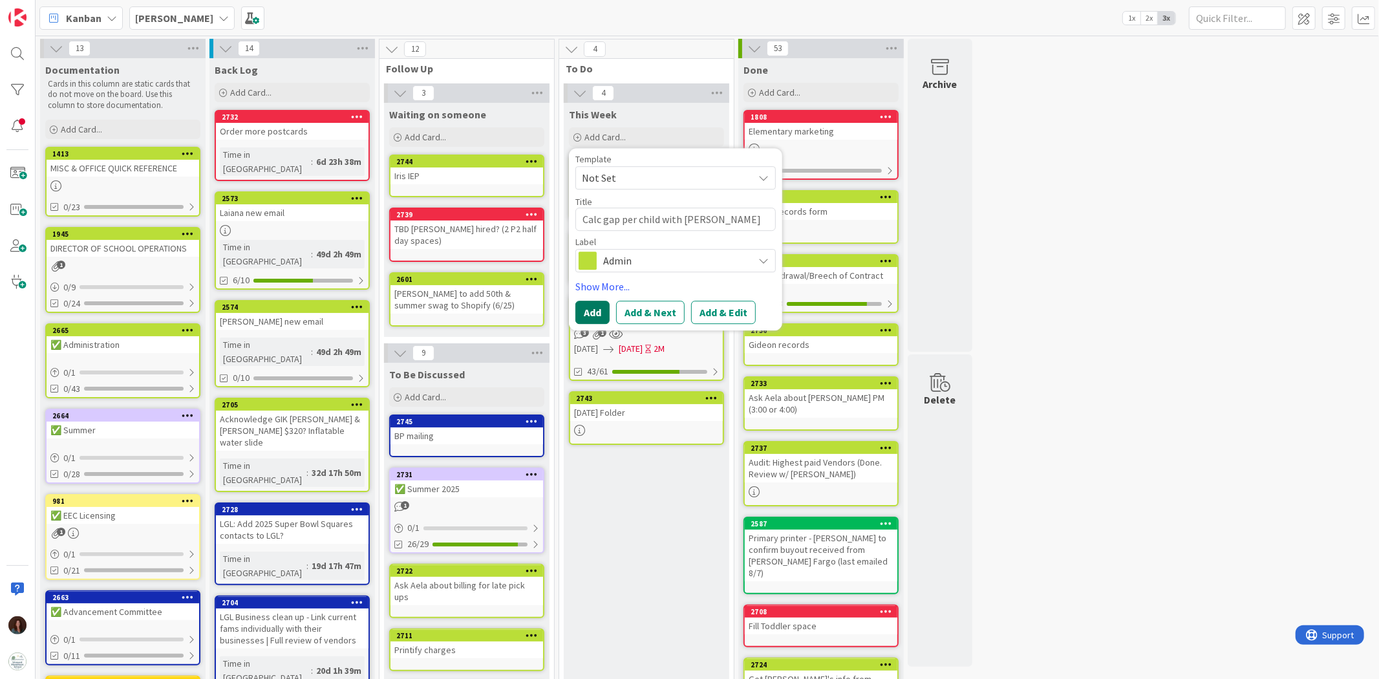
click at [606, 311] on button "Add" at bounding box center [592, 312] width 34 height 23
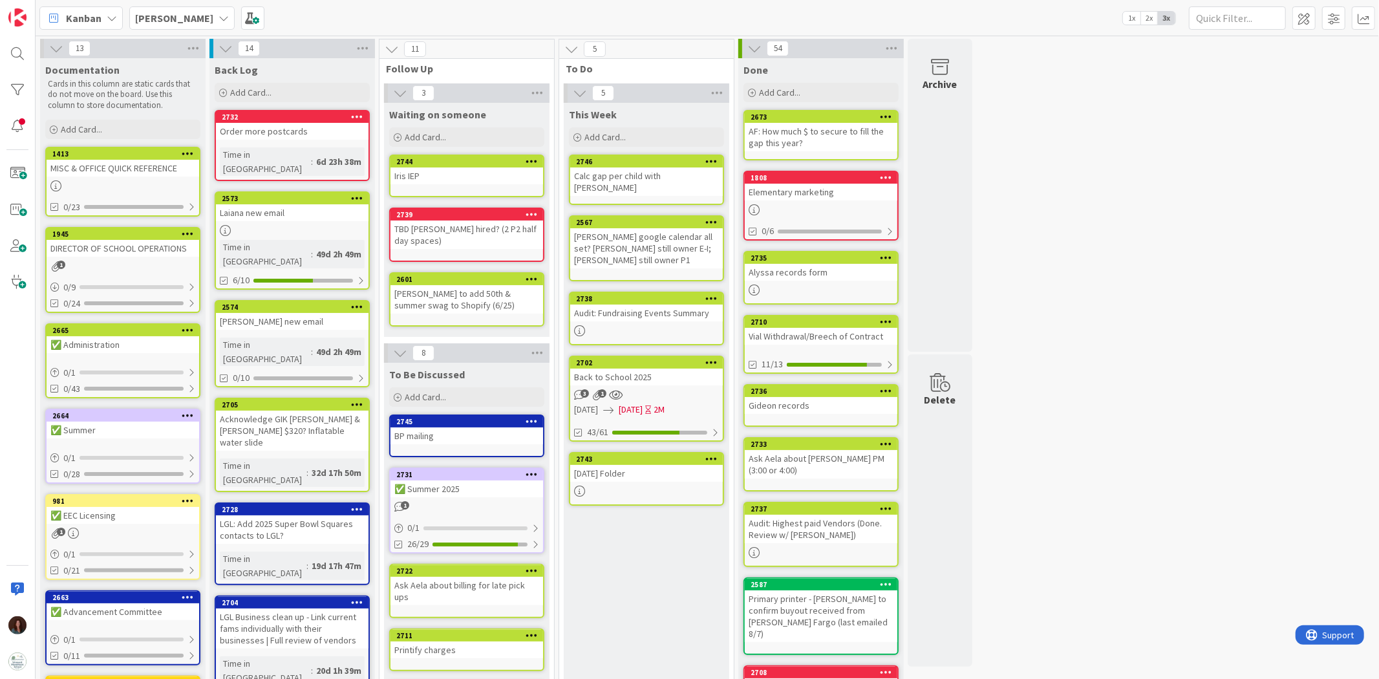
click at [707, 162] on icon at bounding box center [711, 160] width 12 height 9
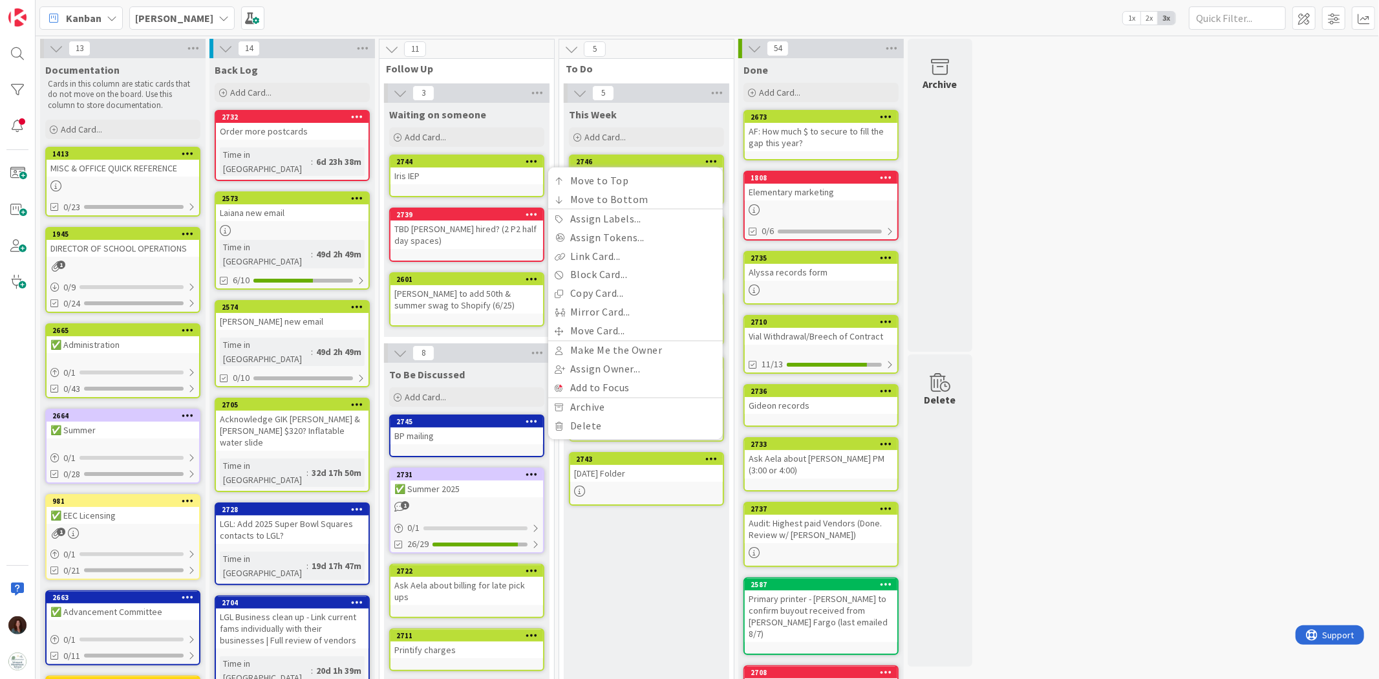
click at [645, 153] on div "This Week Add Card... Template Not Set Title 0 / 128 Label Facilities Capital E…" at bounding box center [647, 646] width 166 height 1087
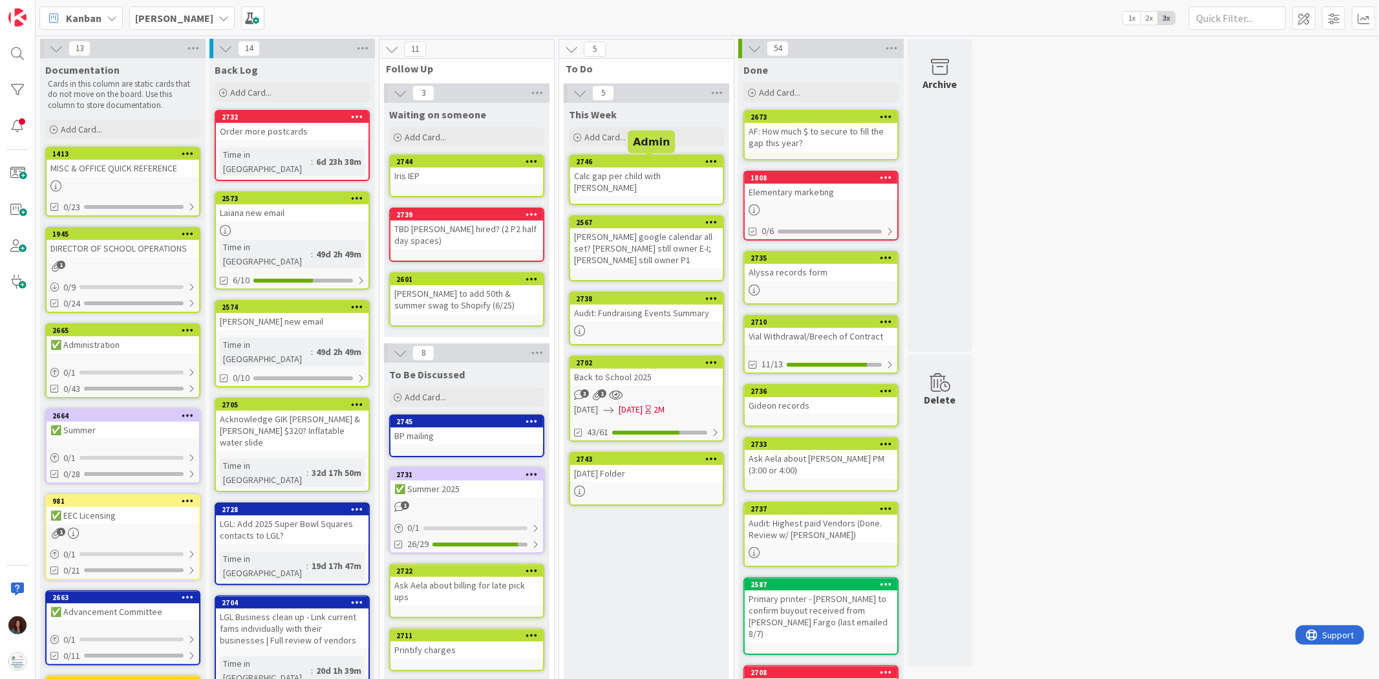
click at [649, 158] on div "2746" at bounding box center [649, 161] width 147 height 9
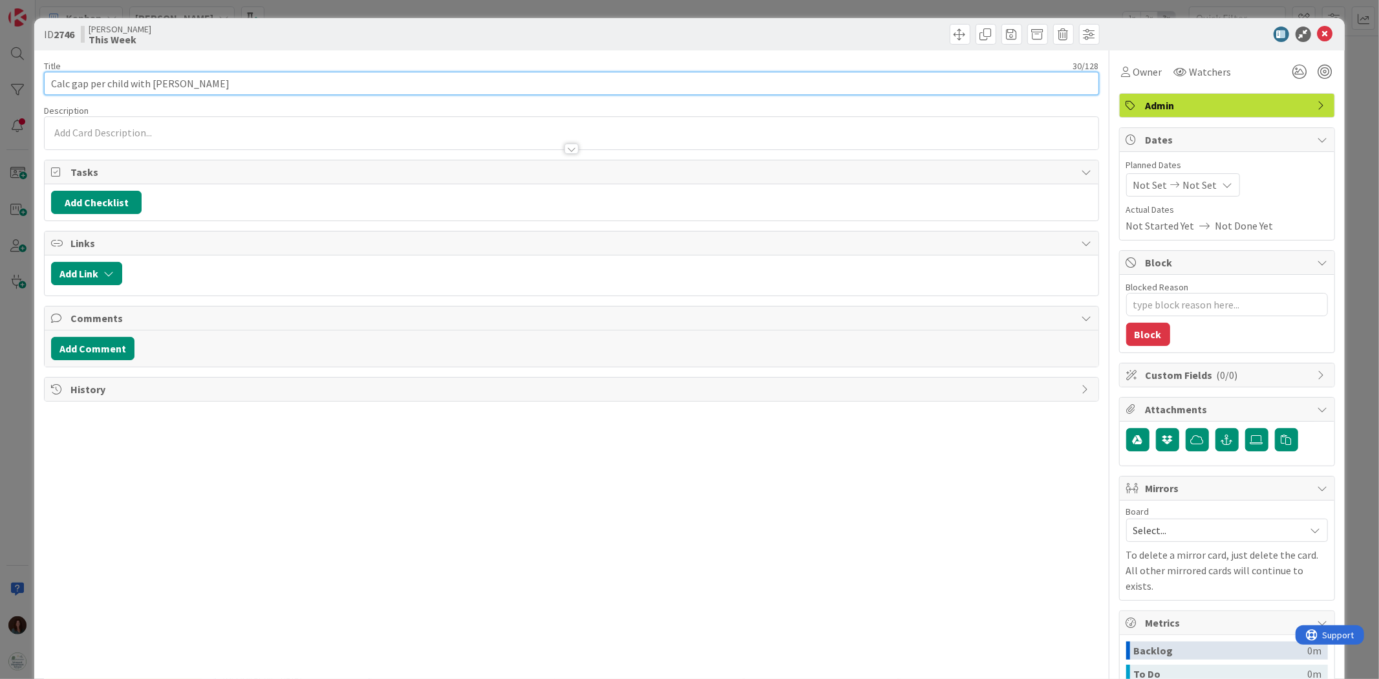
click at [225, 79] on input "Calc gap per child with [PERSON_NAME]" at bounding box center [571, 83] width 1055 height 23
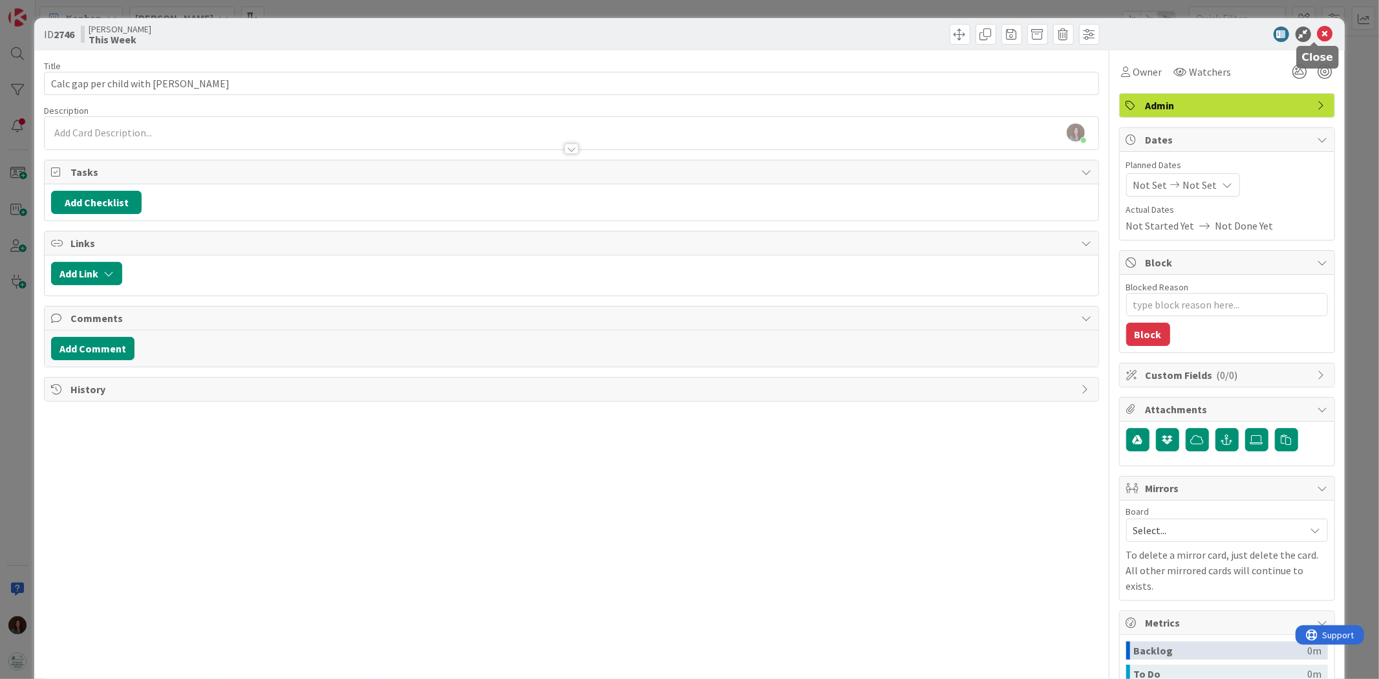
click at [919, 32] on icon at bounding box center [1326, 35] width 16 height 16
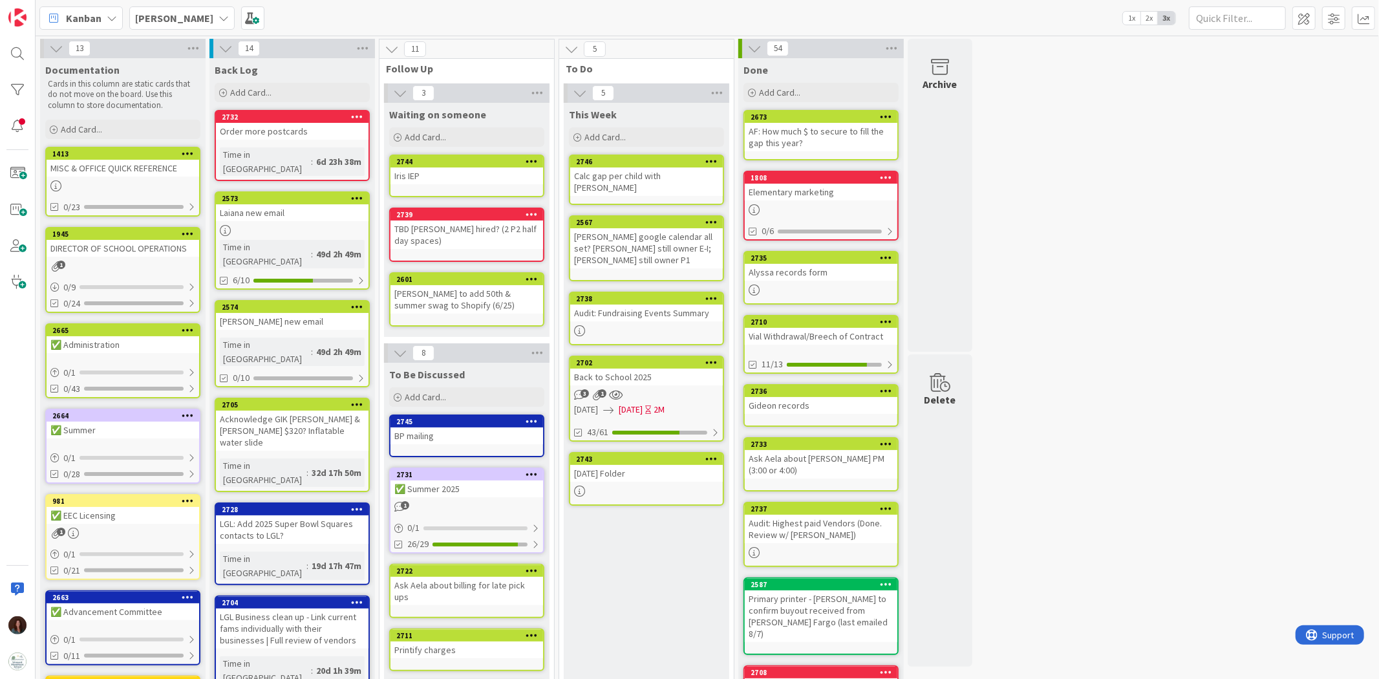
click at [821, 127] on div "AF: How much $ to secure to fill the gap this year?" at bounding box center [821, 137] width 153 height 28
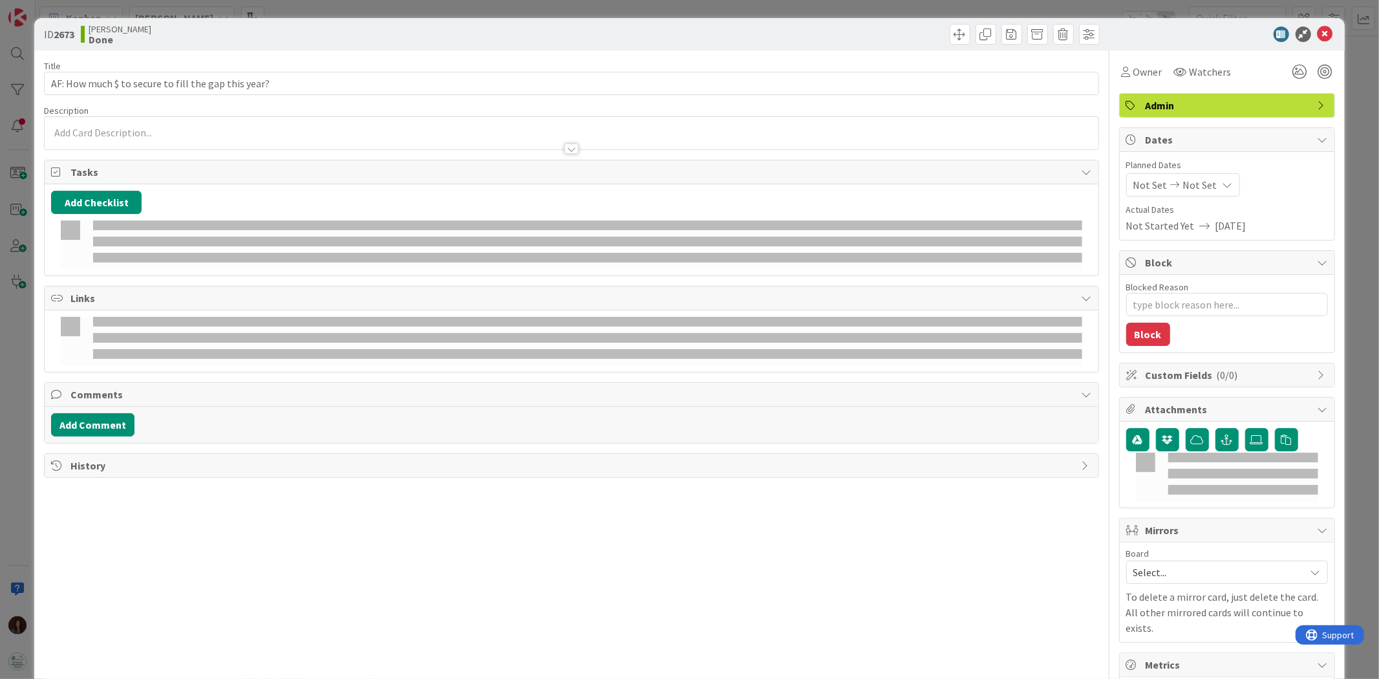
type textarea "x"
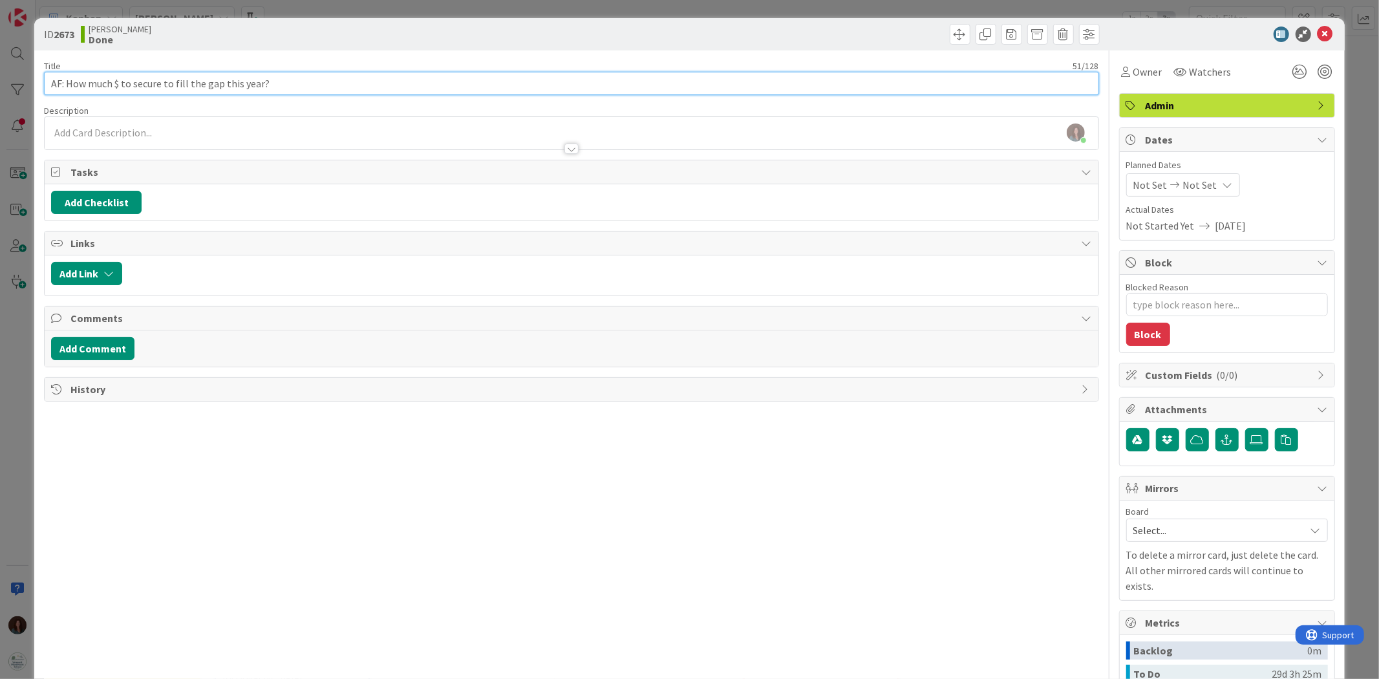
click at [306, 82] on input "AF: How much $ to secure to fill the gap this year?" at bounding box center [571, 83] width 1055 height 23
paste input "Calc gap per child with [PERSON_NAME]"
type input "AF: How much $ to secure to fill the gap this year? Calc gap per child with [PE…"
type textarea "x"
type input "AF: How much $ to secure to fill the gap this year? Calc gap per child with [PE…"
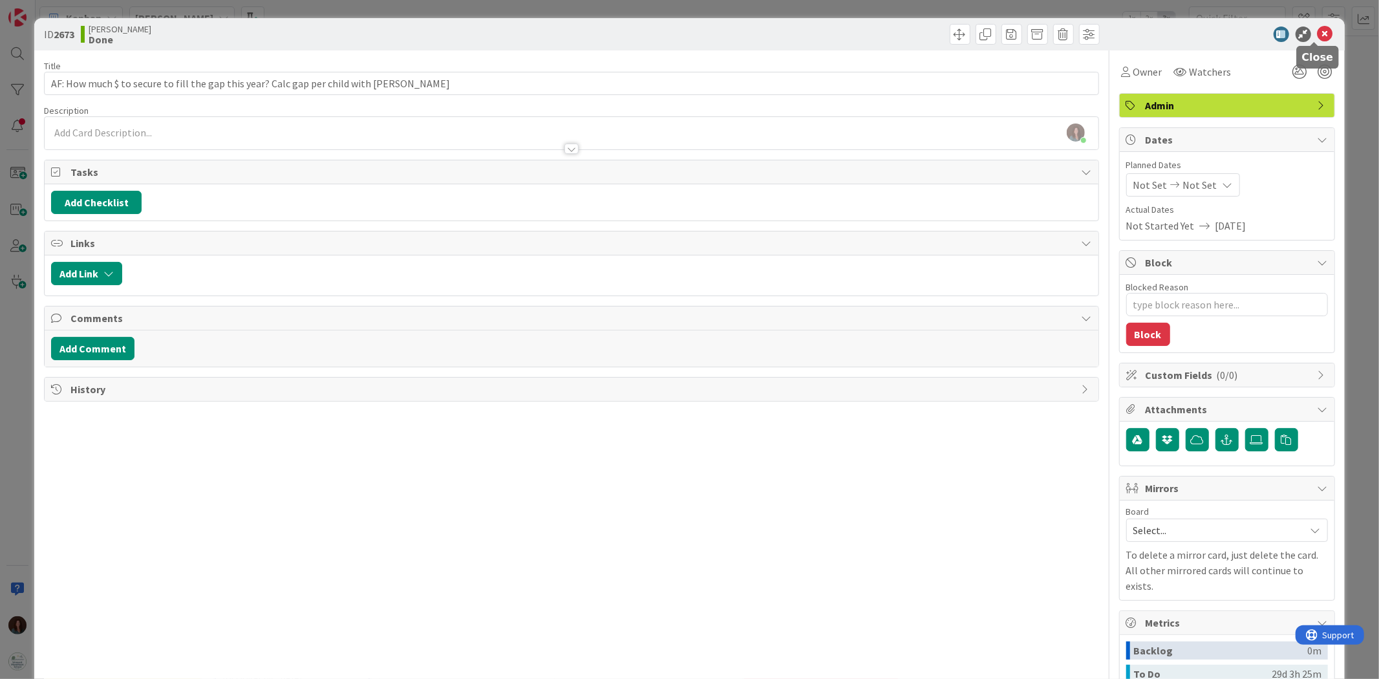
click at [919, 29] on icon at bounding box center [1326, 35] width 16 height 16
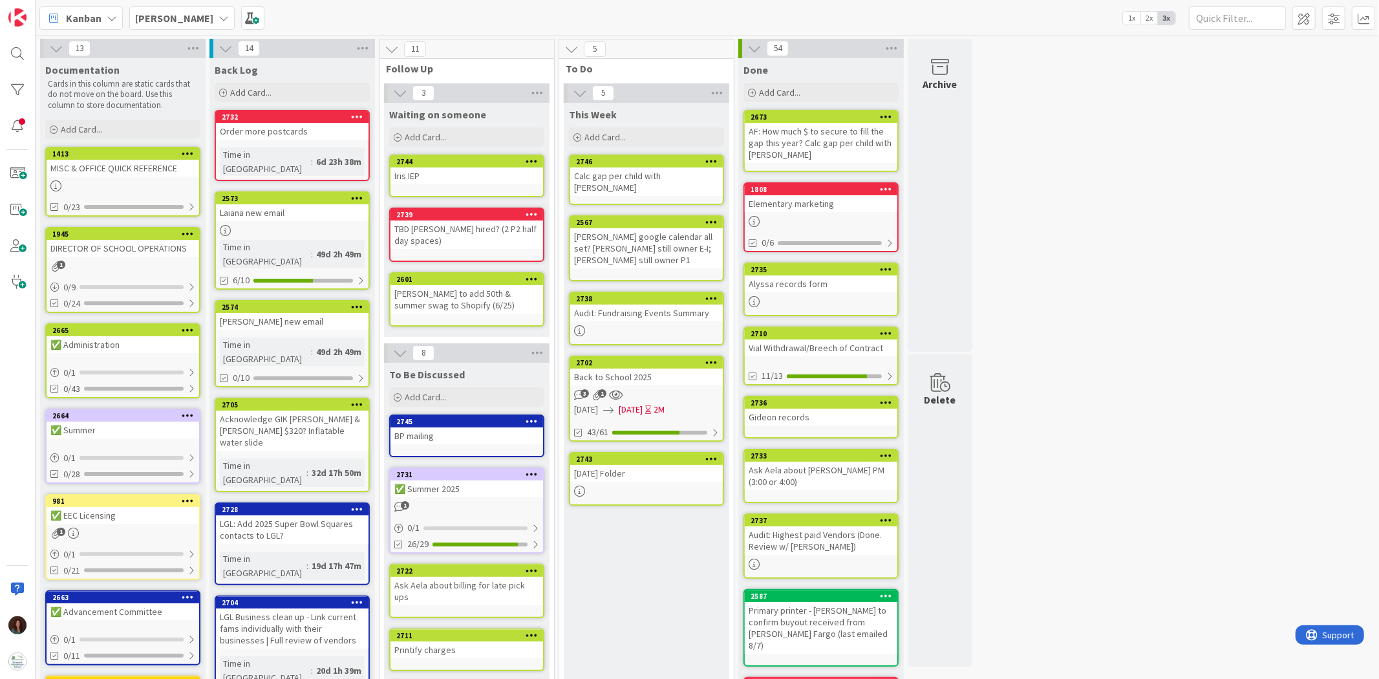
click at [712, 162] on icon at bounding box center [711, 160] width 12 height 9
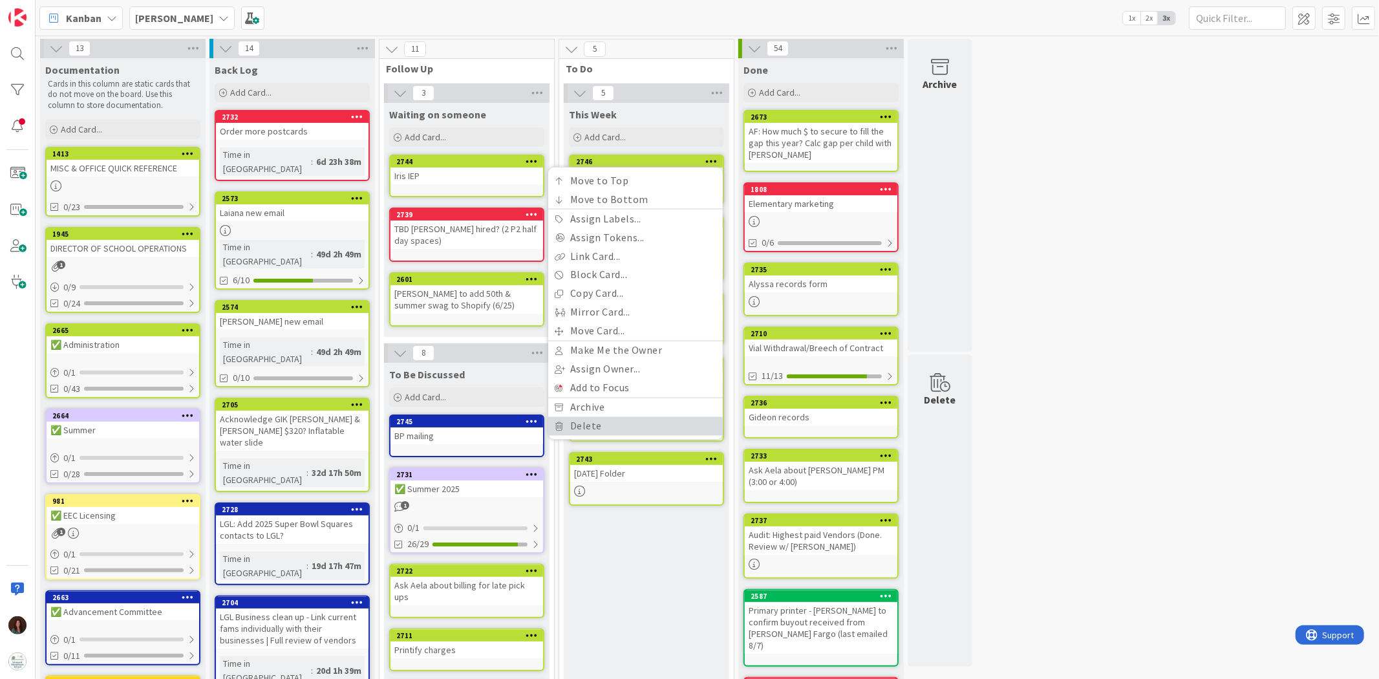
drag, startPoint x: 687, startPoint y: 422, endPoint x: 727, endPoint y: 314, distance: 115.2
click at [687, 420] on link "Delete" at bounding box center [635, 426] width 175 height 19
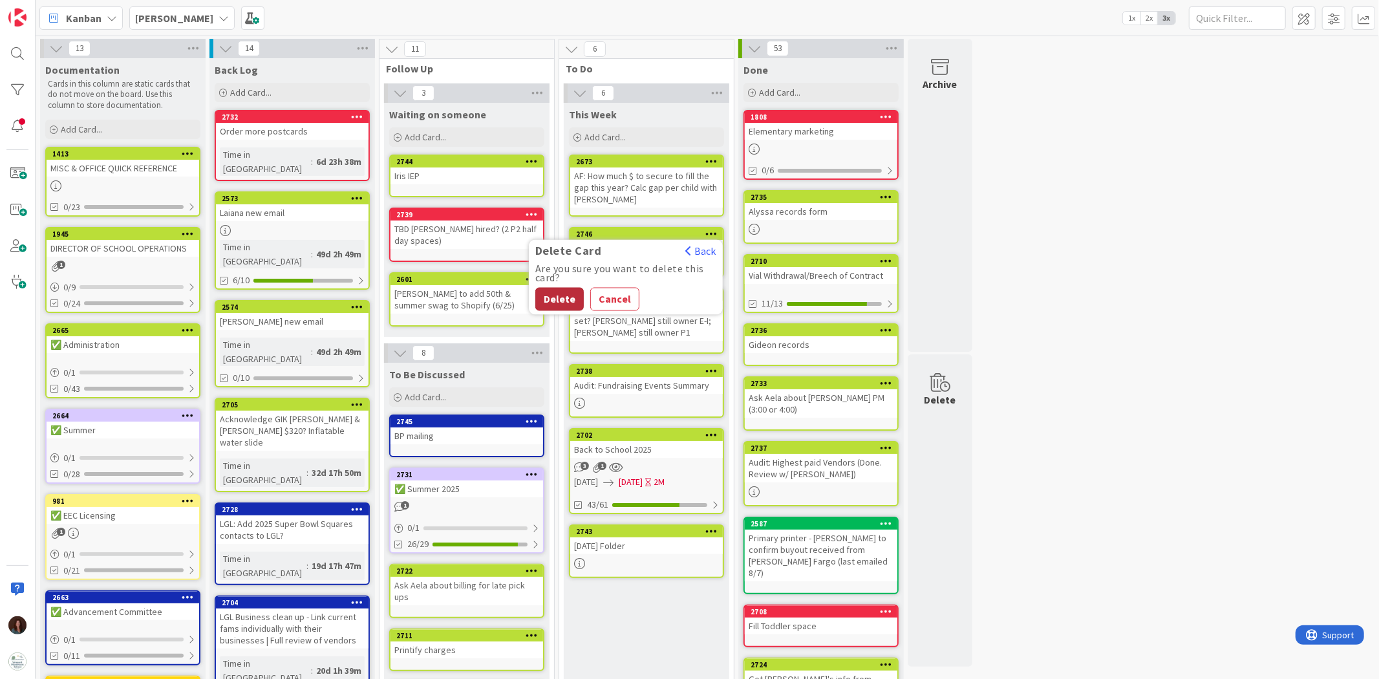
click at [558, 295] on button "Delete" at bounding box center [559, 299] width 48 height 23
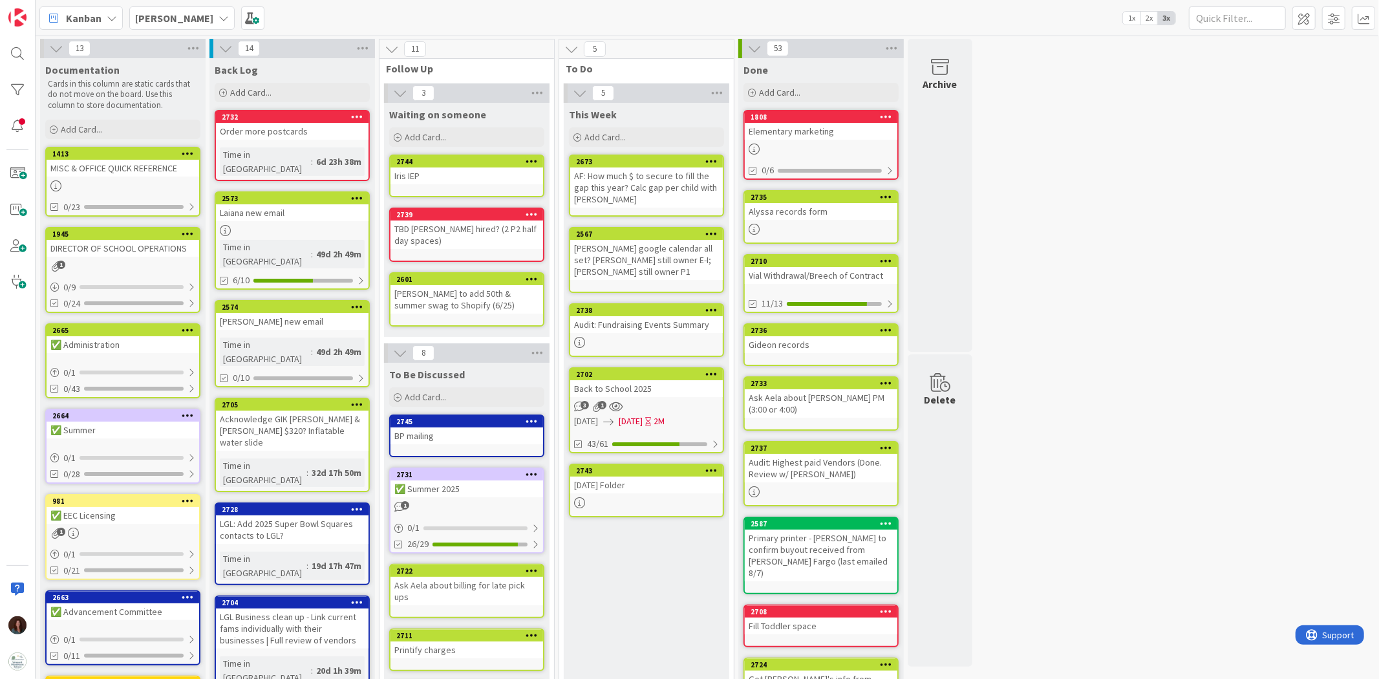
scroll to position [72, 0]
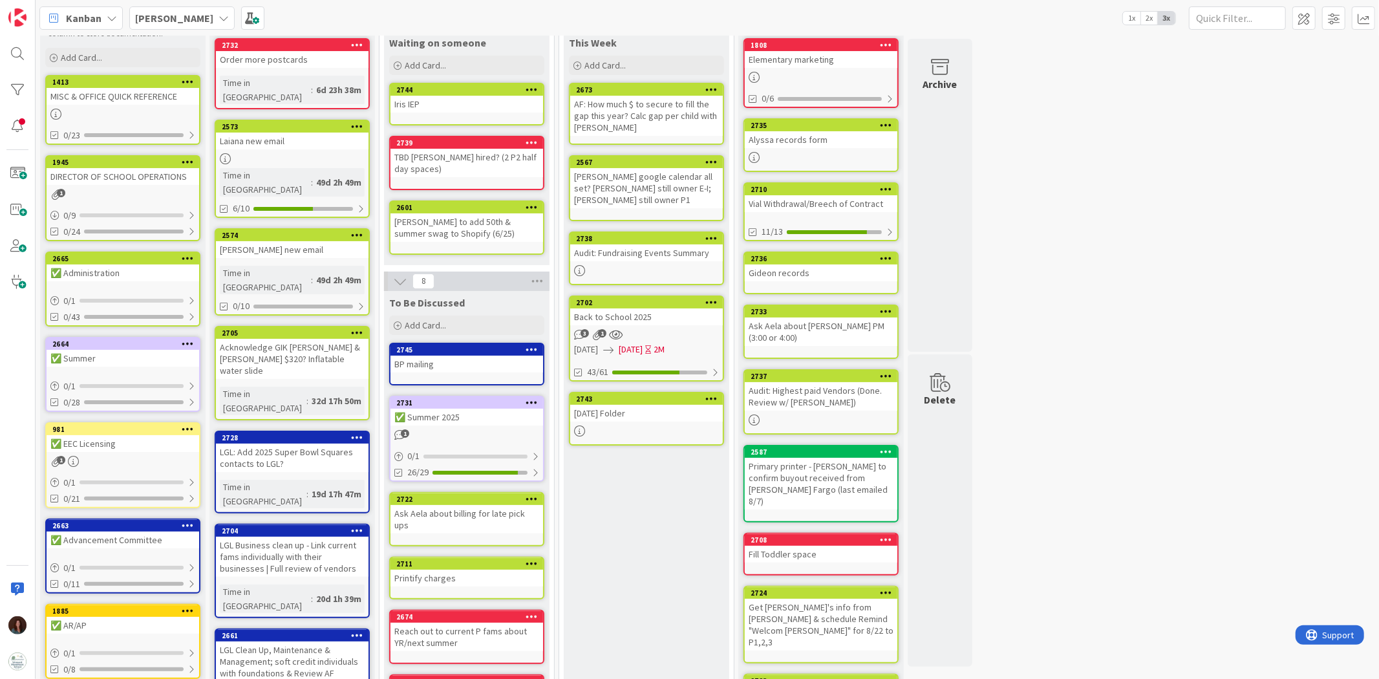
click at [617, 420] on div "This Week Add Card... Template Not Set Title 0 / 128 Label Facilities Capital E…" at bounding box center [647, 574] width 166 height 1087
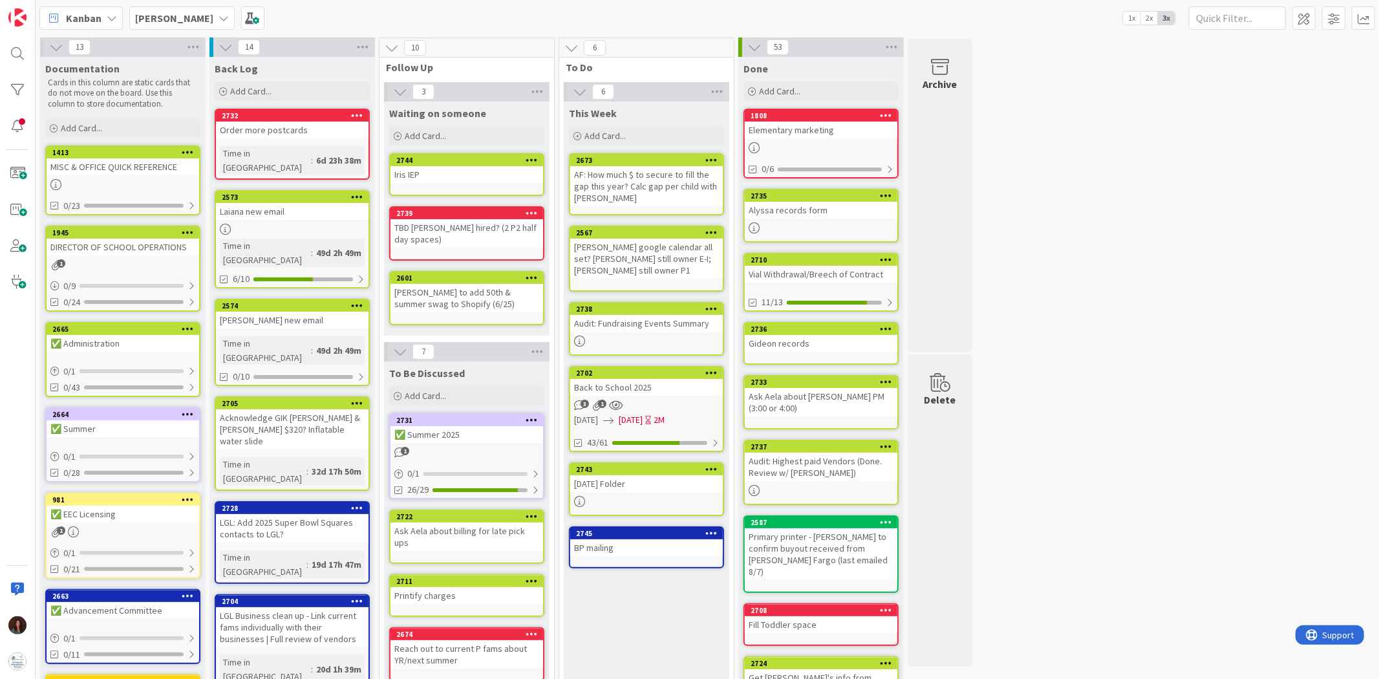
scroll to position [0, 0]
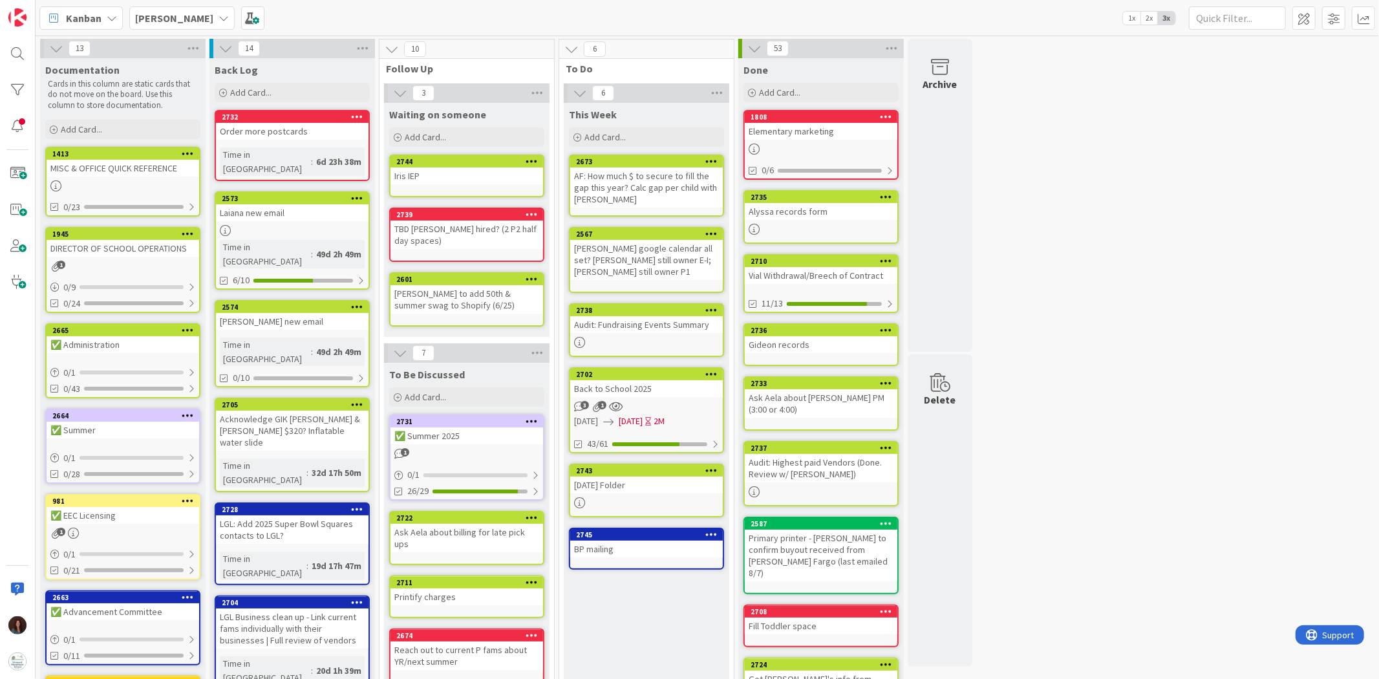
click at [503, 3] on div "[PERSON_NAME] 1x 2x 3x" at bounding box center [708, 18] width 1344 height 36
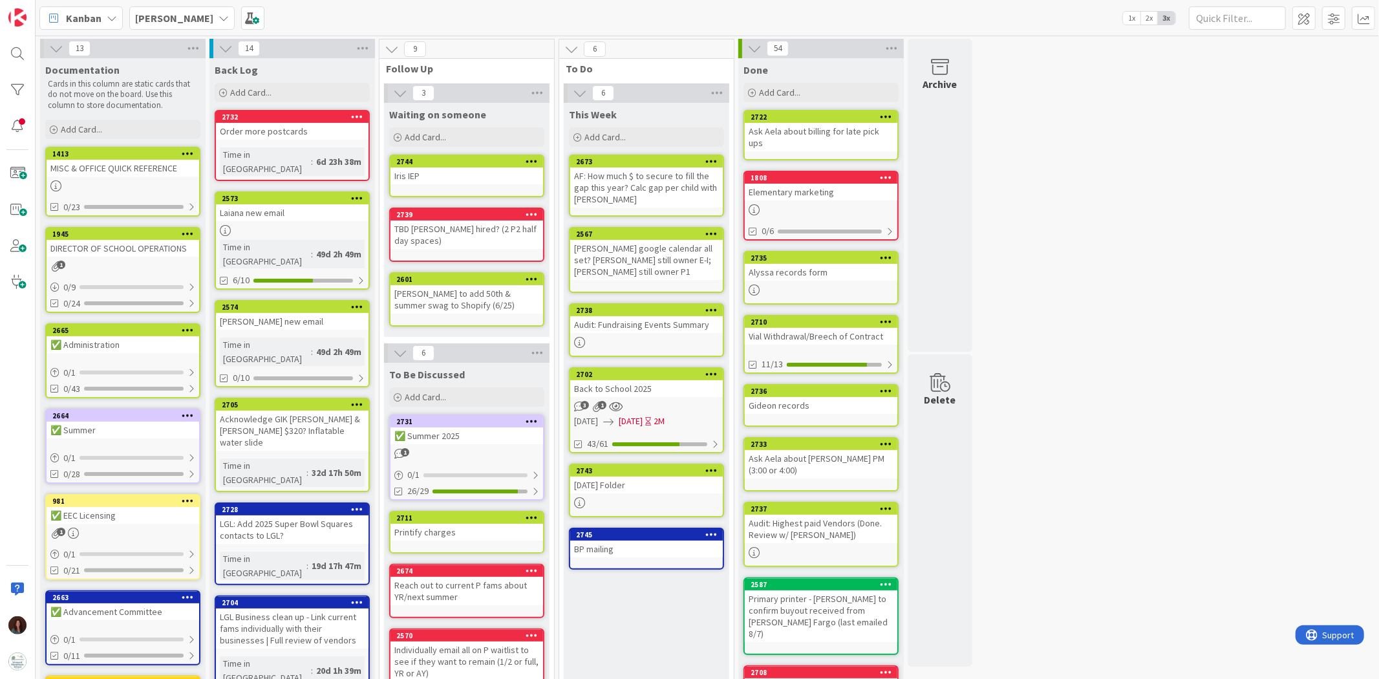
click at [649, 388] on div "Back to School 2025" at bounding box center [646, 388] width 153 height 17
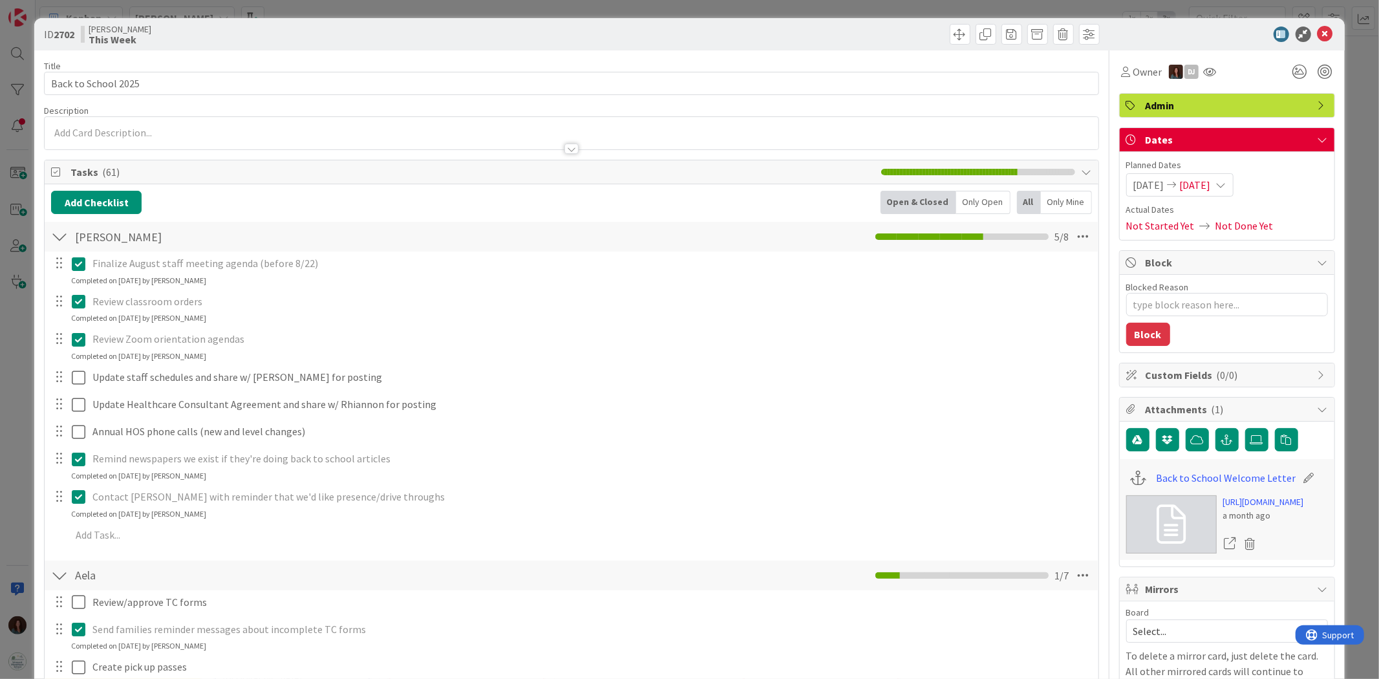
type textarea "x"
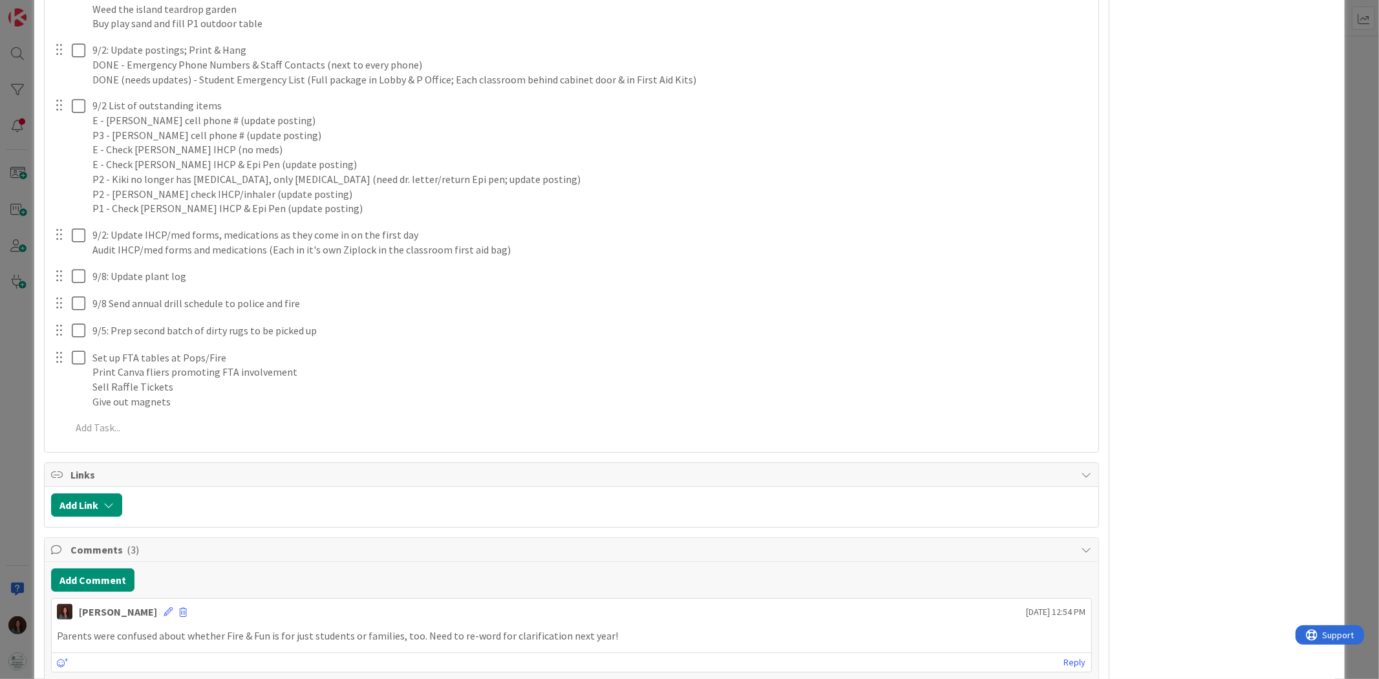
scroll to position [4256, 0]
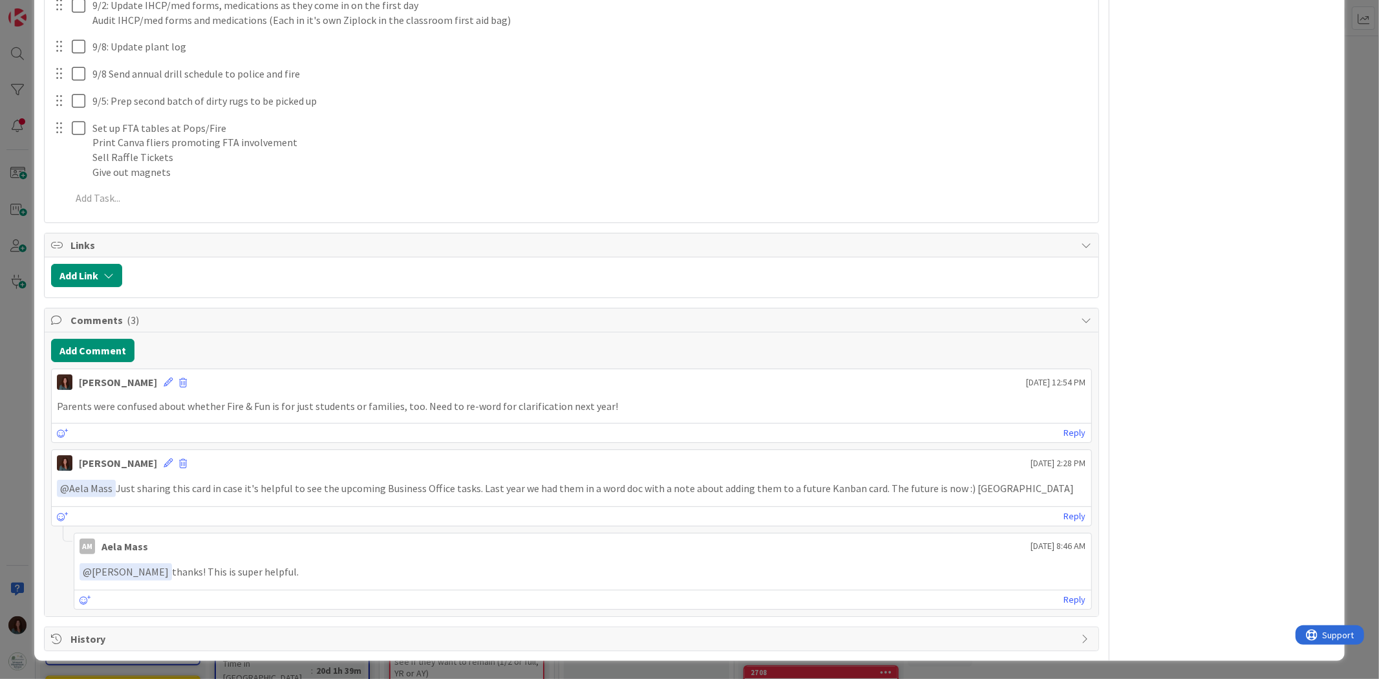
click at [606, 406] on p "Parents were confused about whether Fire & Fun is for just students or families…" at bounding box center [571, 406] width 1029 height 15
click at [173, 383] on icon at bounding box center [168, 382] width 9 height 9
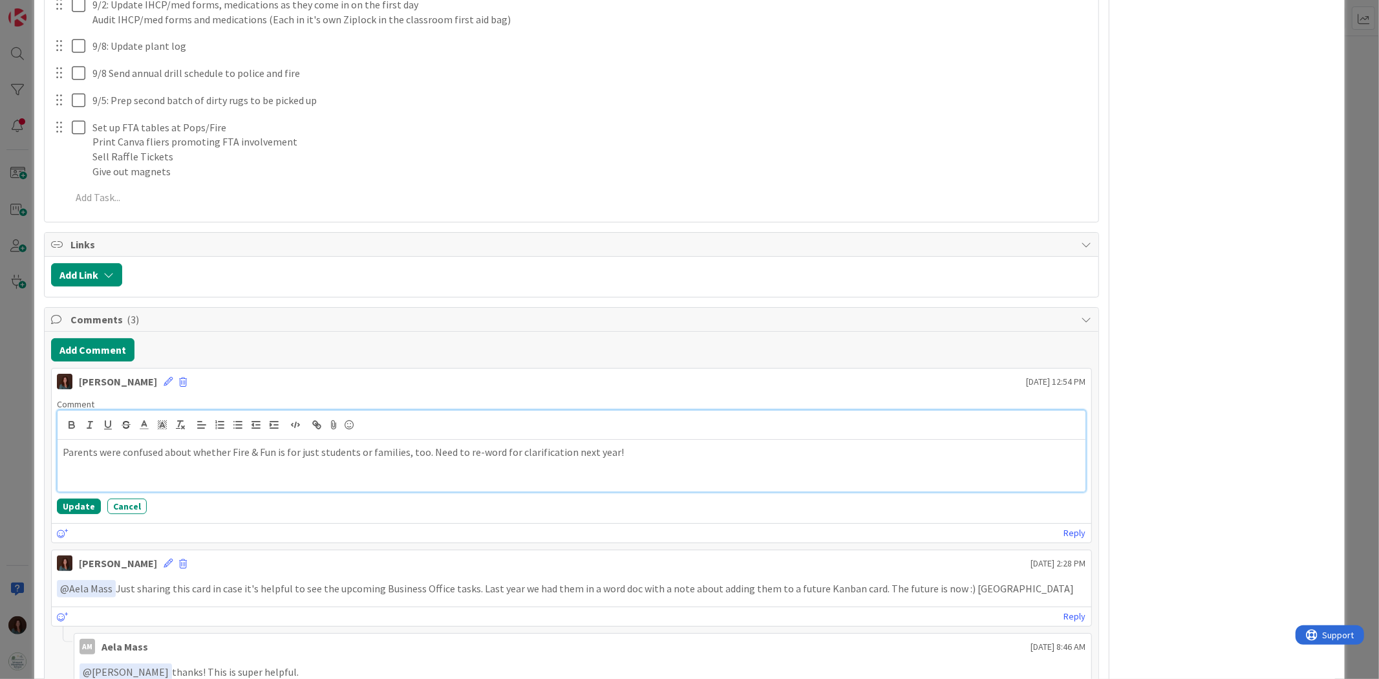
click at [626, 420] on p "Parents were confused about whether Fire & Fun is for just students or families…" at bounding box center [571, 452] width 1017 height 15
click at [63, 420] on button "Update" at bounding box center [79, 506] width 44 height 16
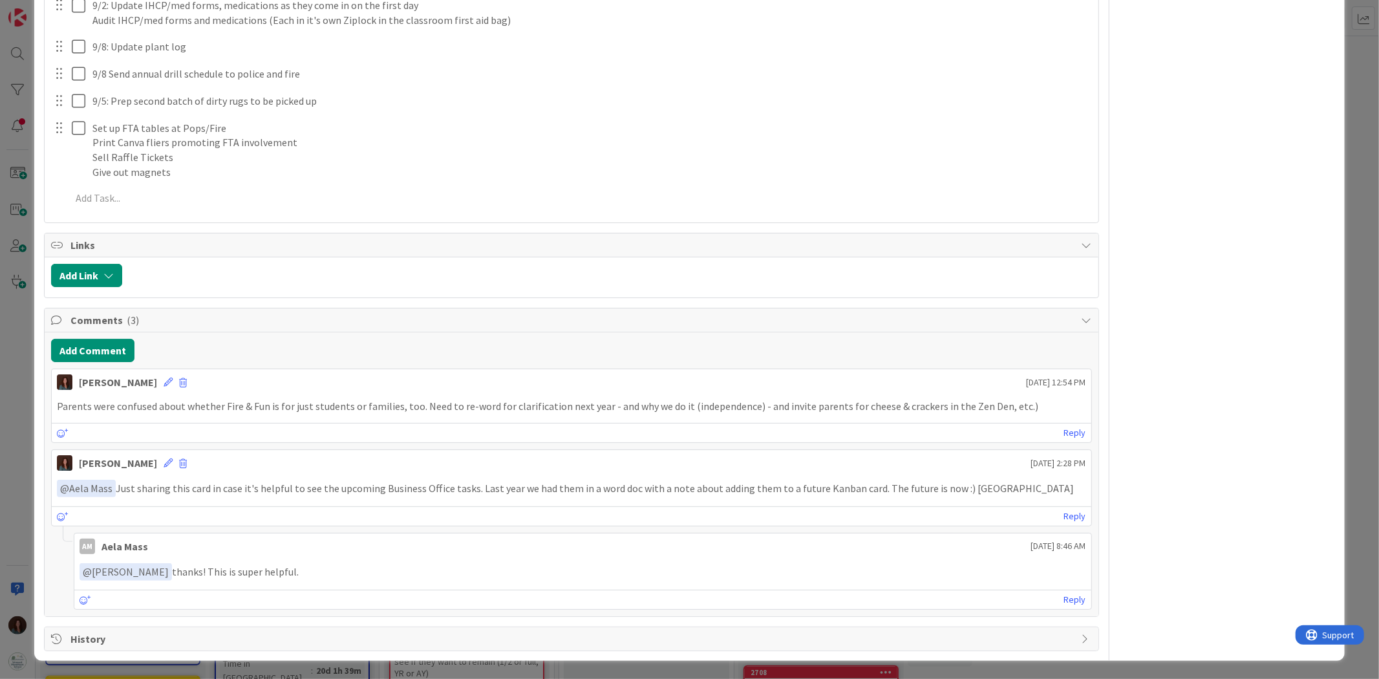
click at [919, 403] on p "Parents were confused about whether Fire & Fun is for just students or families…" at bounding box center [571, 406] width 1029 height 15
click at [173, 380] on icon at bounding box center [168, 382] width 9 height 9
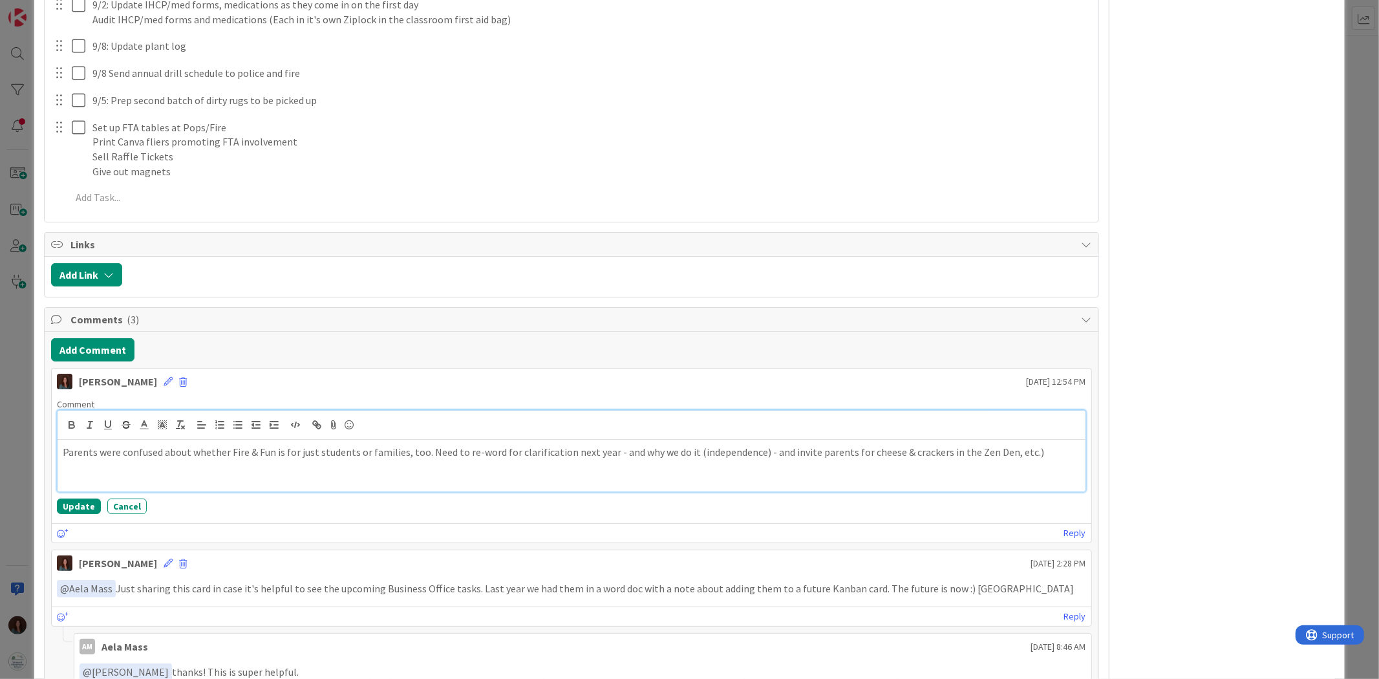
click at [919, 420] on p "Parents were confused about whether Fire & Fun is for just students or families…" at bounding box center [571, 452] width 1017 height 15
click at [76, 420] on button "Update" at bounding box center [79, 506] width 44 height 16
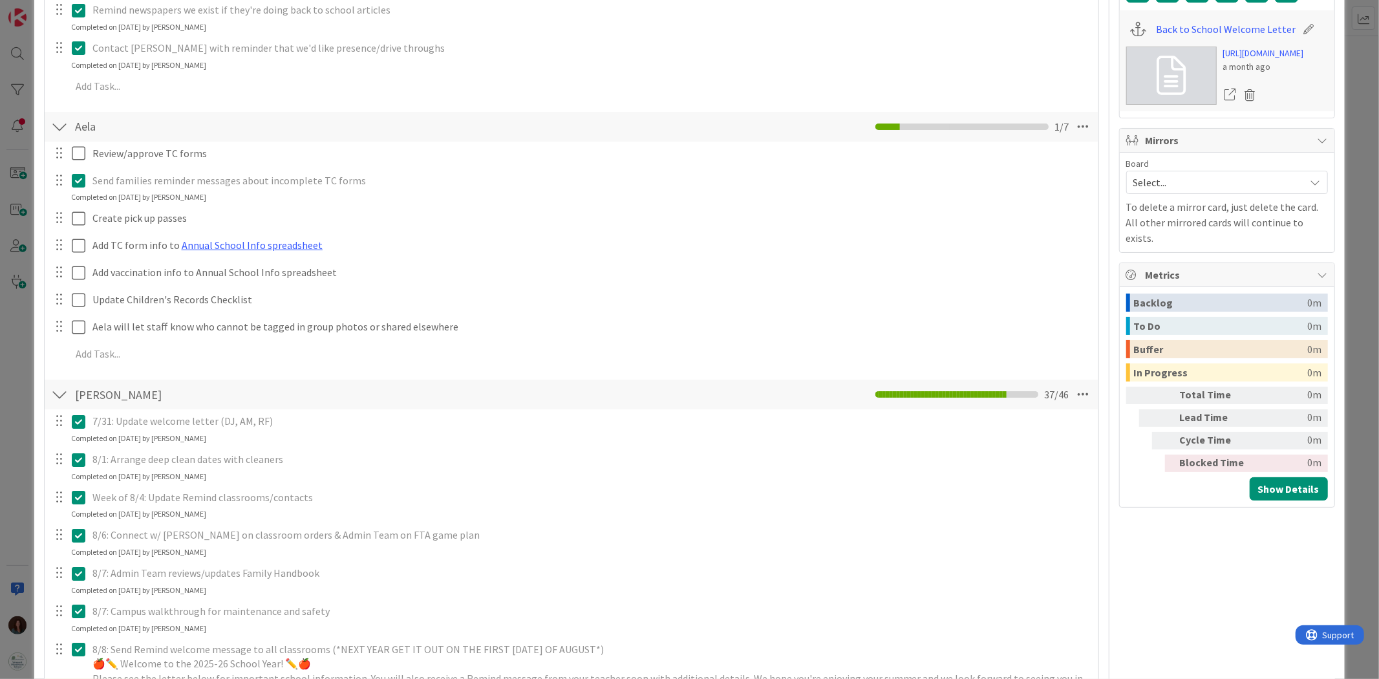
scroll to position [0, 0]
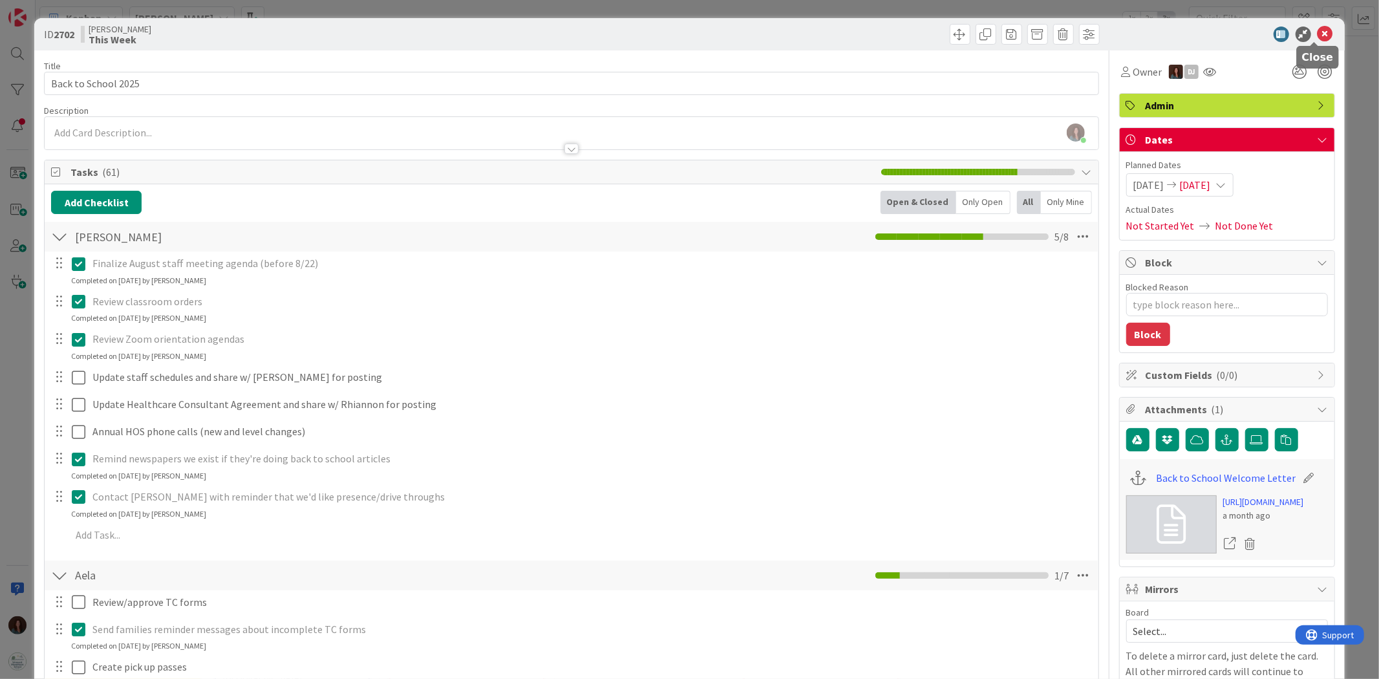
click at [919, 34] on icon at bounding box center [1326, 35] width 16 height 16
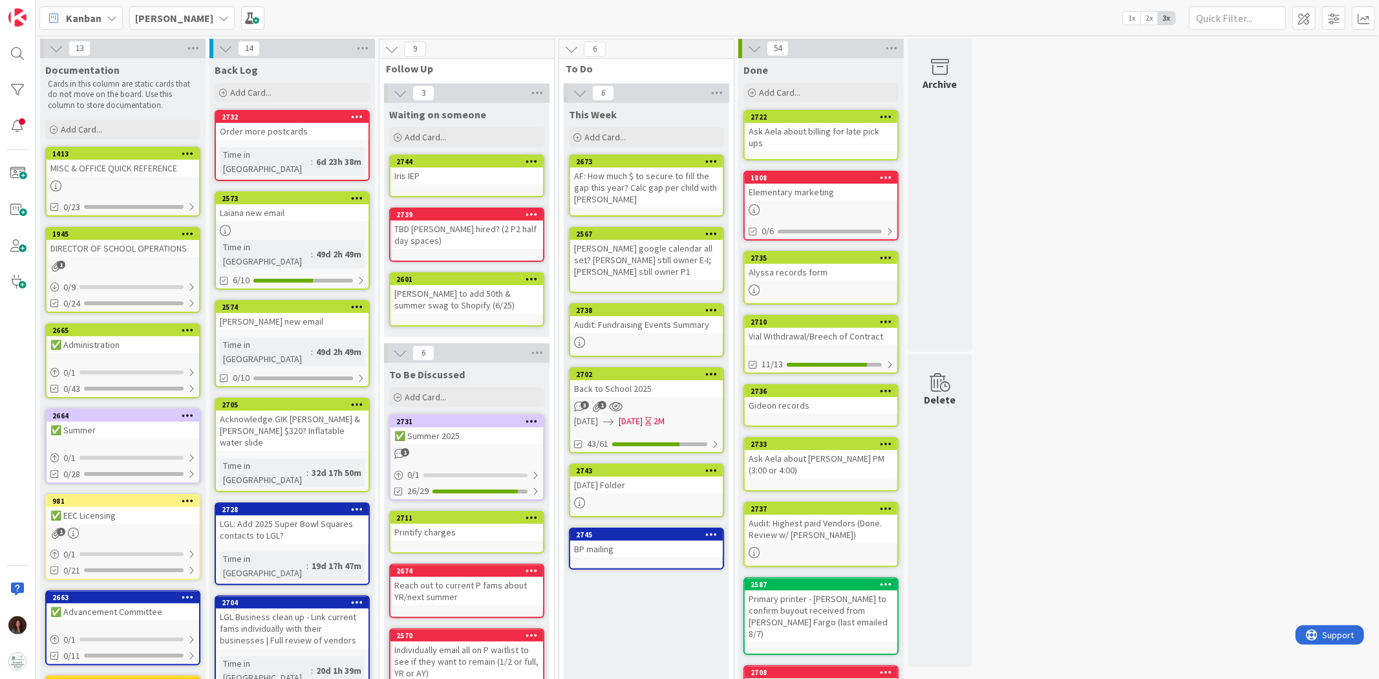
click at [621, 420] on div "This Week Add Card... Template Not Set Title 0 / 128 Label Facilities Capital E…" at bounding box center [647, 646] width 166 height 1087
click at [656, 380] on div "Back to School 2025" at bounding box center [646, 388] width 153 height 17
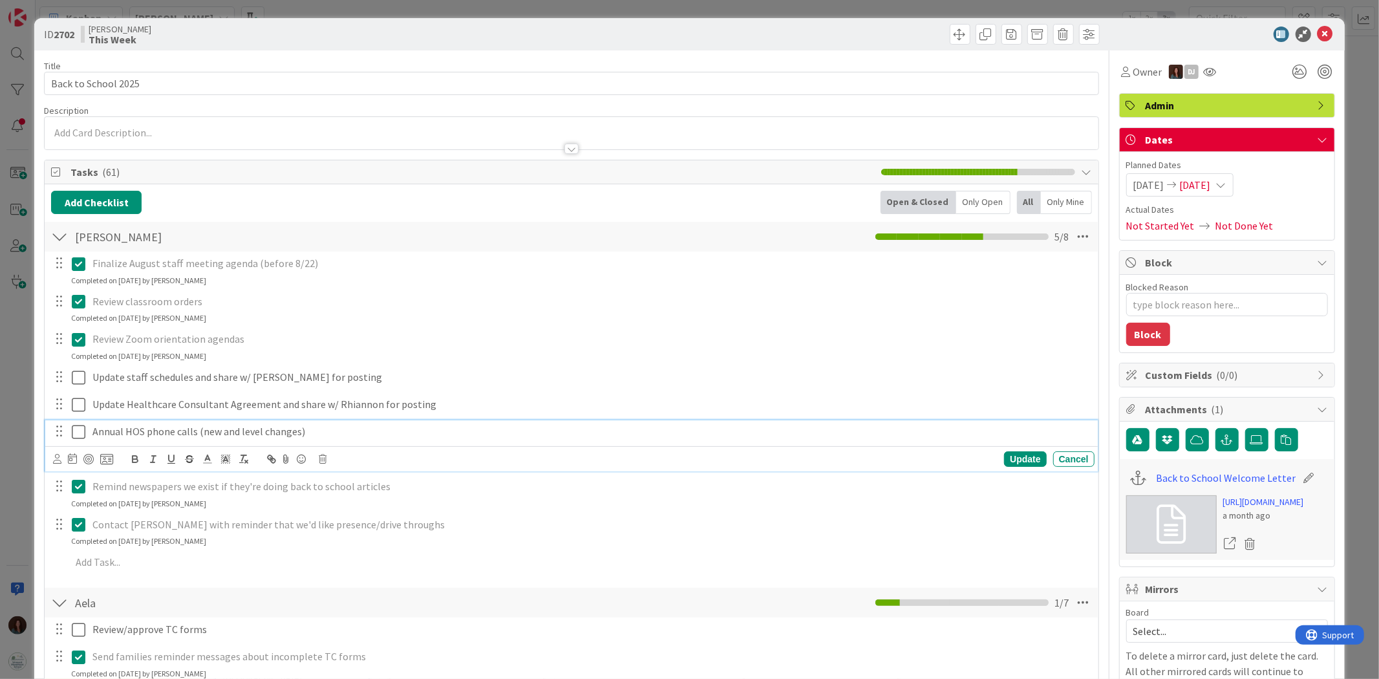
type textarea "x"
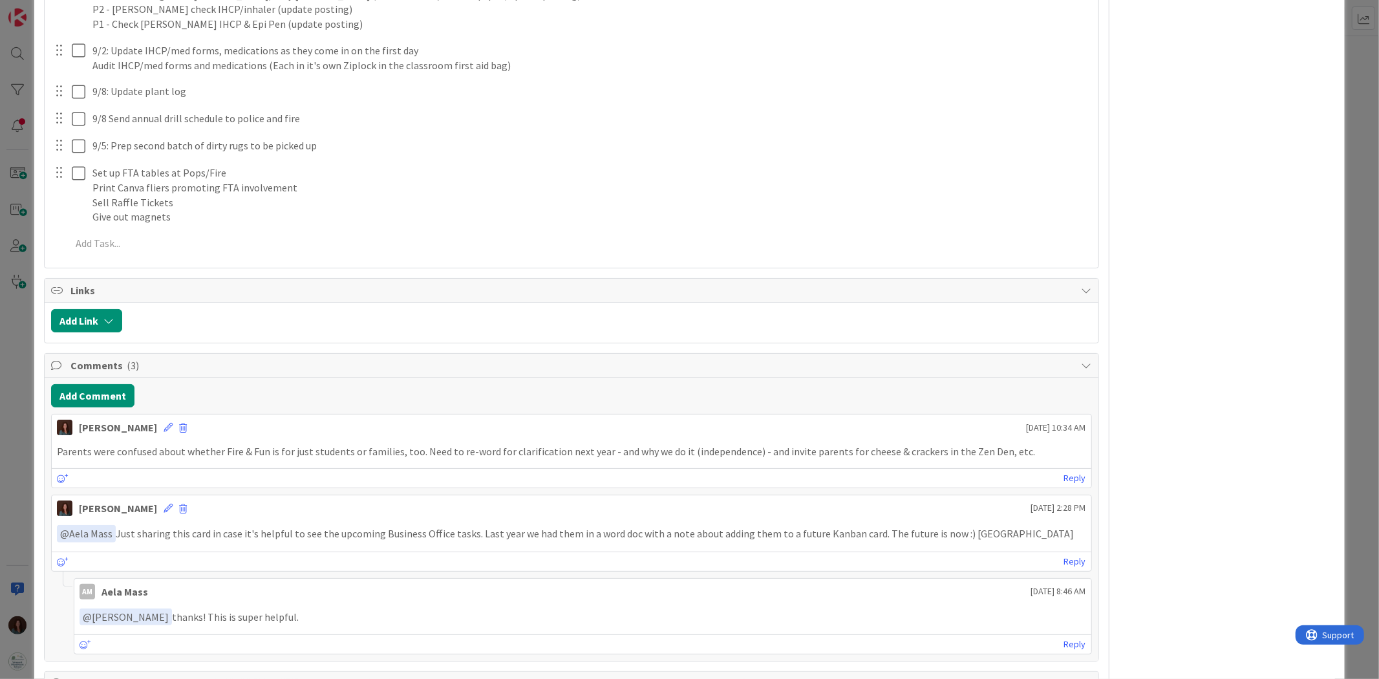
scroll to position [4284, 0]
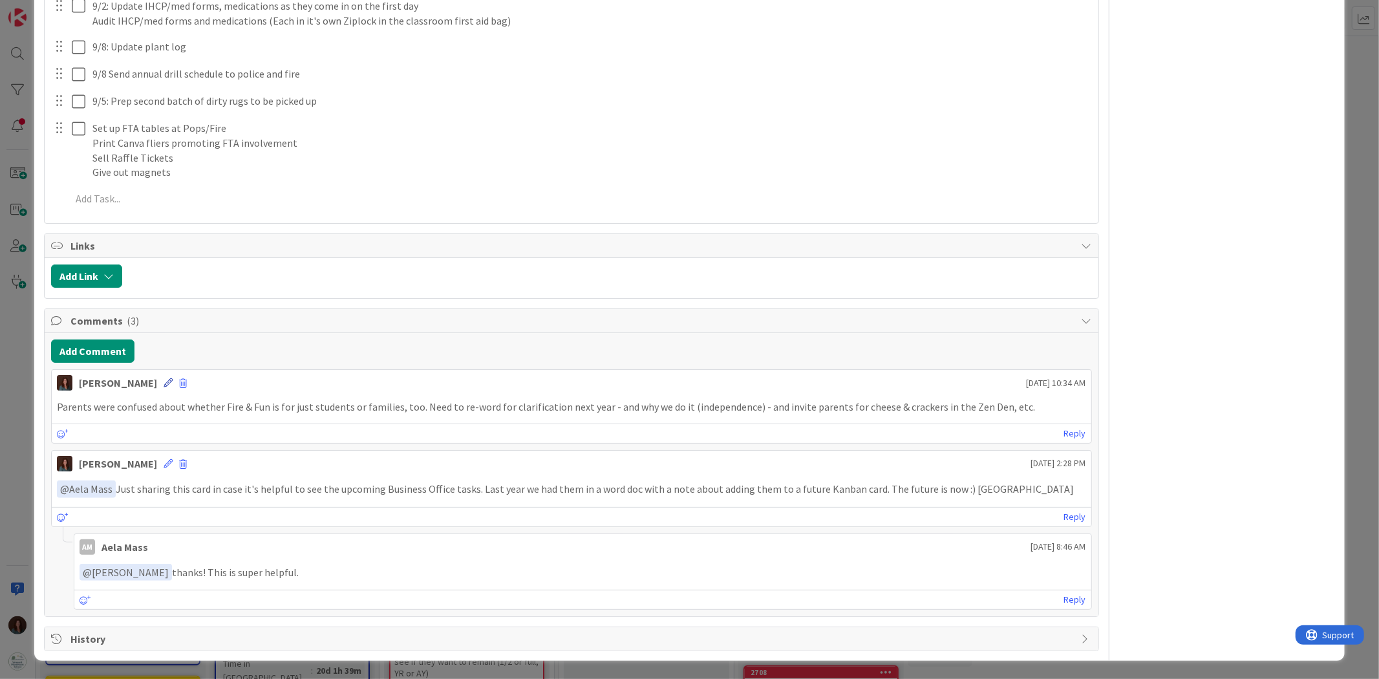
click at [173, 383] on icon at bounding box center [168, 382] width 9 height 9
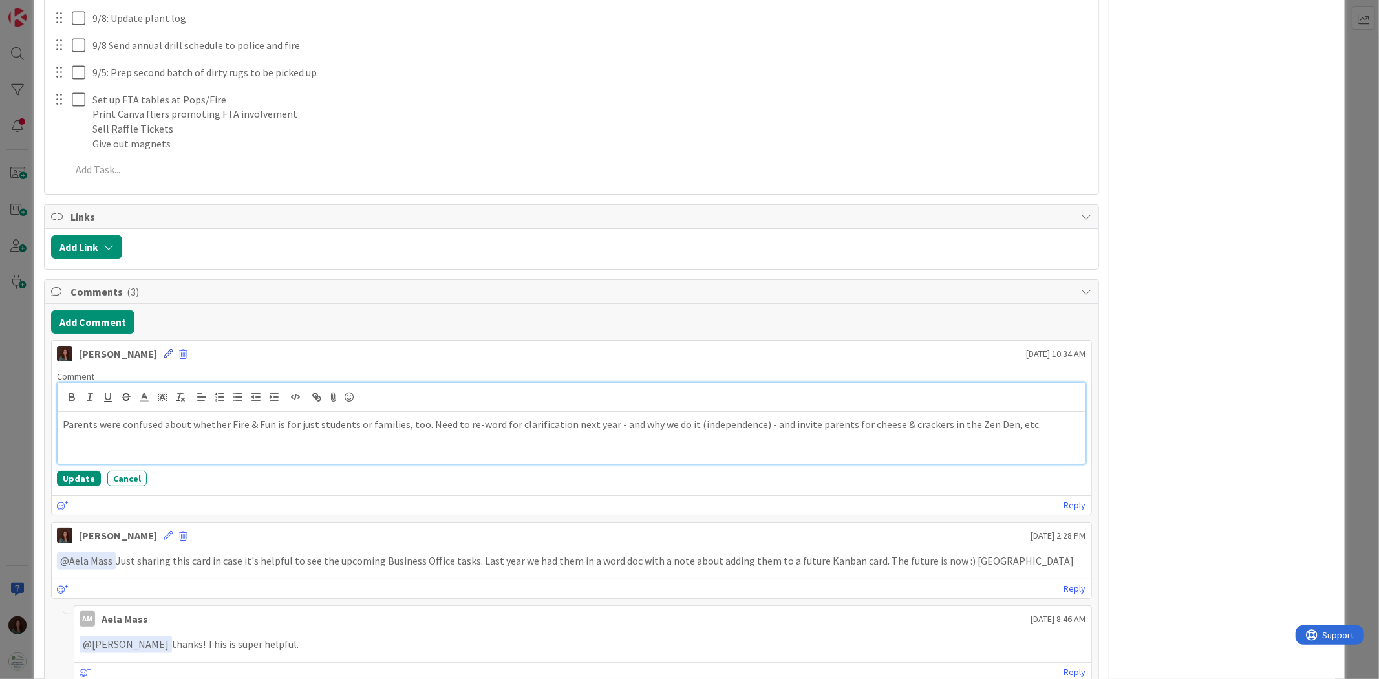
scroll to position [4256, 0]
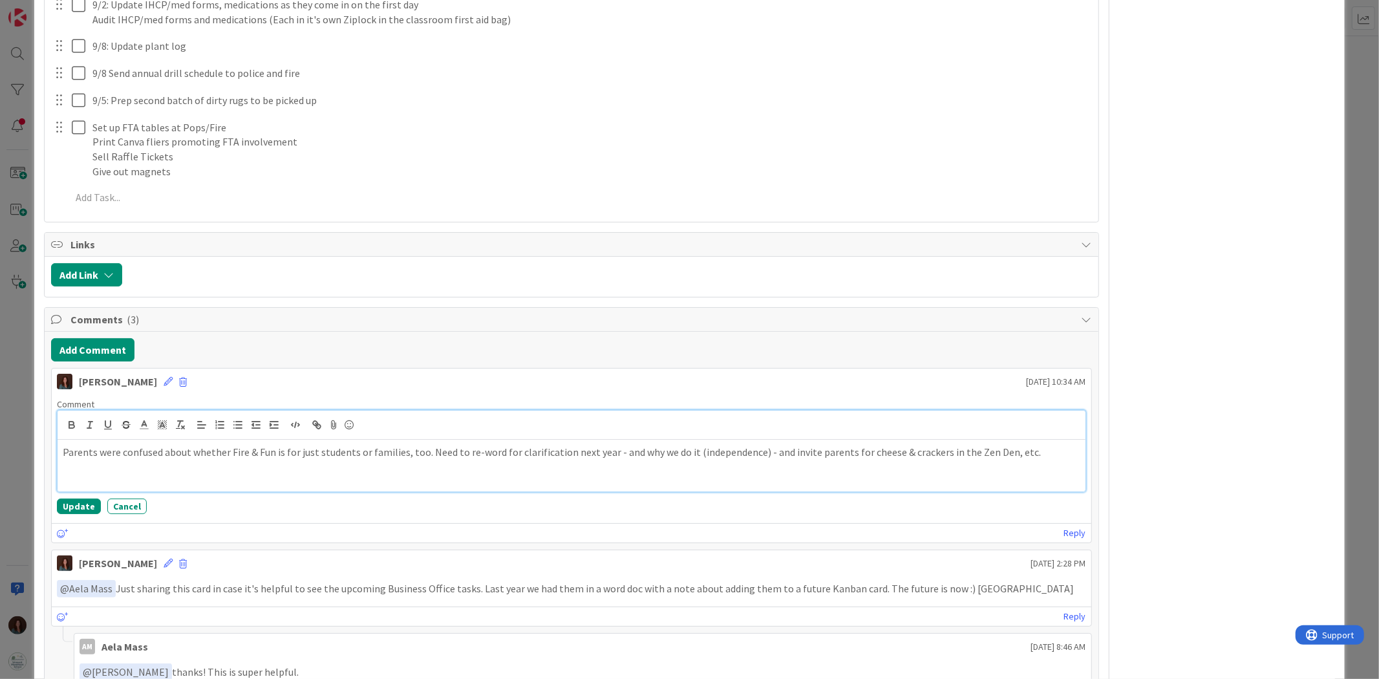
click at [422, 420] on p "Parents were confused about whether Fire & Fun is for just students or families…" at bounding box center [571, 452] width 1017 height 15
click at [74, 420] on button "Update" at bounding box center [79, 506] width 44 height 16
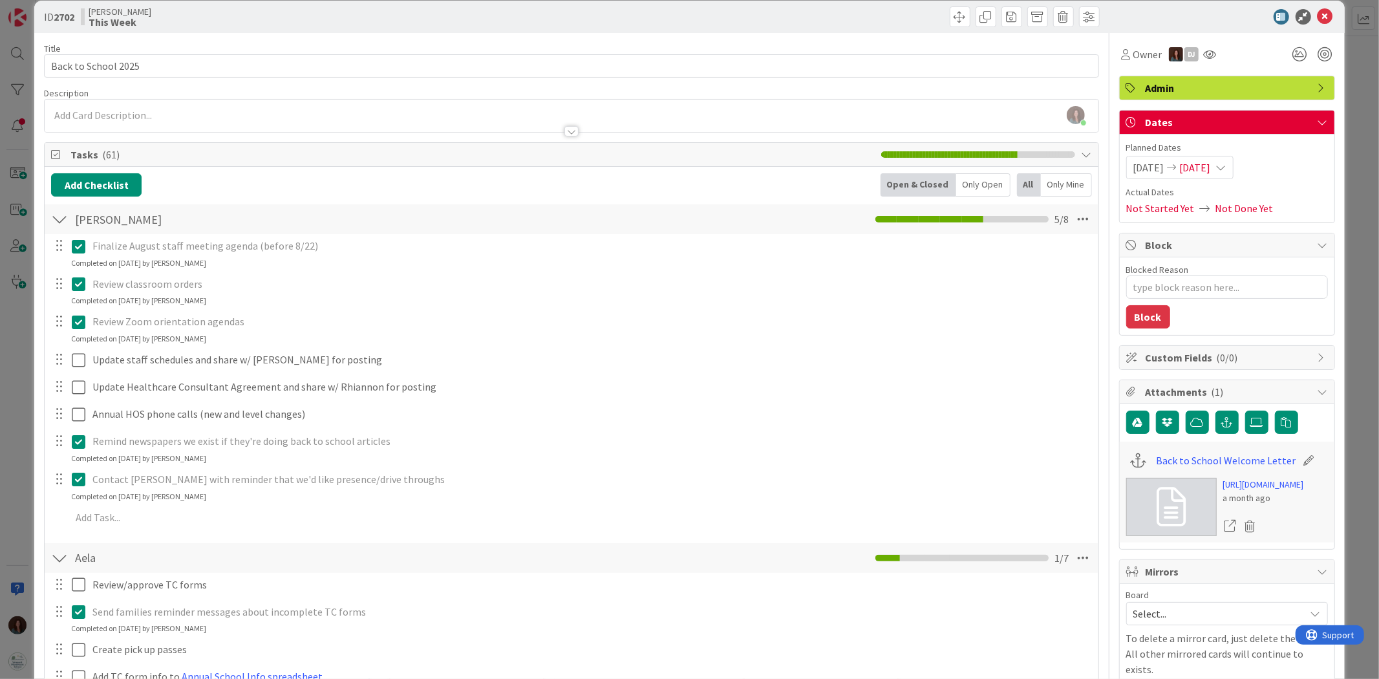
scroll to position [0, 0]
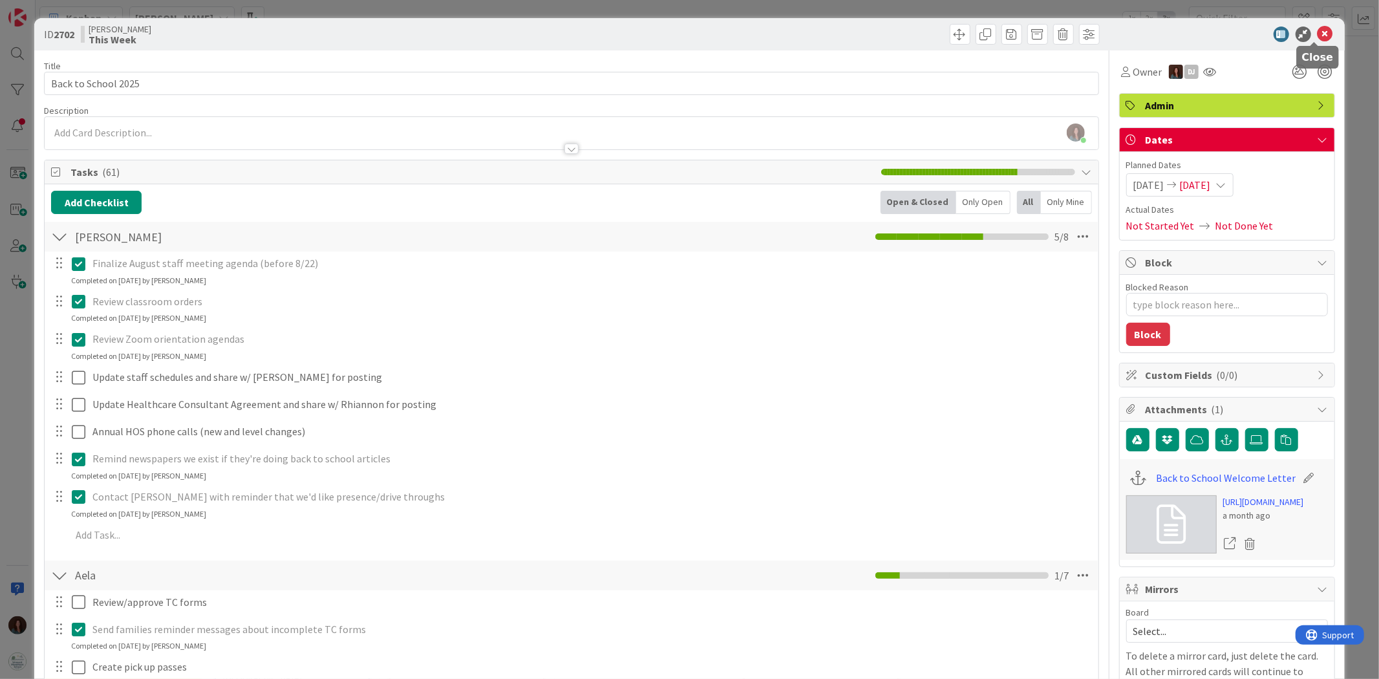
click at [919, 30] on icon at bounding box center [1326, 35] width 16 height 16
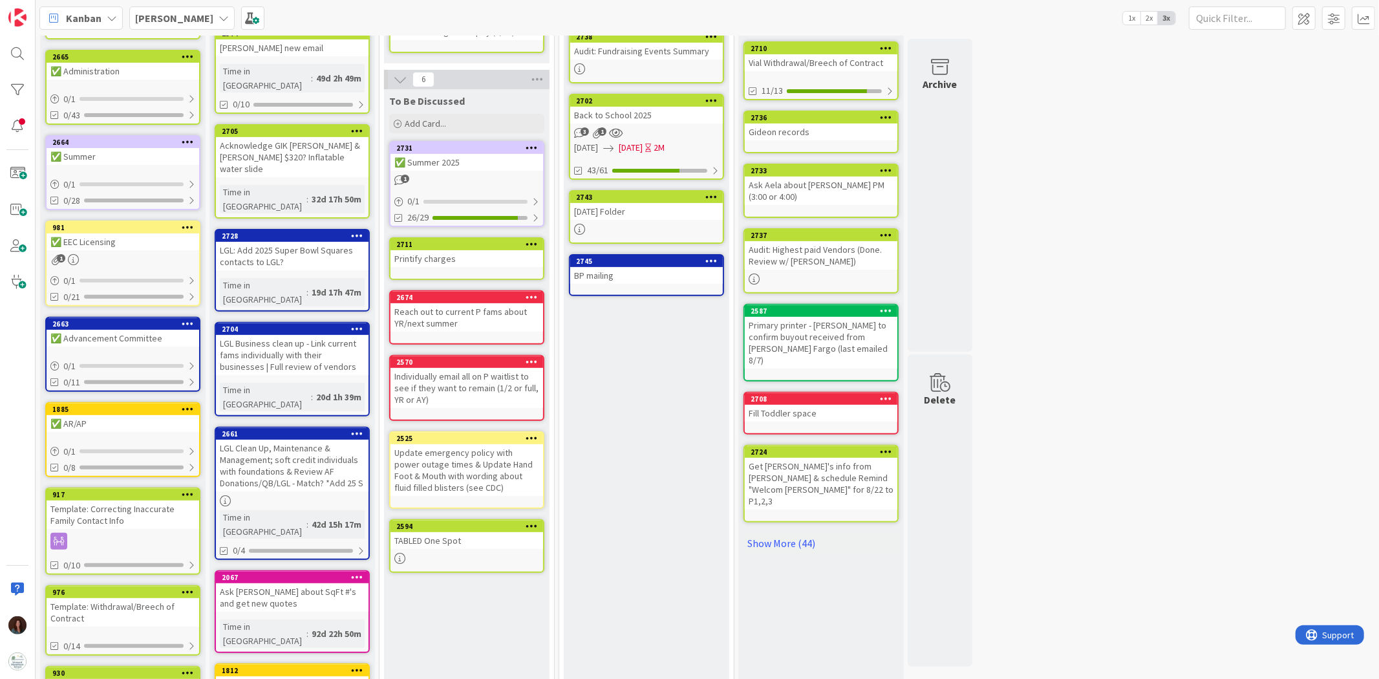
scroll to position [358, 0]
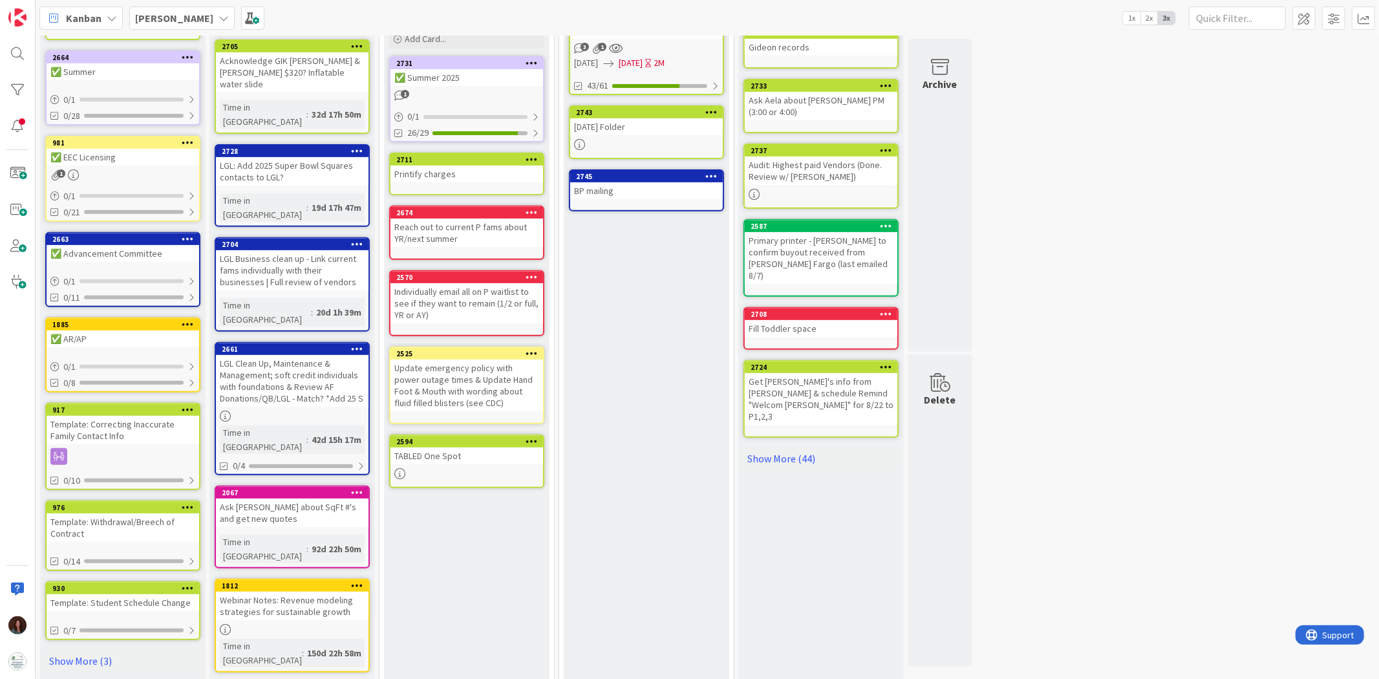
click at [112, 330] on div "✅ AR/AP" at bounding box center [123, 338] width 153 height 17
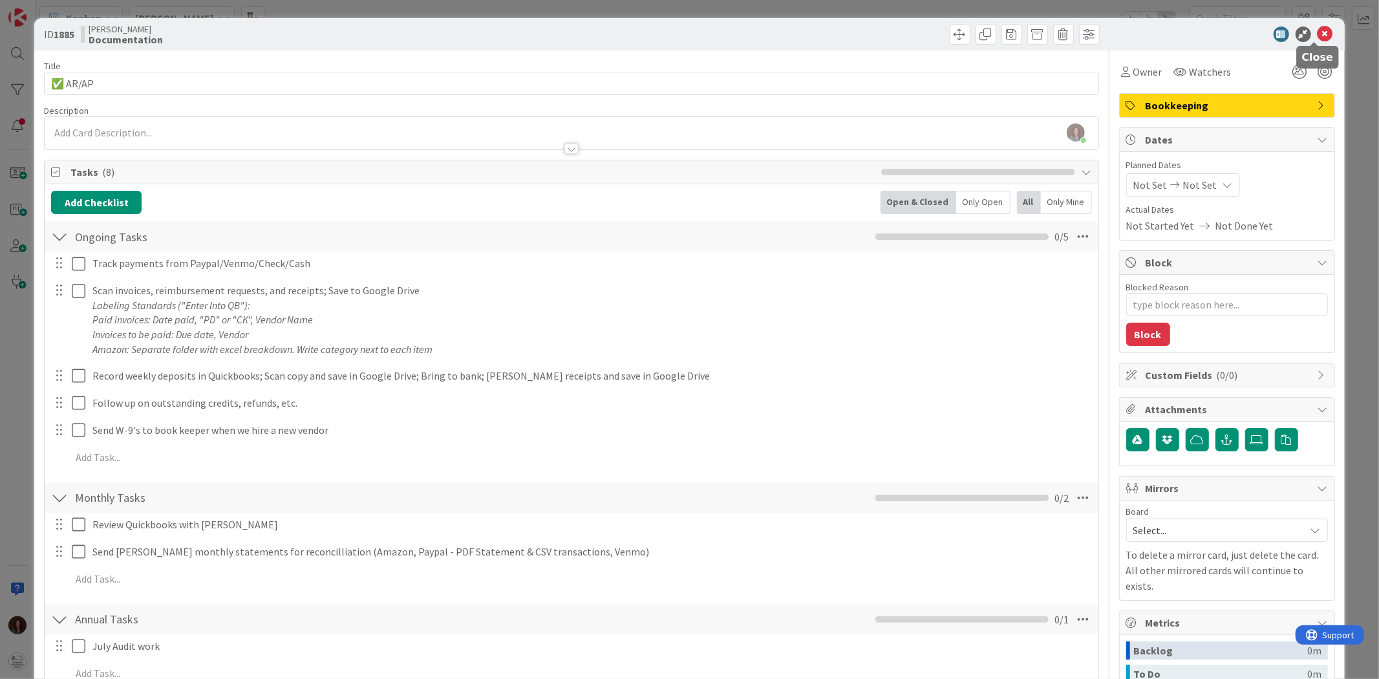
click at [919, 34] on icon at bounding box center [1326, 35] width 16 height 16
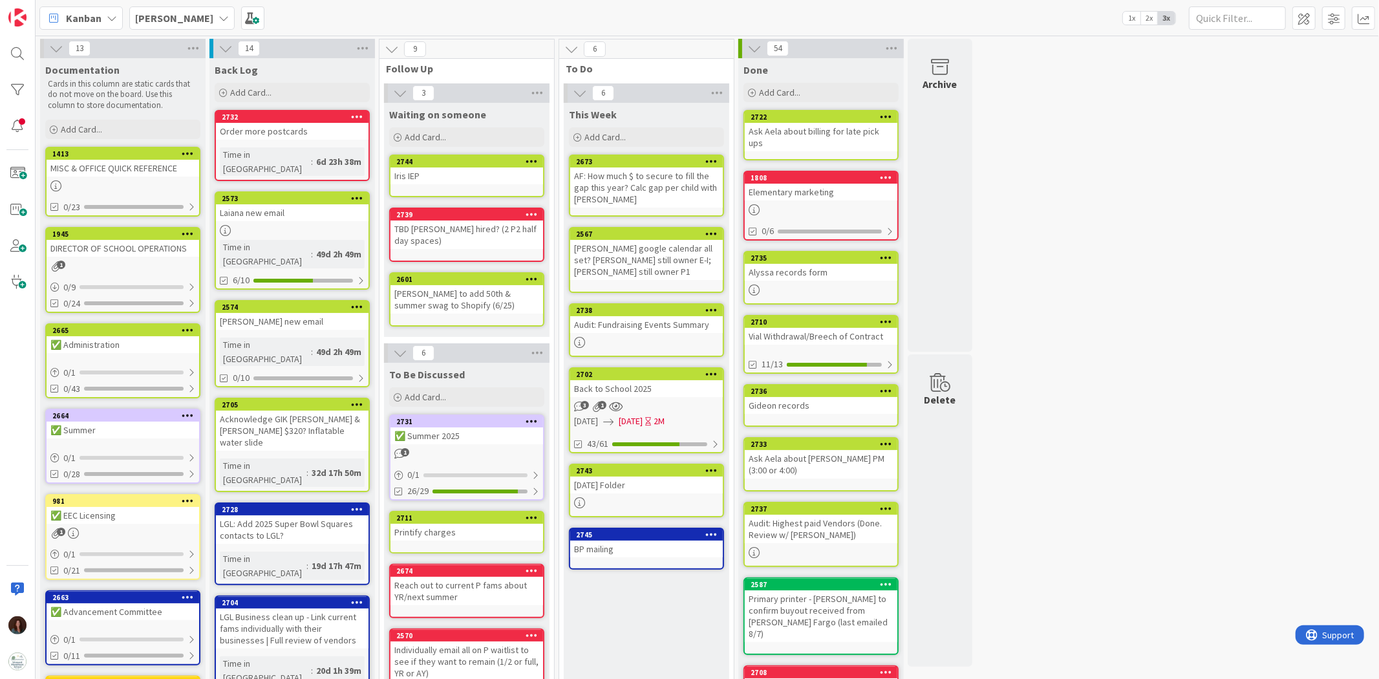
click at [156, 173] on div "MISC & OFFICE QUICK REFERENCE" at bounding box center [123, 168] width 153 height 17
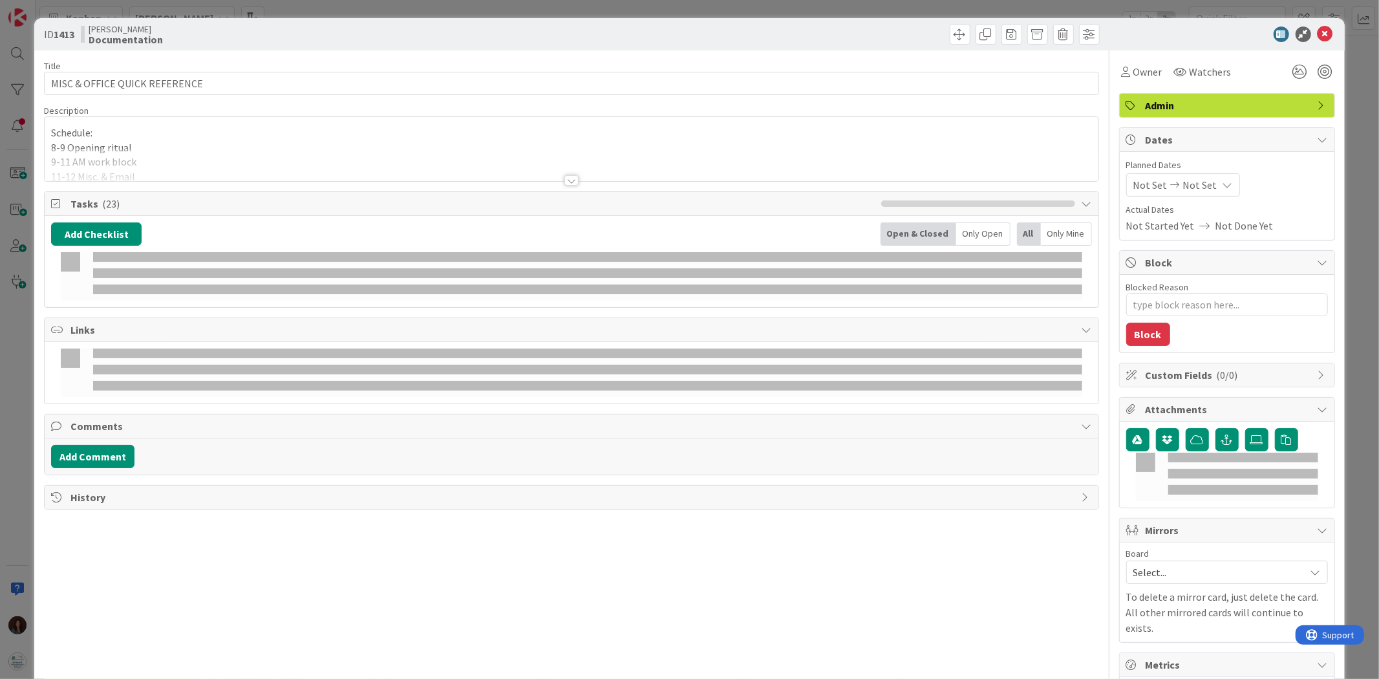
type textarea "x"
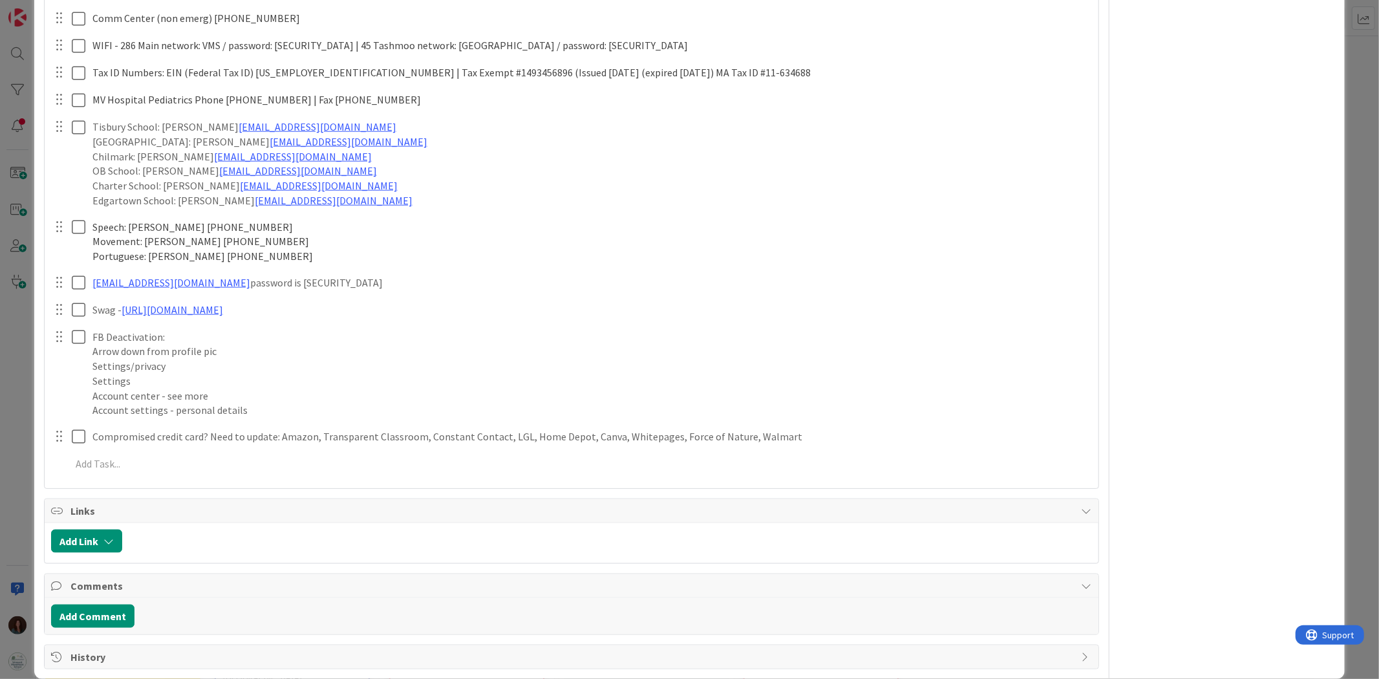
scroll to position [1168, 0]
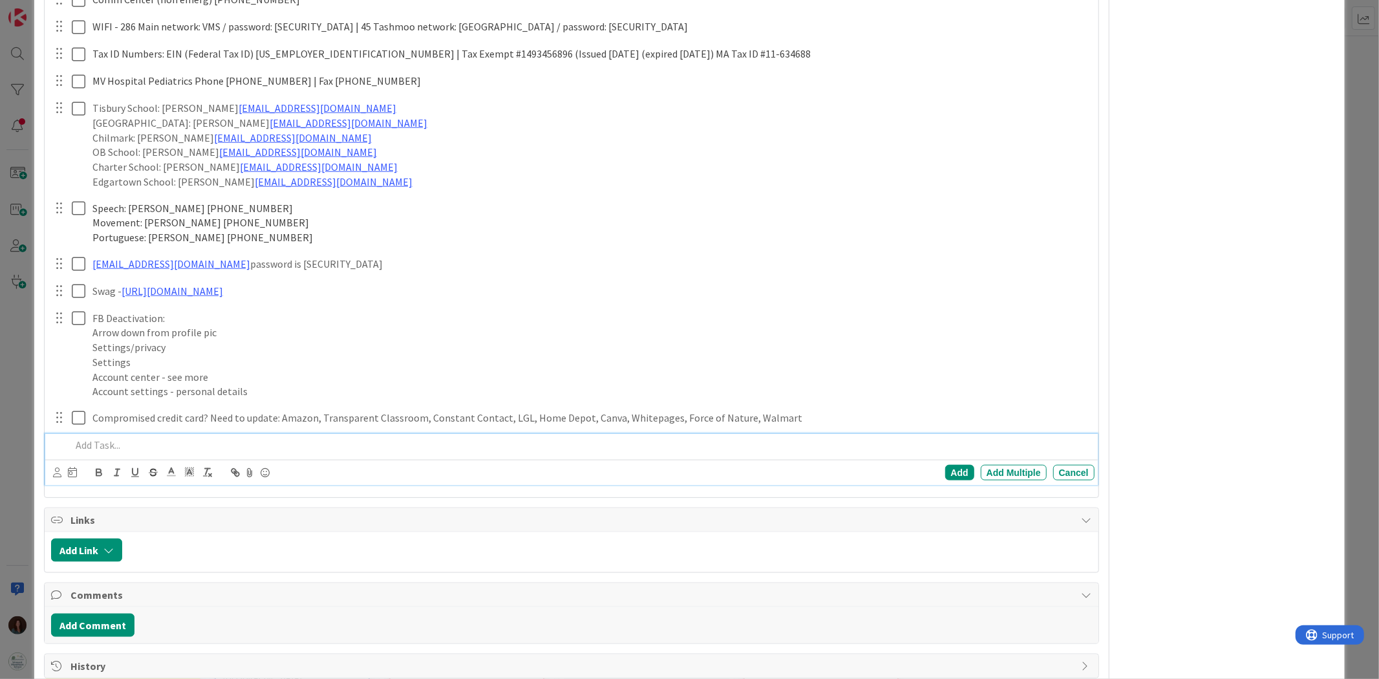
click at [179, 420] on p at bounding box center [580, 445] width 1018 height 15
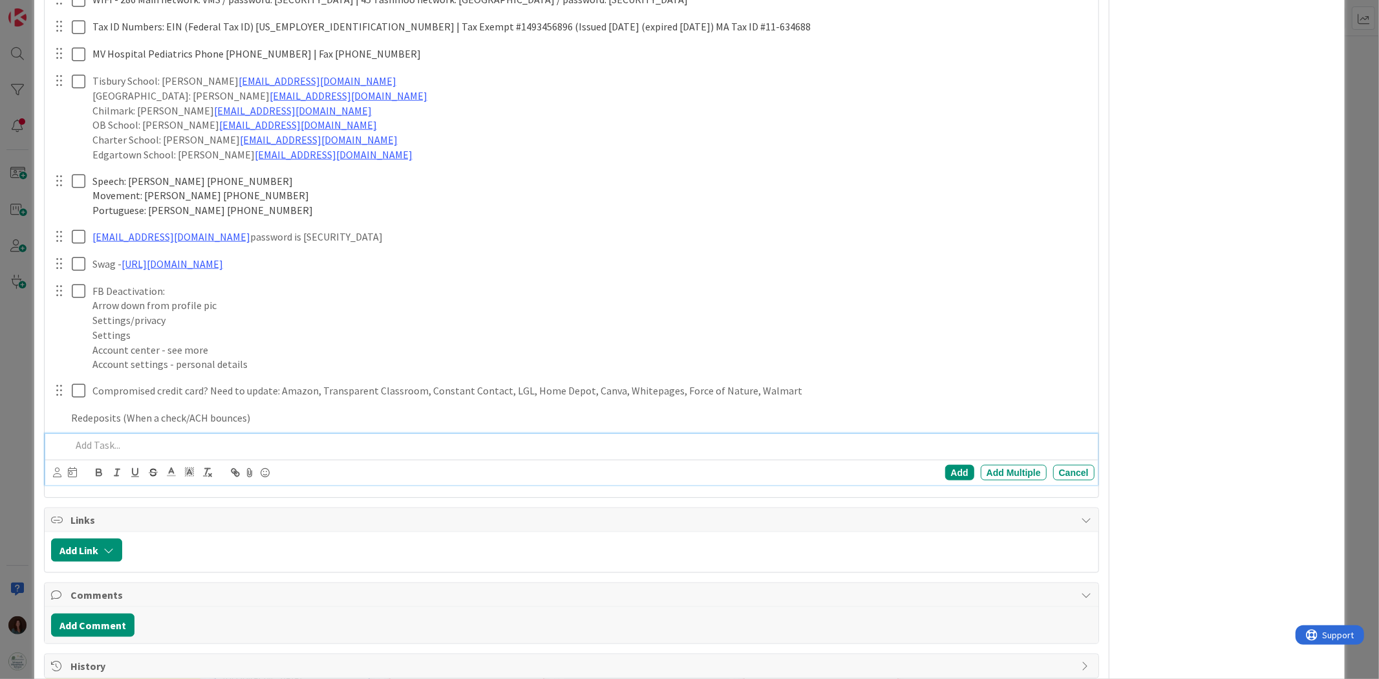
type textarea "x"
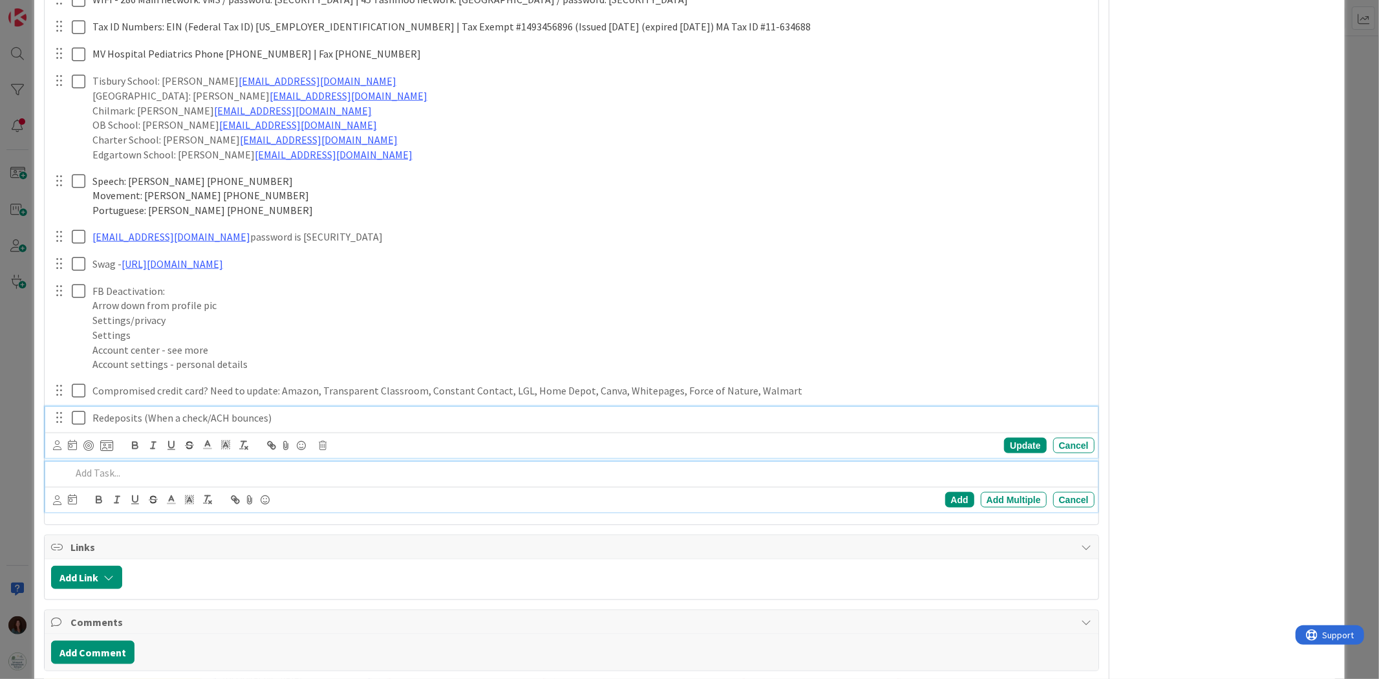
click at [304, 415] on div "Redeposits (When a check/ACH bounces) Update Cancel" at bounding box center [571, 432] width 1052 height 51
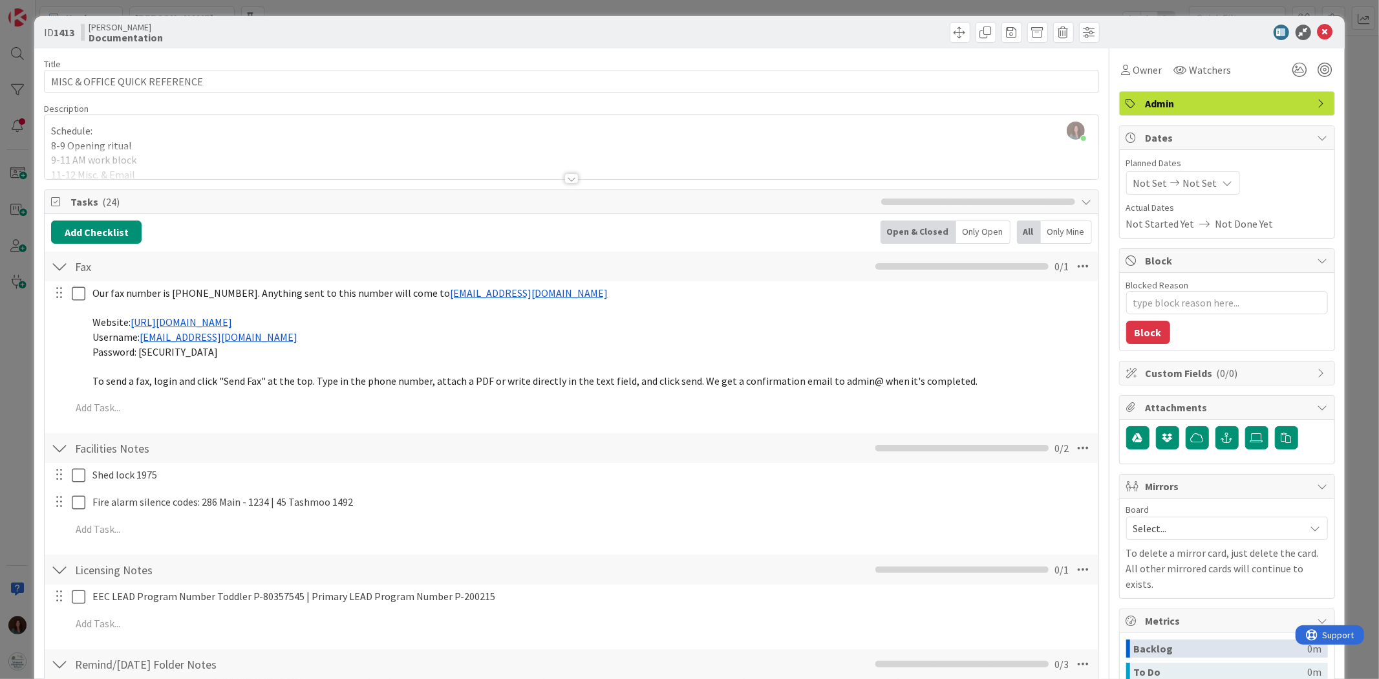
scroll to position [0, 0]
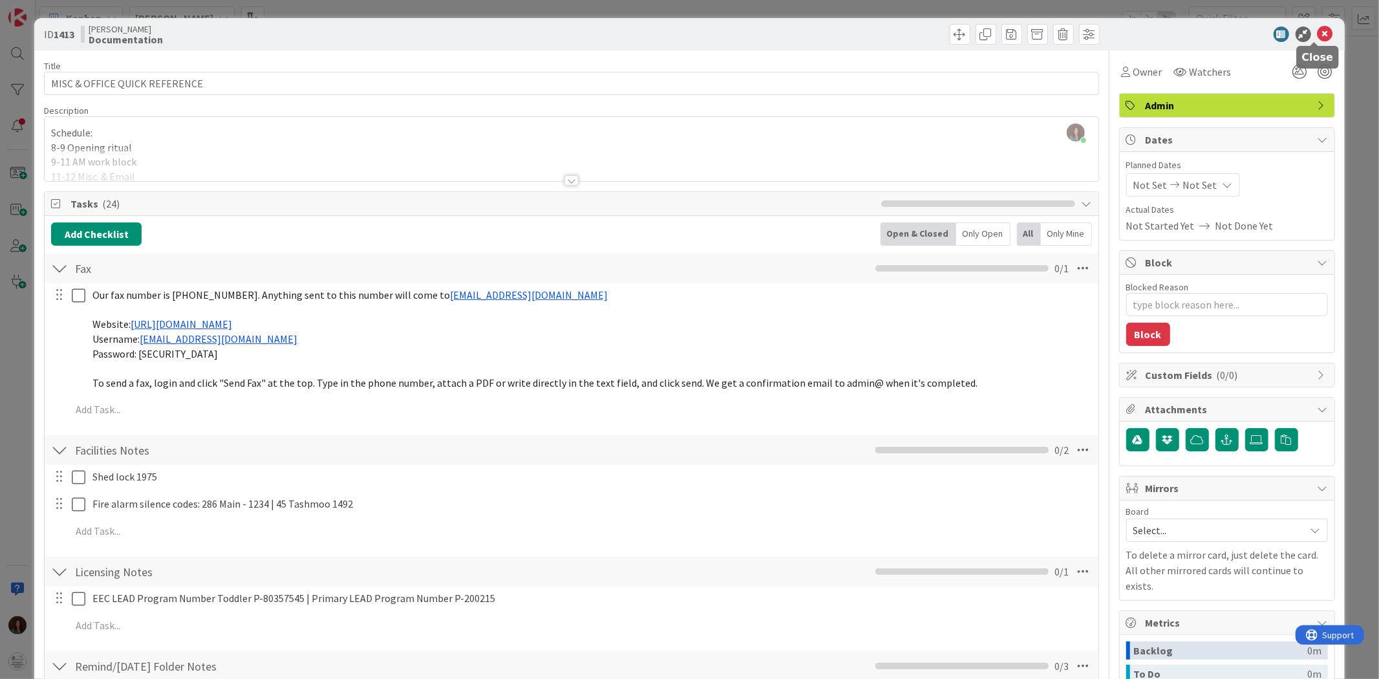
click at [919, 34] on icon at bounding box center [1326, 35] width 16 height 16
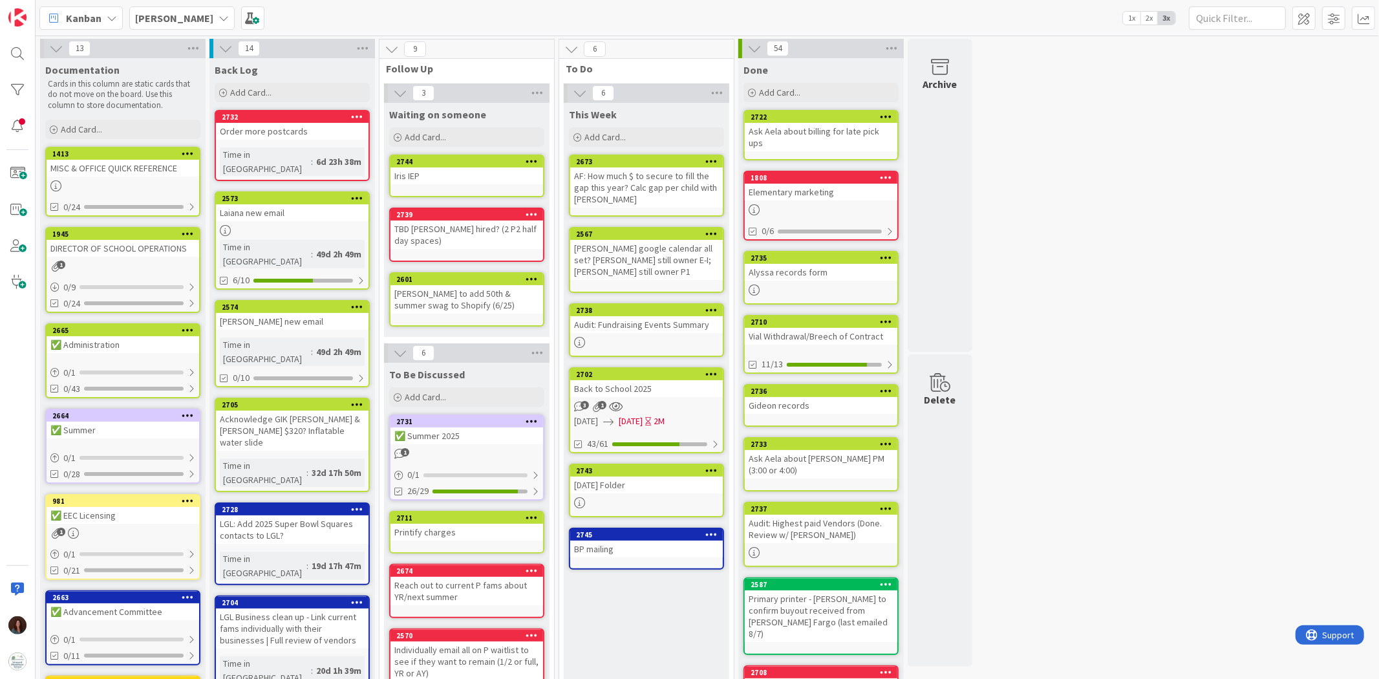
click at [663, 384] on div "Back to School 2025" at bounding box center [646, 388] width 153 height 17
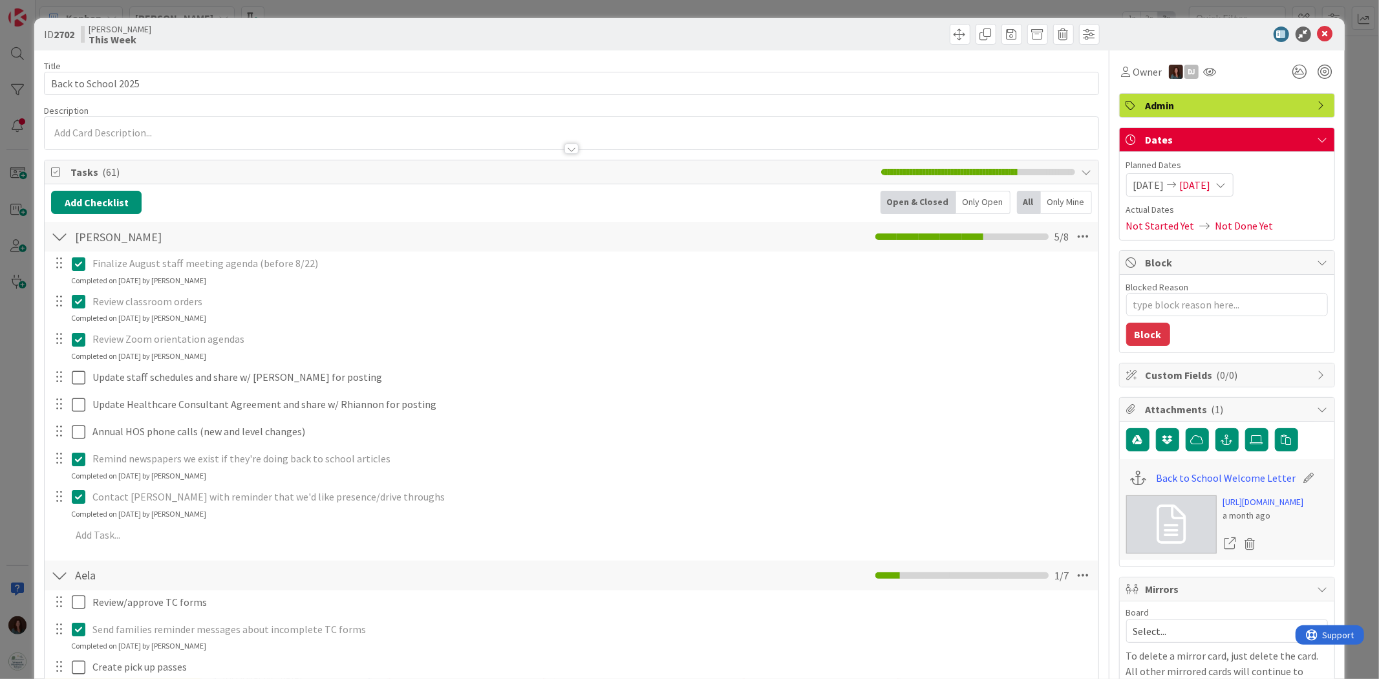
type textarea "x"
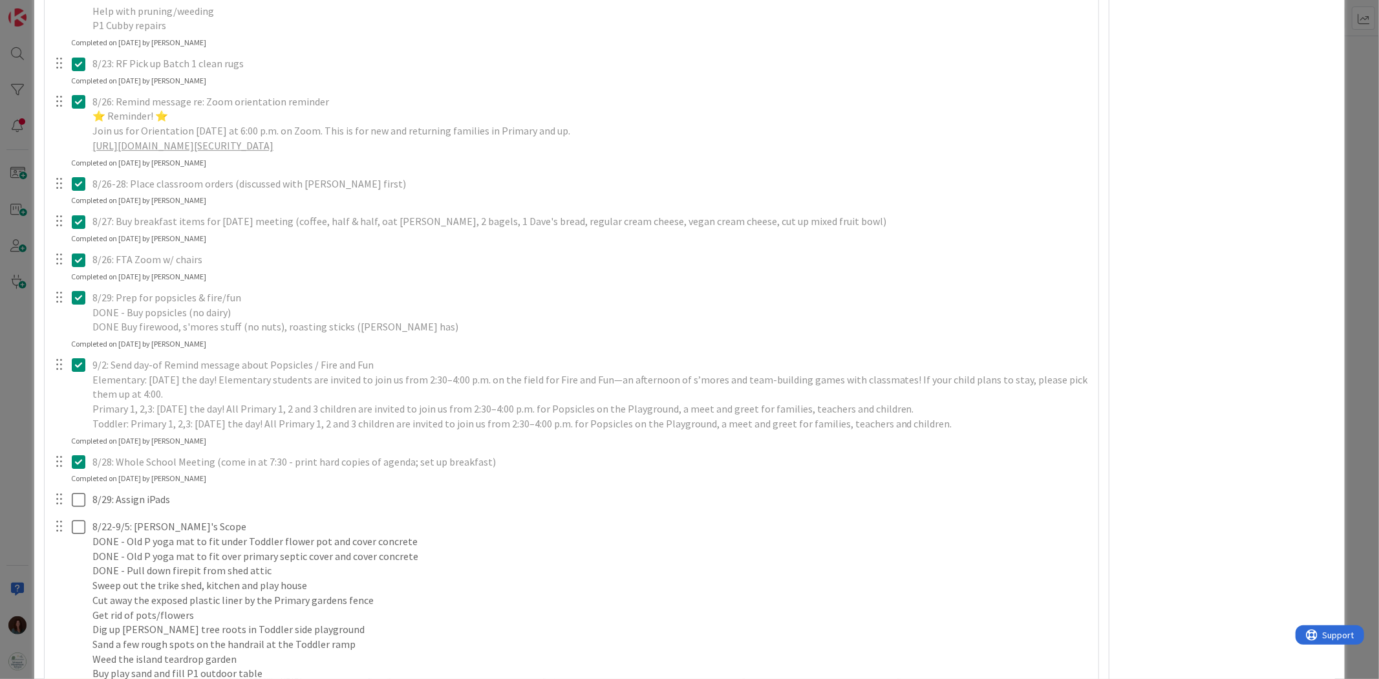
scroll to position [3951, 0]
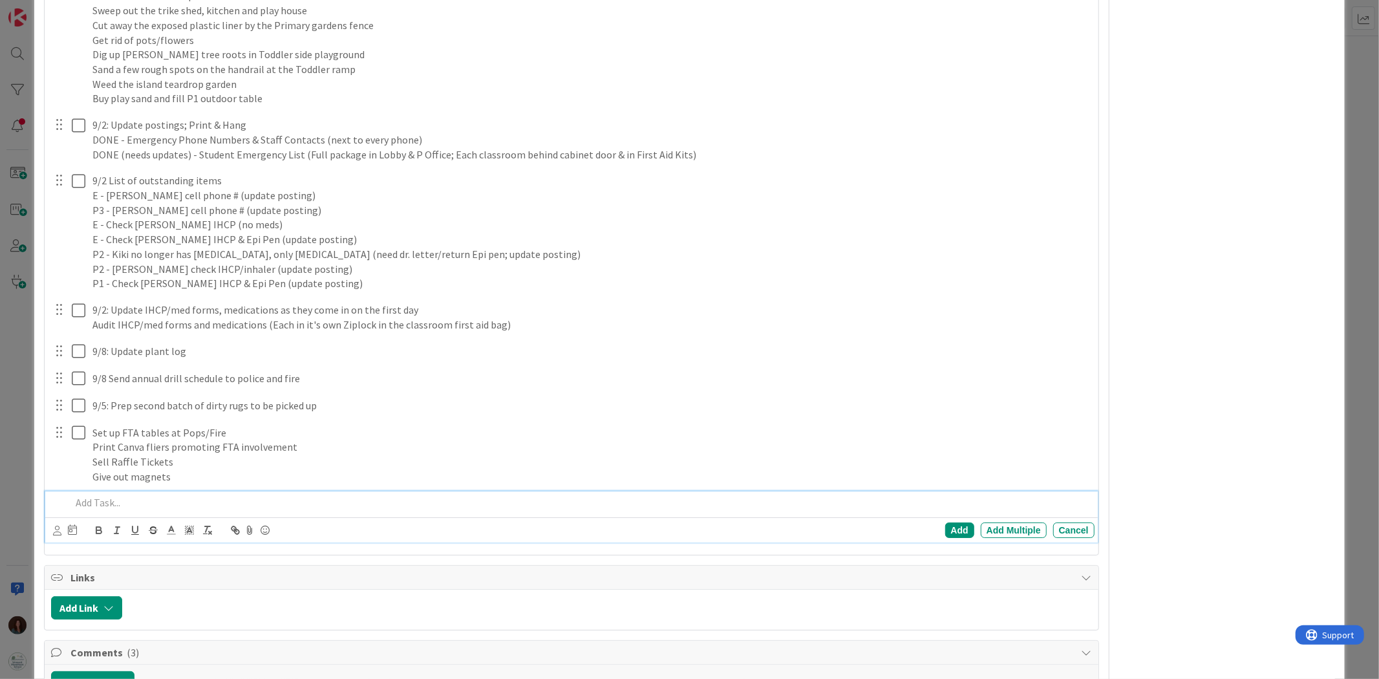
click at [186, 420] on p at bounding box center [580, 502] width 1018 height 15
click at [374, 420] on p "9/2 Set up FTA tables with summer raffle fliers in Lucite frame" at bounding box center [580, 502] width 1018 height 15
click at [547, 420] on p "9/2 Set up FTA tables with summer raffle fliers in Lucite frame, magnets, Canva…" at bounding box center [580, 502] width 1018 height 15
click at [640, 420] on p "9/2 Set up FTA tables with summer raffle fliers in Lucite frame, magnets, Canva…" at bounding box center [580, 502] width 1018 height 15
click at [919, 420] on div "Add" at bounding box center [959, 530] width 29 height 16
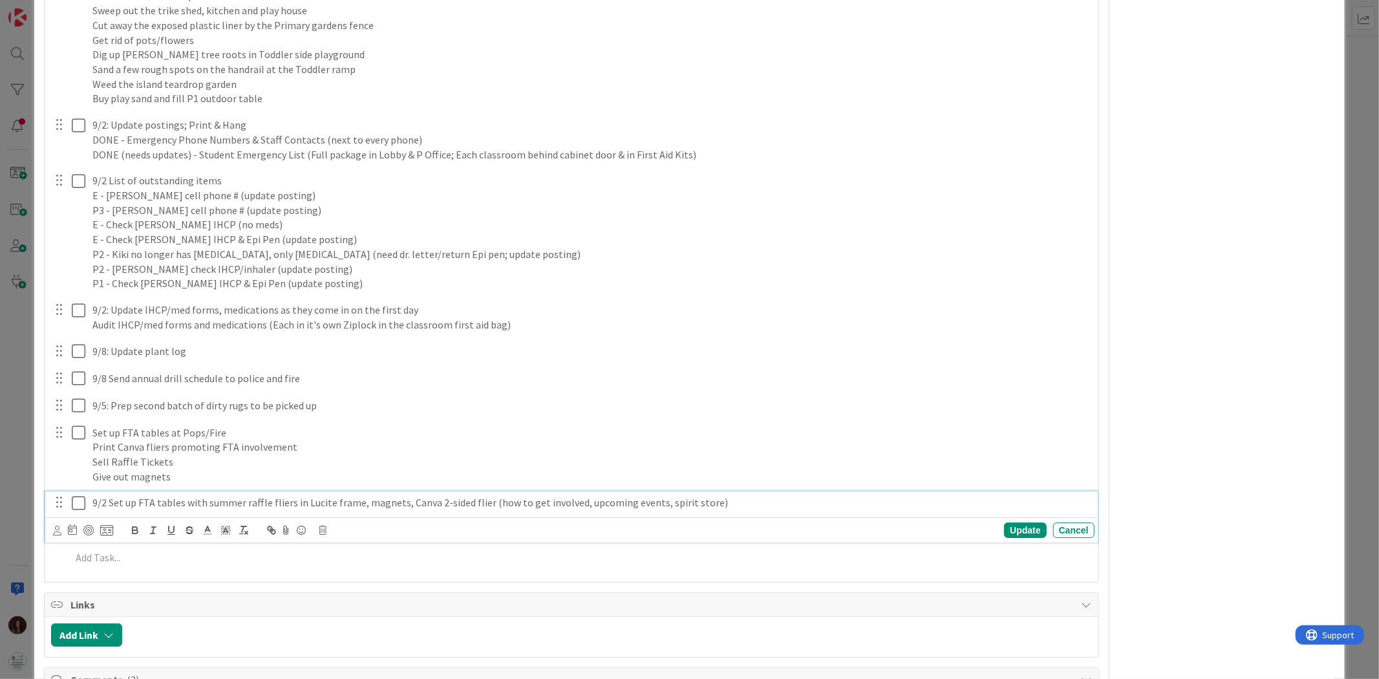
click at [80, 420] on icon at bounding box center [79, 503] width 14 height 16
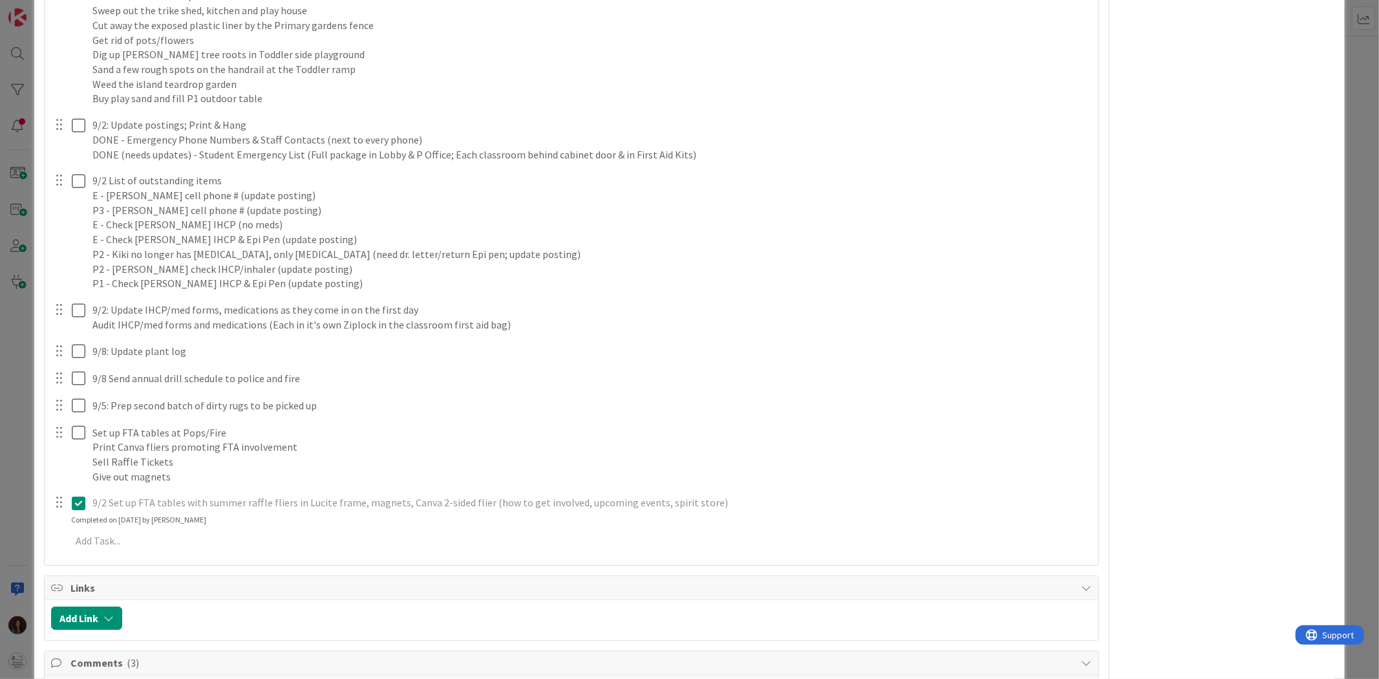
drag, startPoint x: 80, startPoint y: 502, endPoint x: 136, endPoint y: 502, distance: 55.6
click at [80, 420] on icon at bounding box center [79, 503] width 14 height 16
type textarea "x"
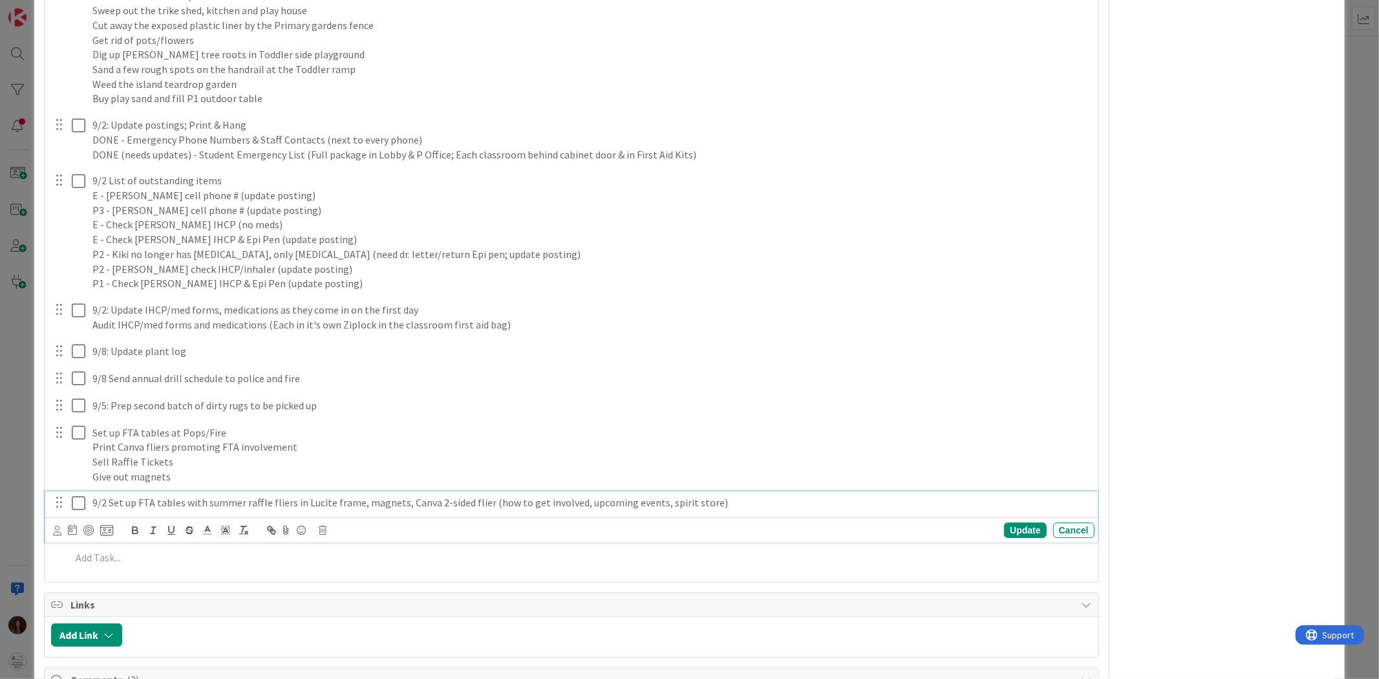
click at [164, 420] on p "9/2 Set up FTA tables with summer raffle fliers in Lucite frame, magnets, Canva…" at bounding box center [590, 502] width 997 height 15
click at [184, 420] on p "9/2 Set up FTA tables with summer raffle fliers in Lucite frame, magnets, Canva…" at bounding box center [590, 502] width 997 height 15
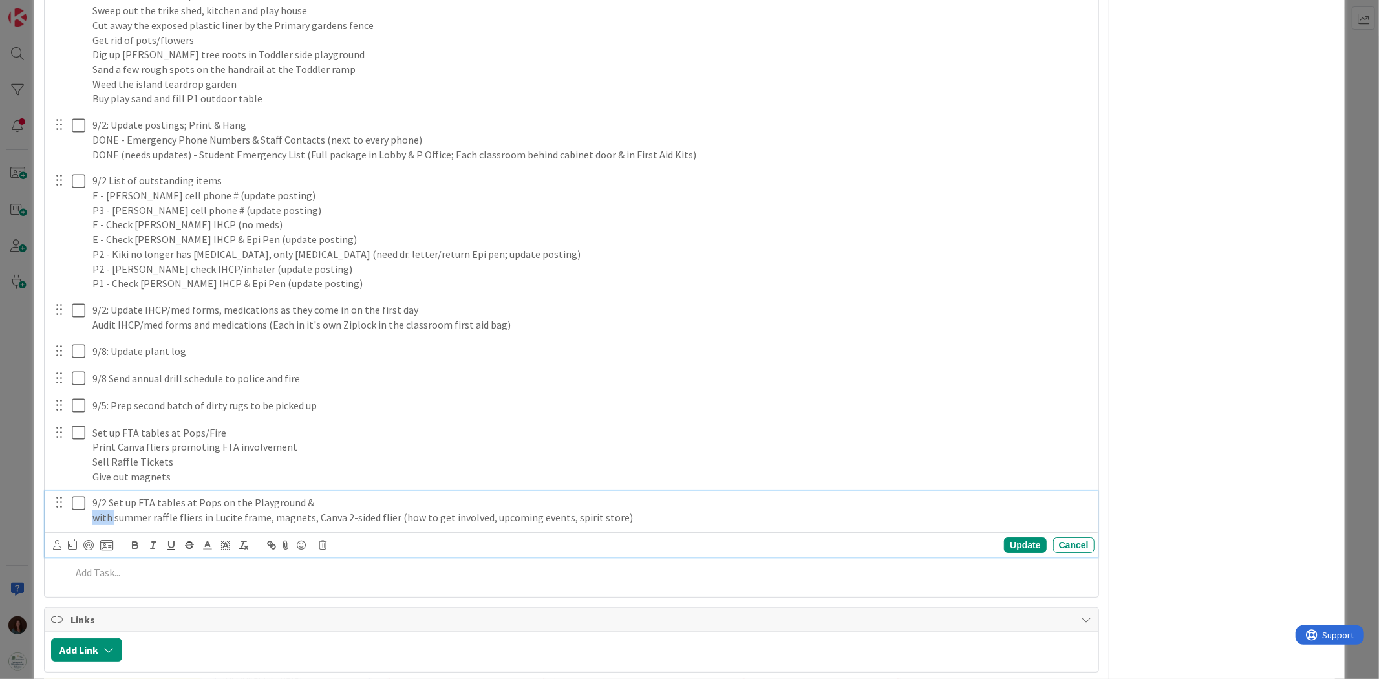
drag, startPoint x: 114, startPoint y: 515, endPoint x: 65, endPoint y: 513, distance: 49.2
click at [65, 420] on div "9/2 Set up FTA tables at Pops on the Playground & with summer raffle fliers in …" at bounding box center [572, 509] width 1044 height 37
click at [347, 420] on p "9/2 Set up FTA tables at Pops on the Playground &" at bounding box center [590, 502] width 997 height 15
click at [919, 420] on div "Update" at bounding box center [1025, 545] width 42 height 16
drag, startPoint x: 76, startPoint y: 502, endPoint x: 99, endPoint y: 518, distance: 27.4
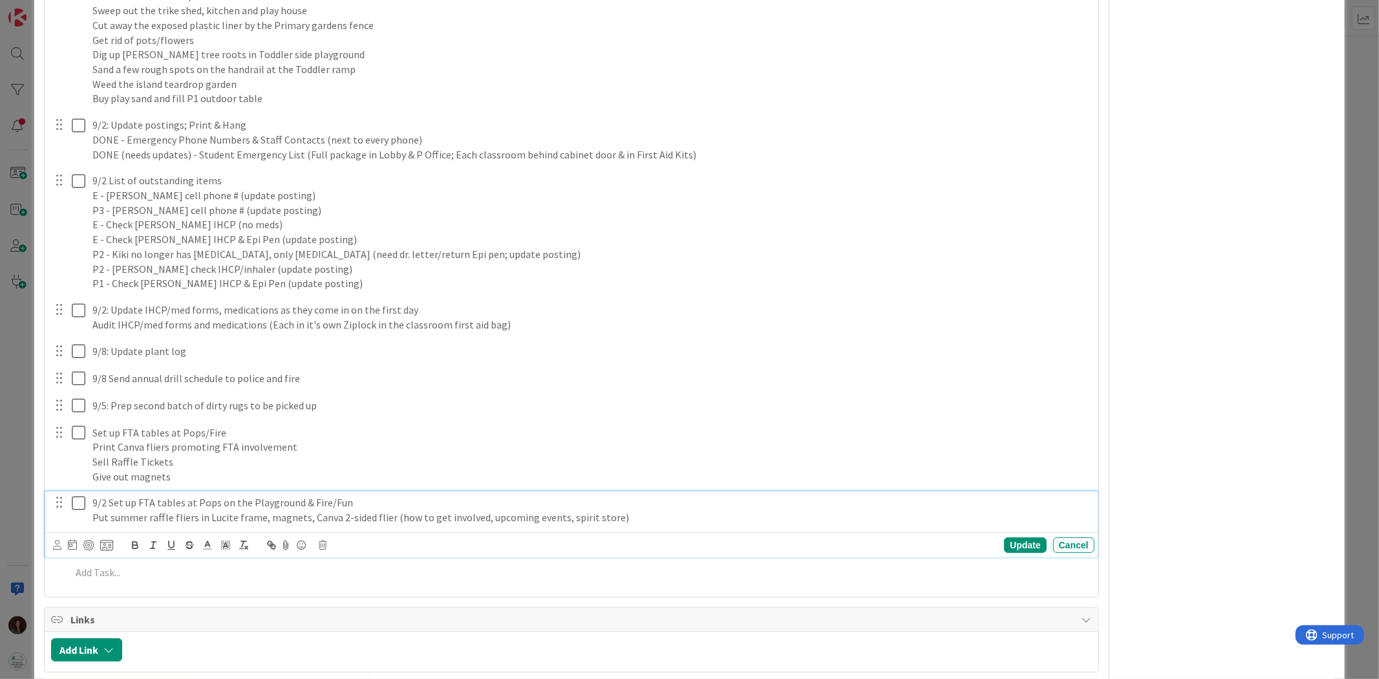
click at [78, 420] on icon at bounding box center [79, 503] width 14 height 16
type textarea "x"
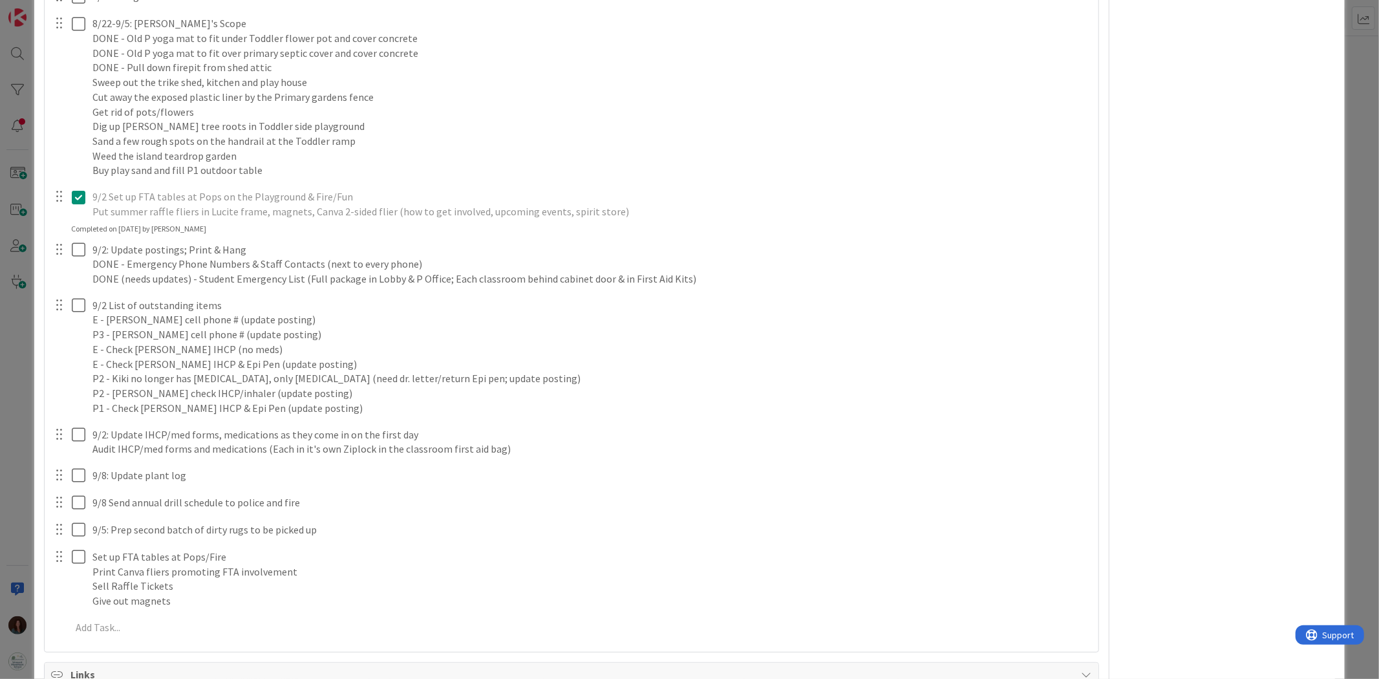
scroll to position [3663, 0]
